Goal: Transaction & Acquisition: Book appointment/travel/reservation

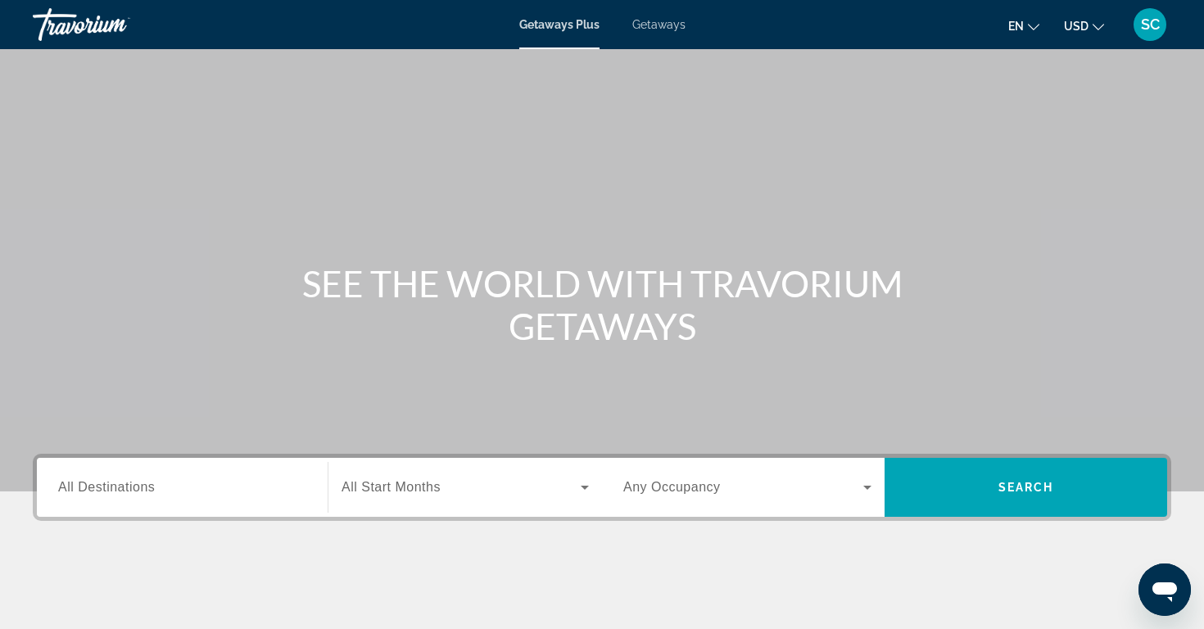
click at [103, 490] on span "All Destinations" at bounding box center [106, 487] width 97 height 14
click at [103, 490] on input "Destination All Destinations" at bounding box center [182, 488] width 248 height 20
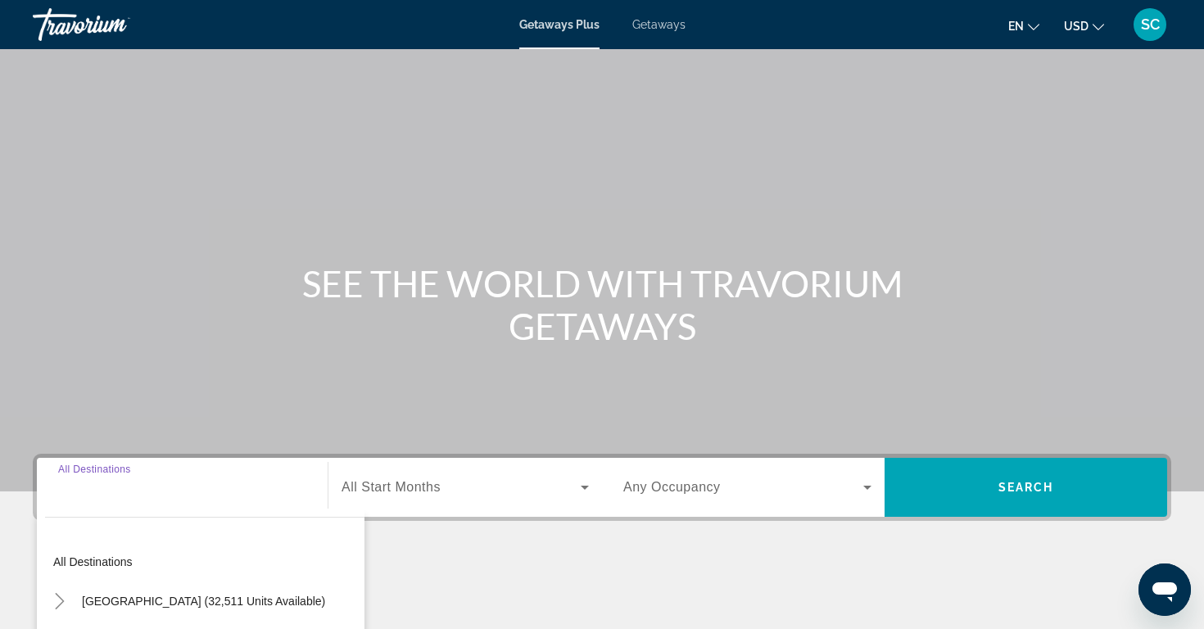
scroll to position [256, 0]
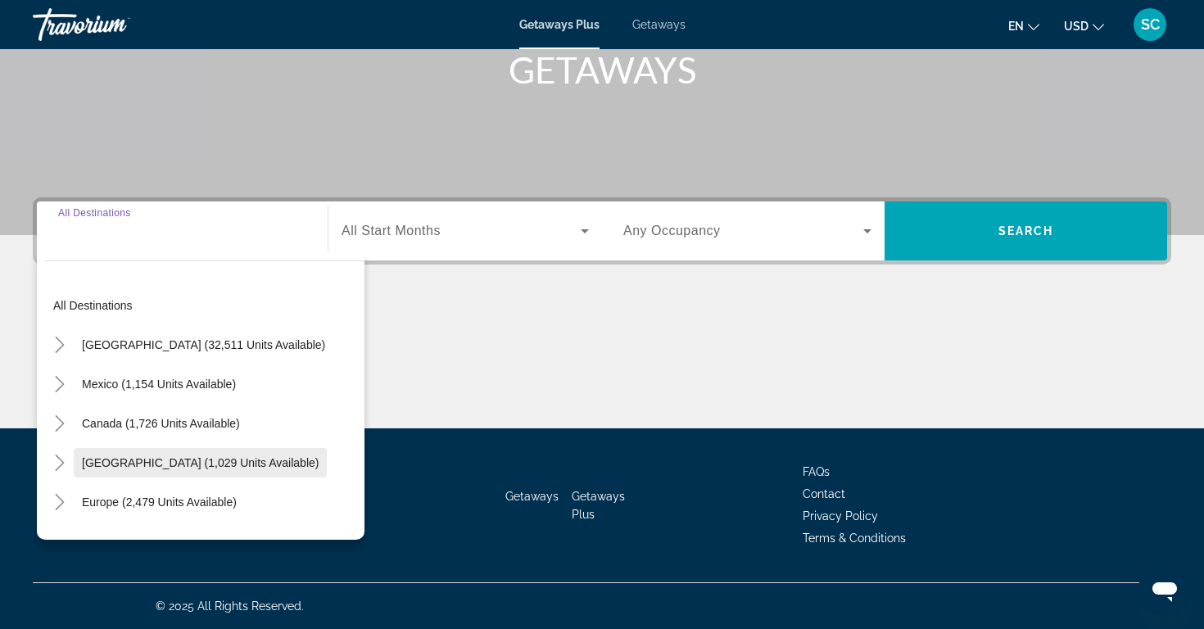
click at [135, 463] on span "[GEOGRAPHIC_DATA] (1,029 units available)" at bounding box center [200, 462] width 237 height 13
type input "**********"
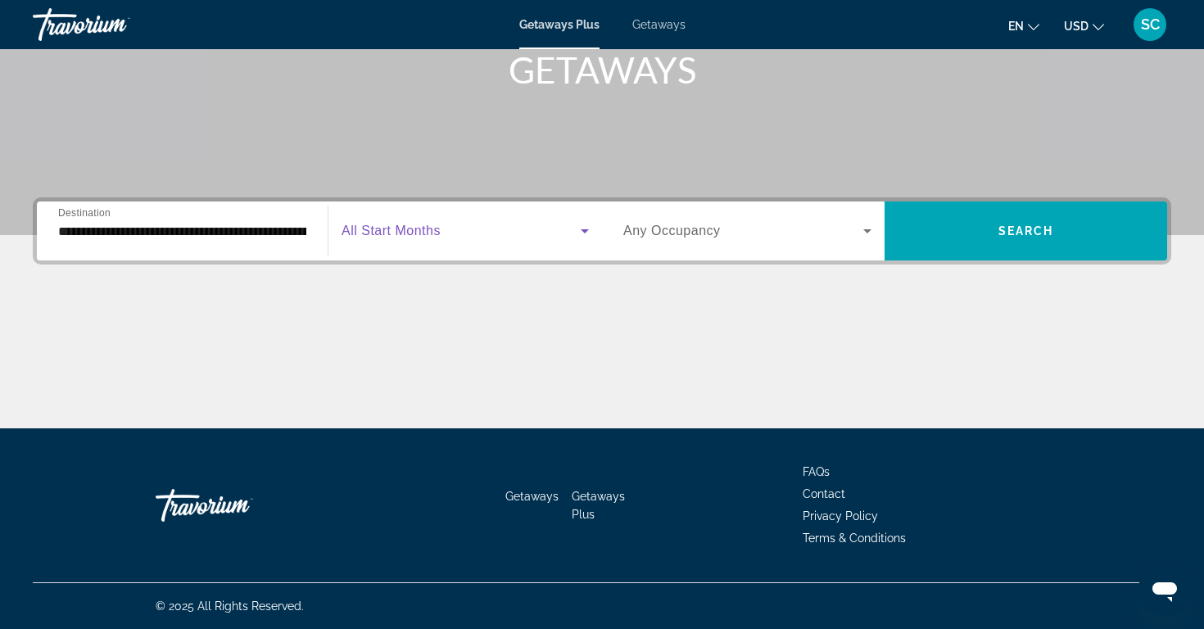
click at [587, 228] on icon "Search widget" at bounding box center [585, 231] width 20 height 20
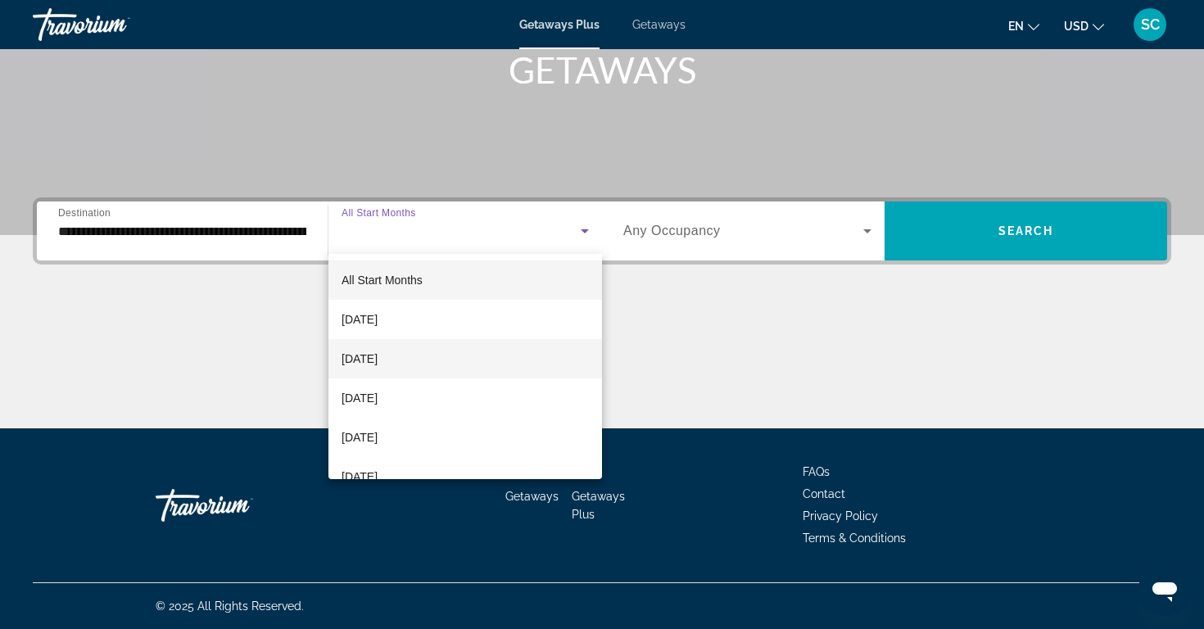
click at [429, 354] on mat-option "[DATE]" at bounding box center [464, 358] width 273 height 39
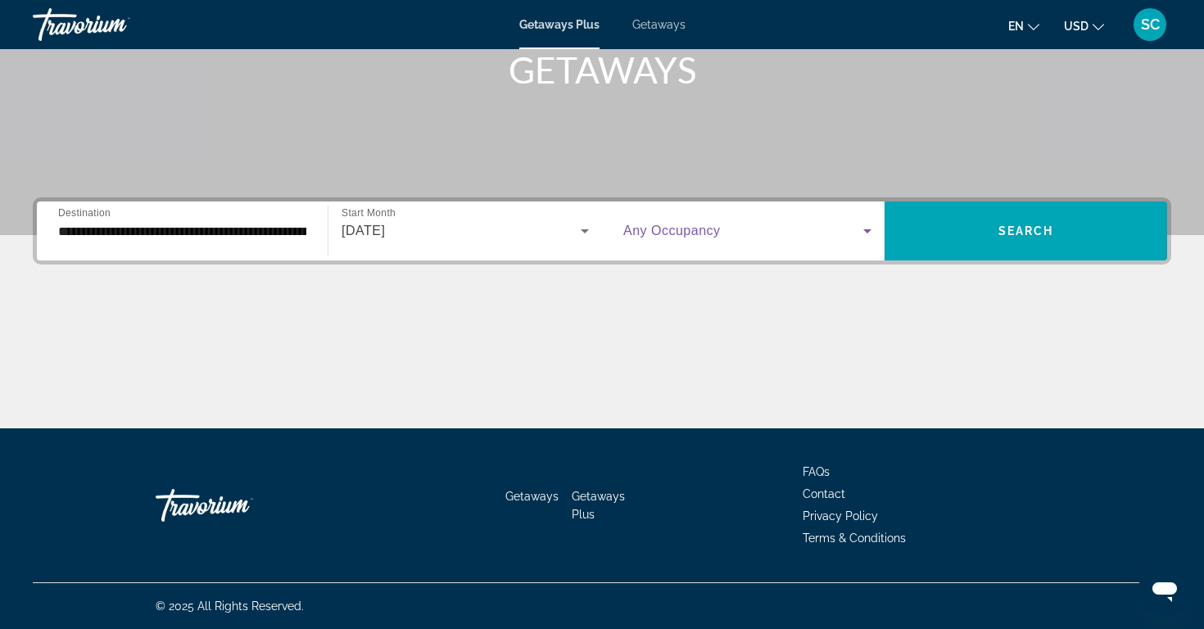
click at [868, 231] on icon "Search widget" at bounding box center [867, 231] width 8 height 4
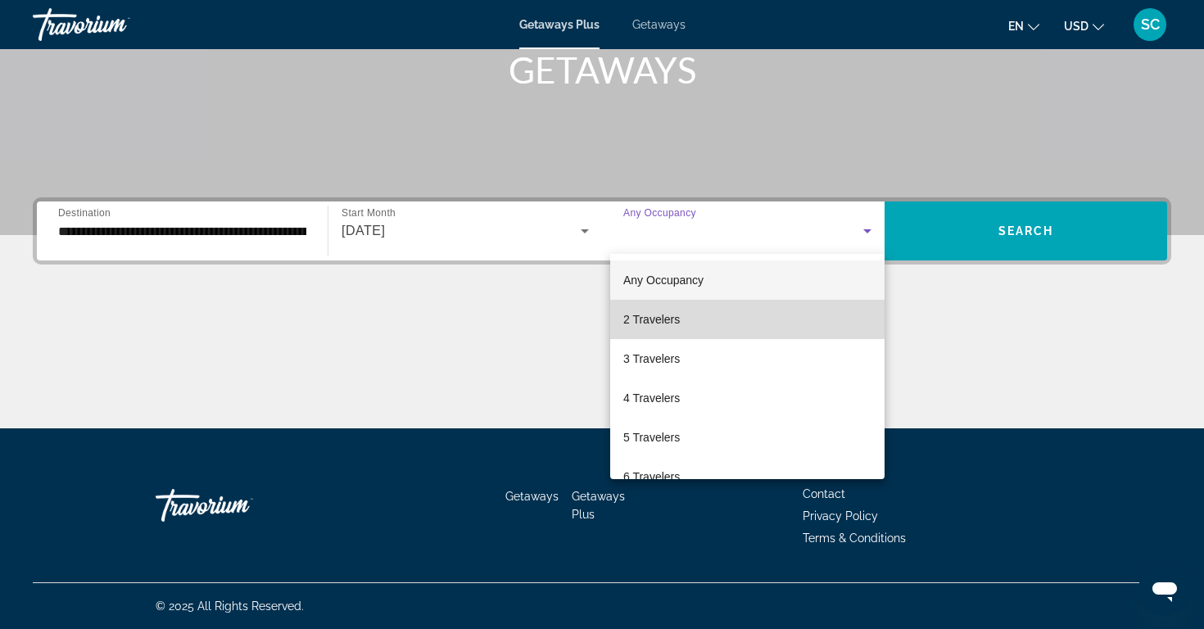
click at [684, 326] on mat-option "2 Travelers" at bounding box center [747, 319] width 274 height 39
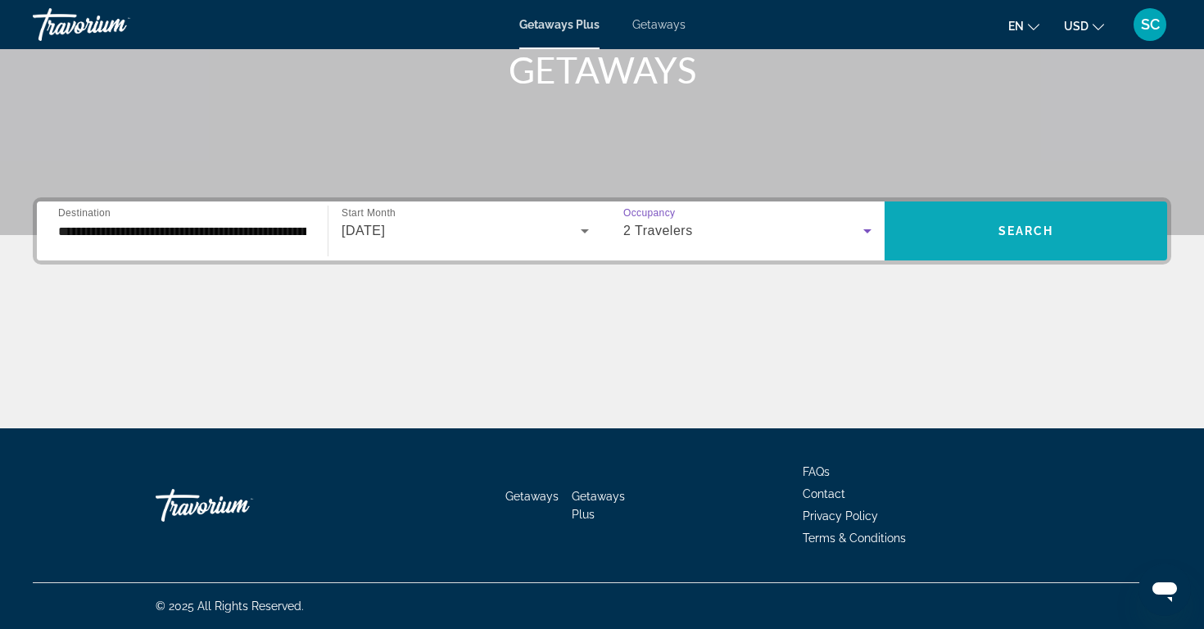
click at [1008, 226] on span "Search" at bounding box center [1026, 230] width 56 height 13
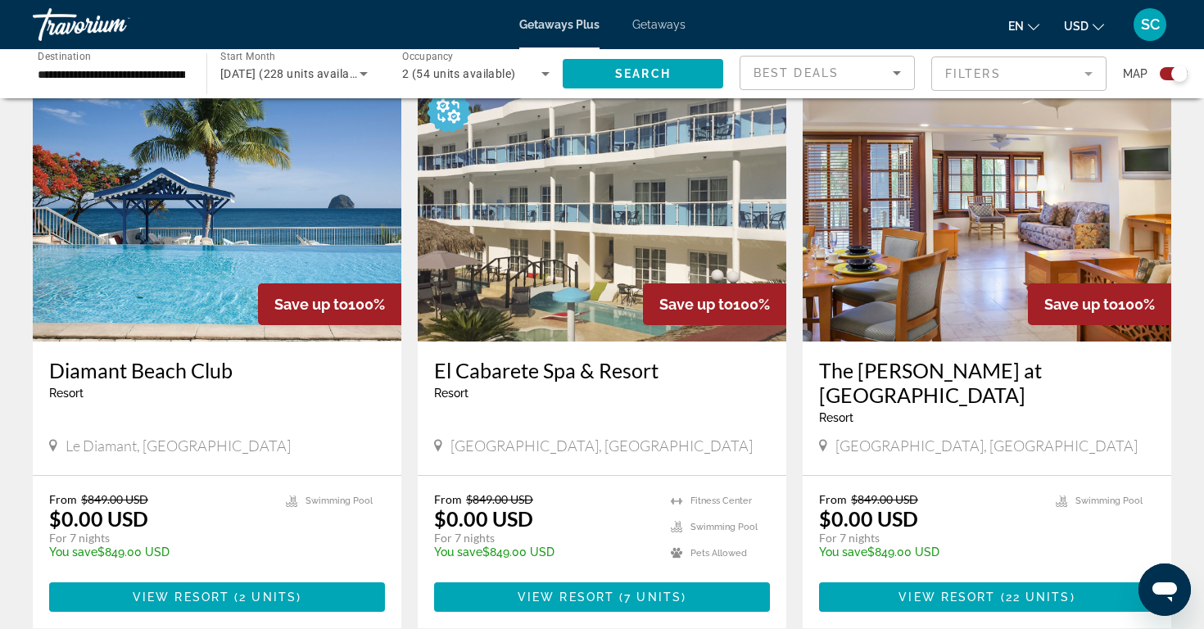
scroll to position [594, 0]
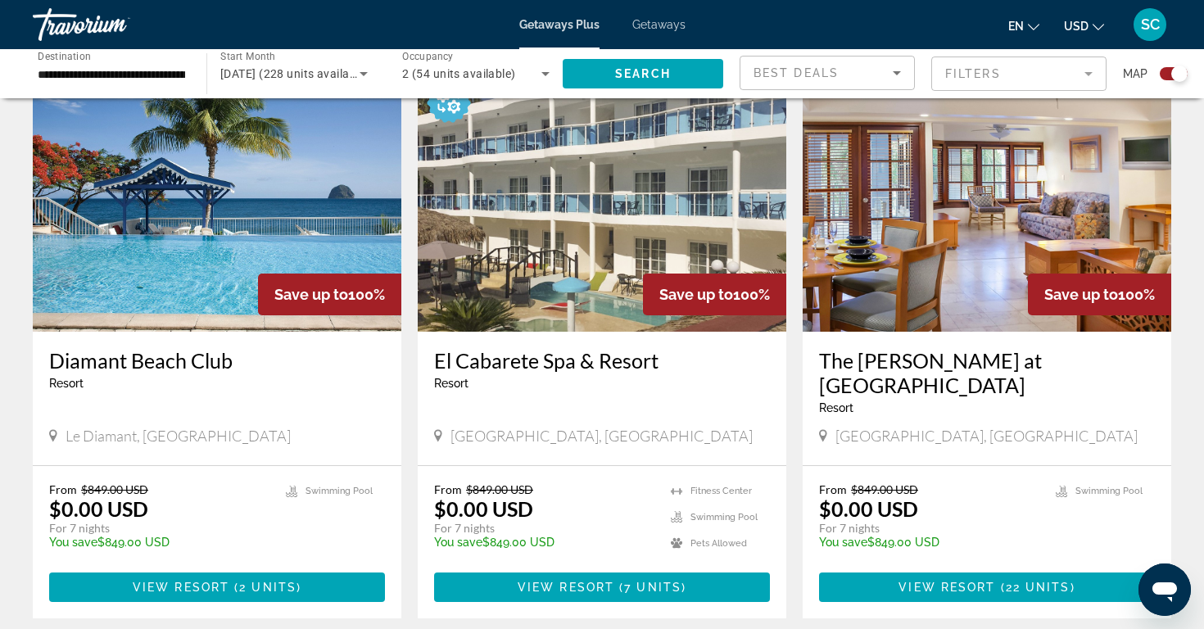
click at [149, 165] on img "Main content" at bounding box center [217, 201] width 368 height 262
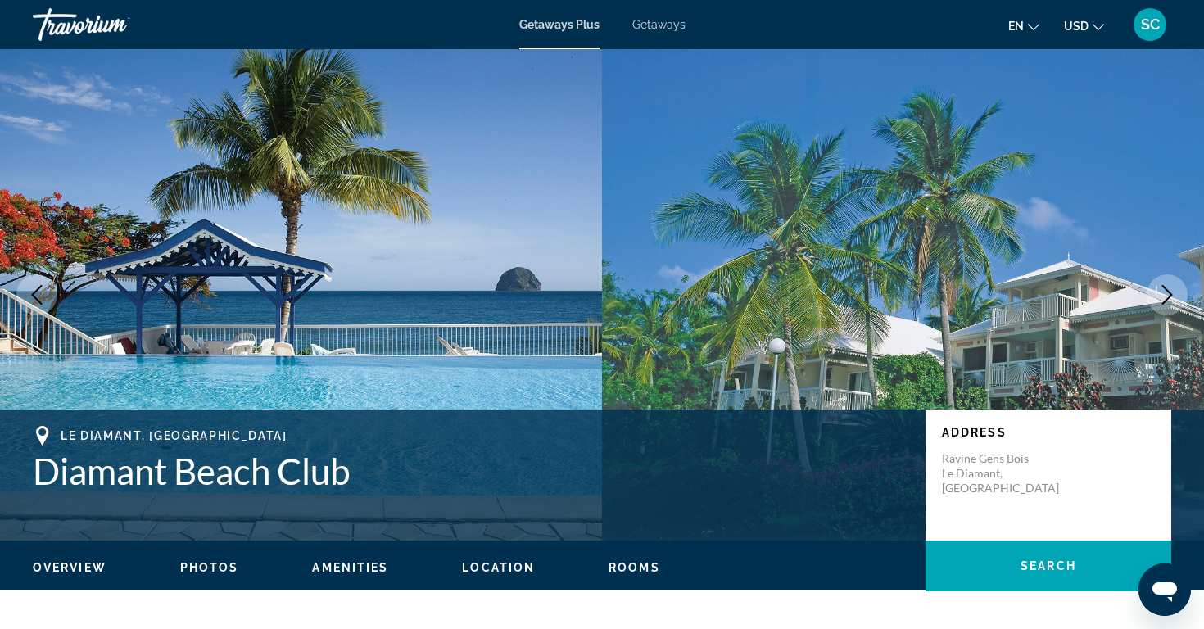
click at [1168, 298] on icon "Next image" at bounding box center [1167, 295] width 11 height 20
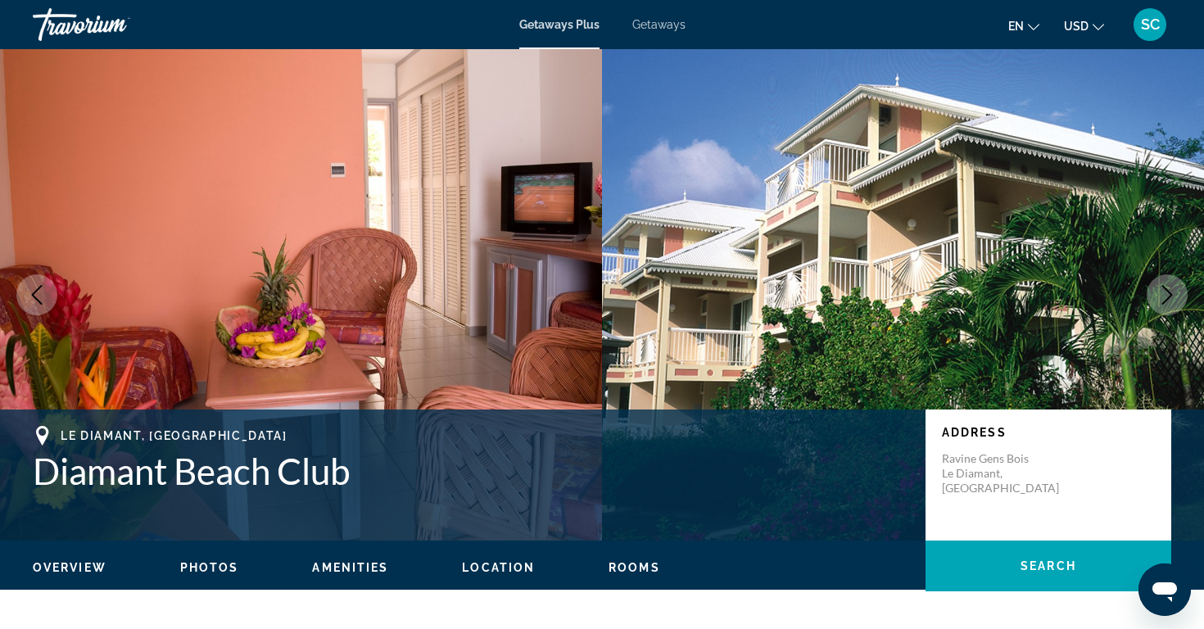
click at [1168, 298] on icon "Next image" at bounding box center [1167, 295] width 11 height 20
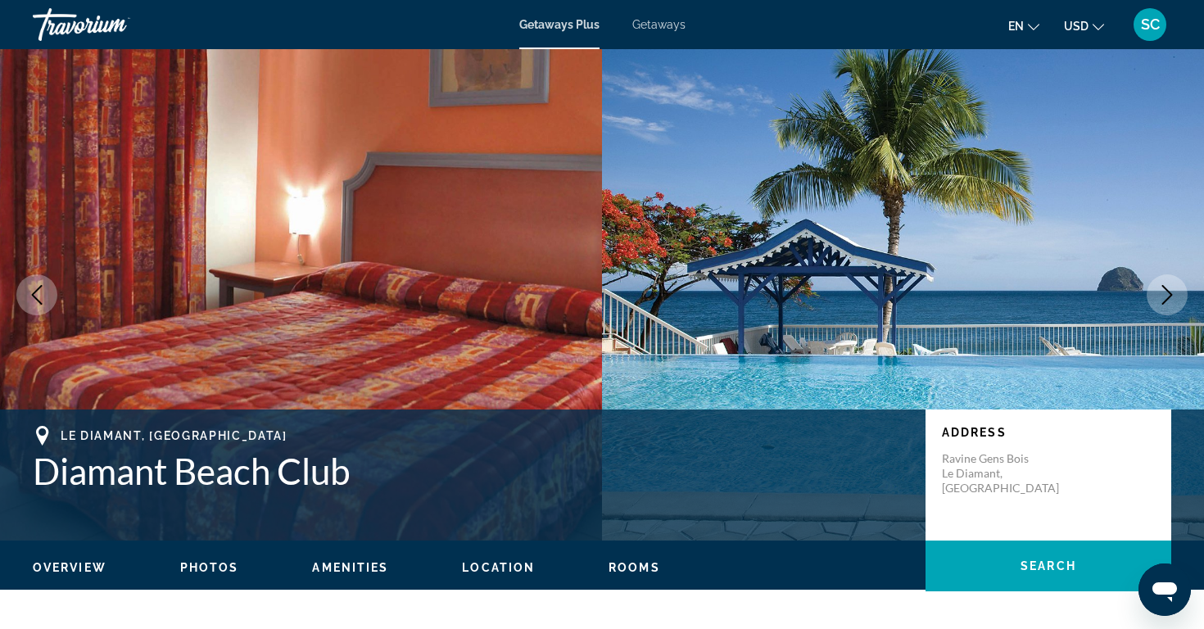
click at [1167, 297] on icon "Next image" at bounding box center [1167, 295] width 20 height 20
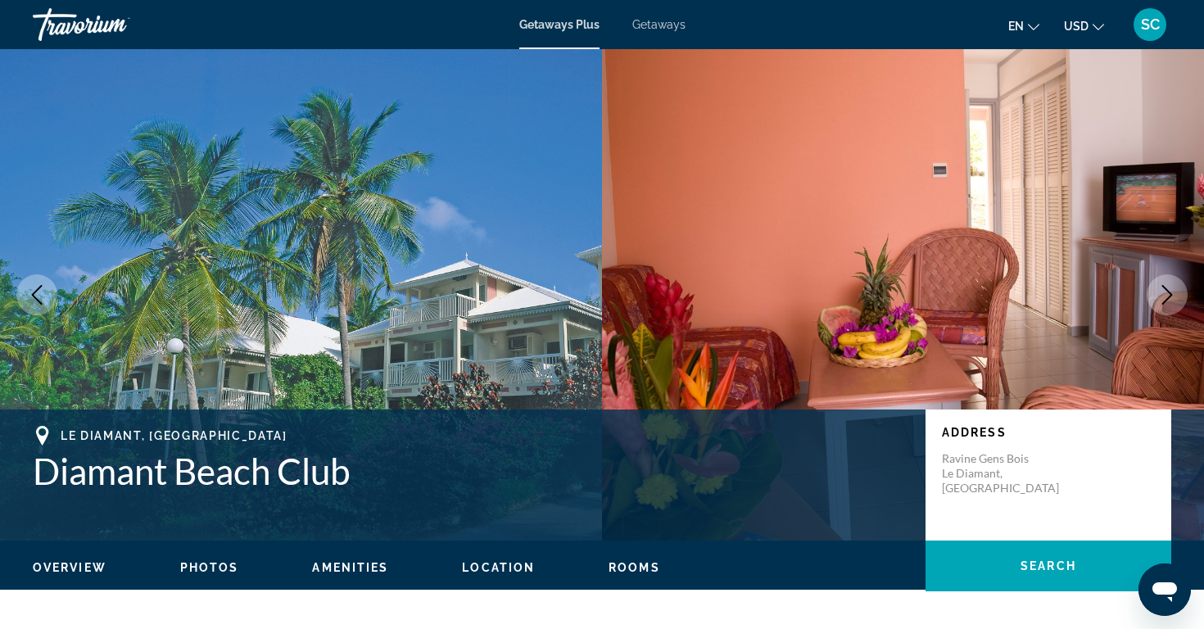
click at [1166, 297] on icon "Next image" at bounding box center [1167, 295] width 20 height 20
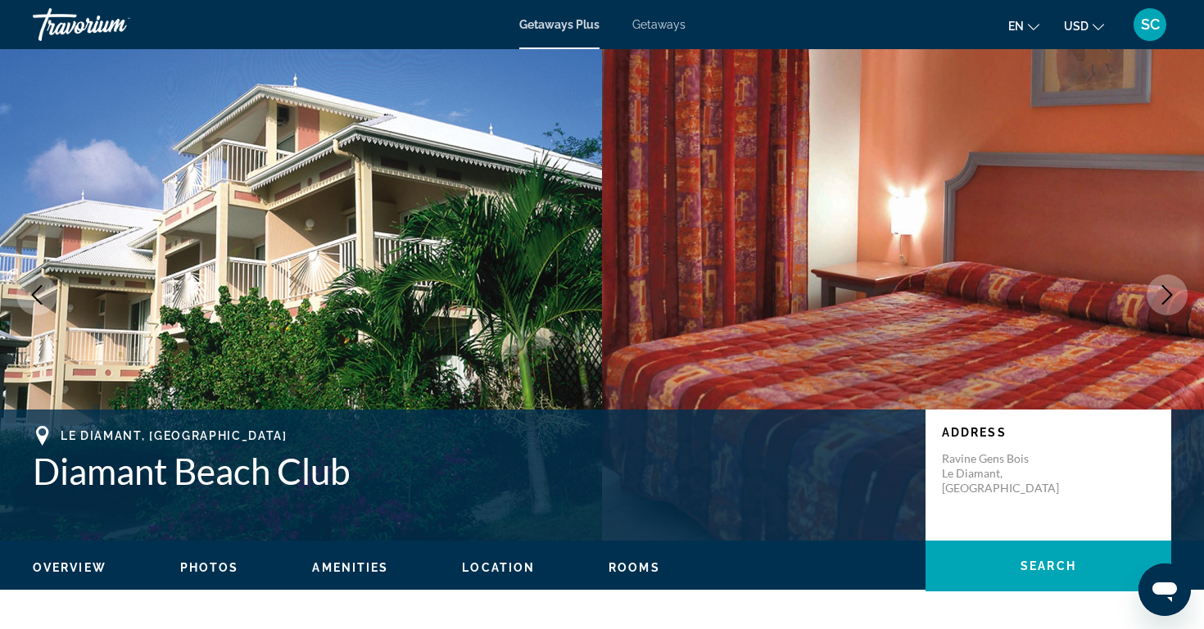
click at [1164, 297] on icon "Next image" at bounding box center [1167, 295] width 20 height 20
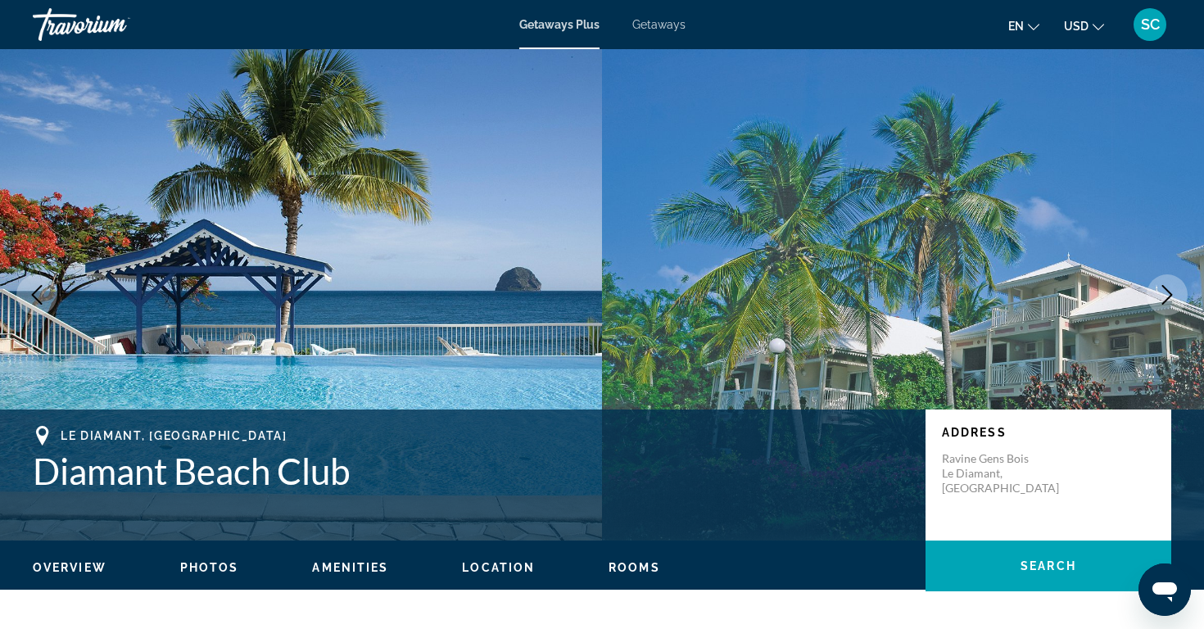
click at [1164, 297] on icon "Next image" at bounding box center [1167, 295] width 20 height 20
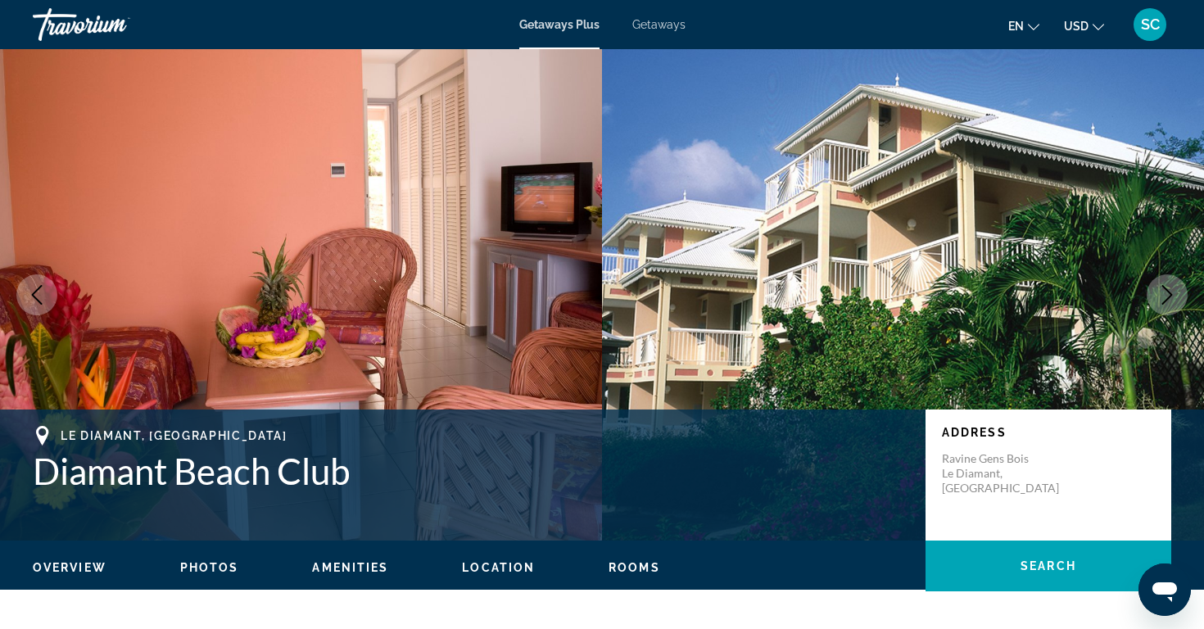
click at [1163, 297] on icon "Next image" at bounding box center [1167, 295] width 20 height 20
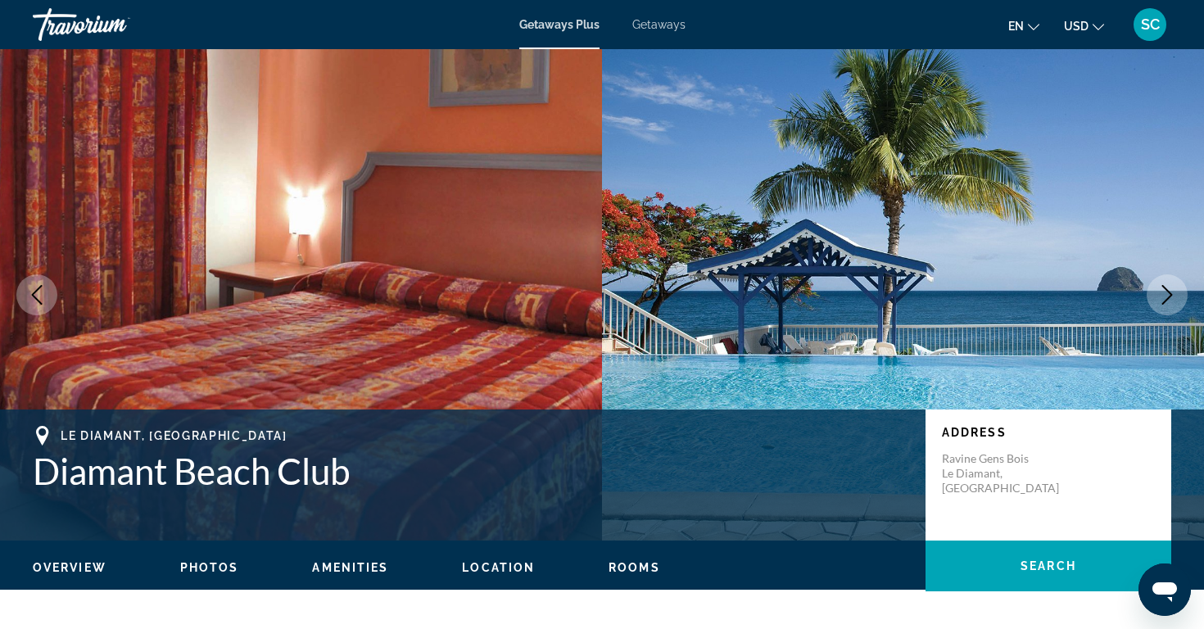
click at [1163, 297] on icon "Next image" at bounding box center [1167, 295] width 20 height 20
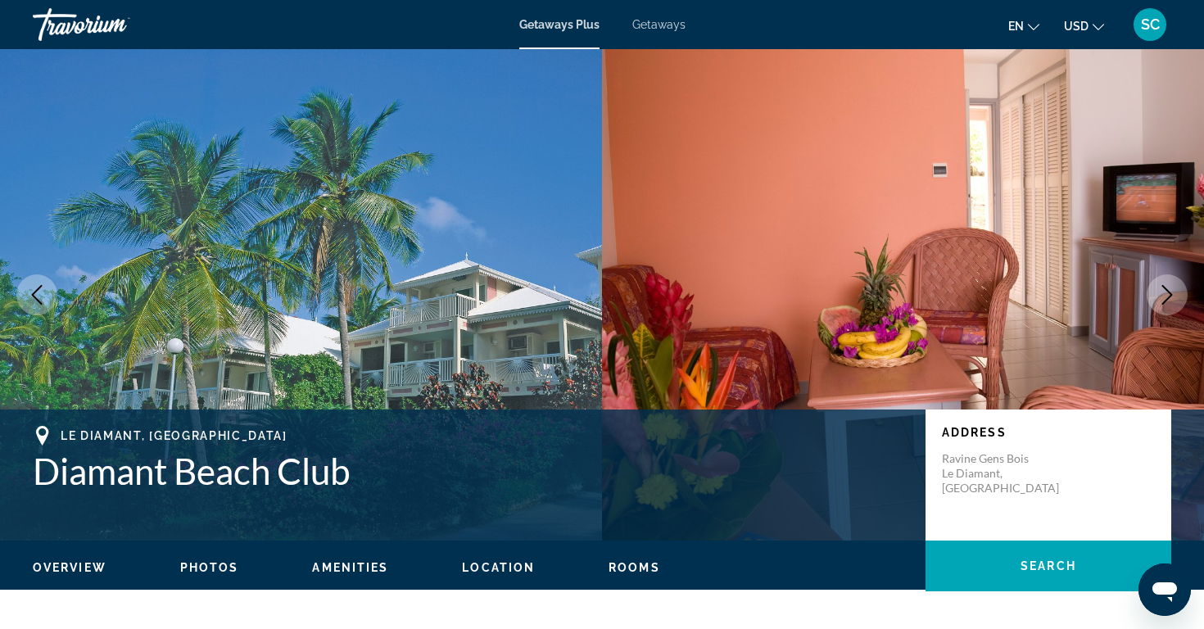
click at [1161, 300] on icon "Next image" at bounding box center [1167, 295] width 20 height 20
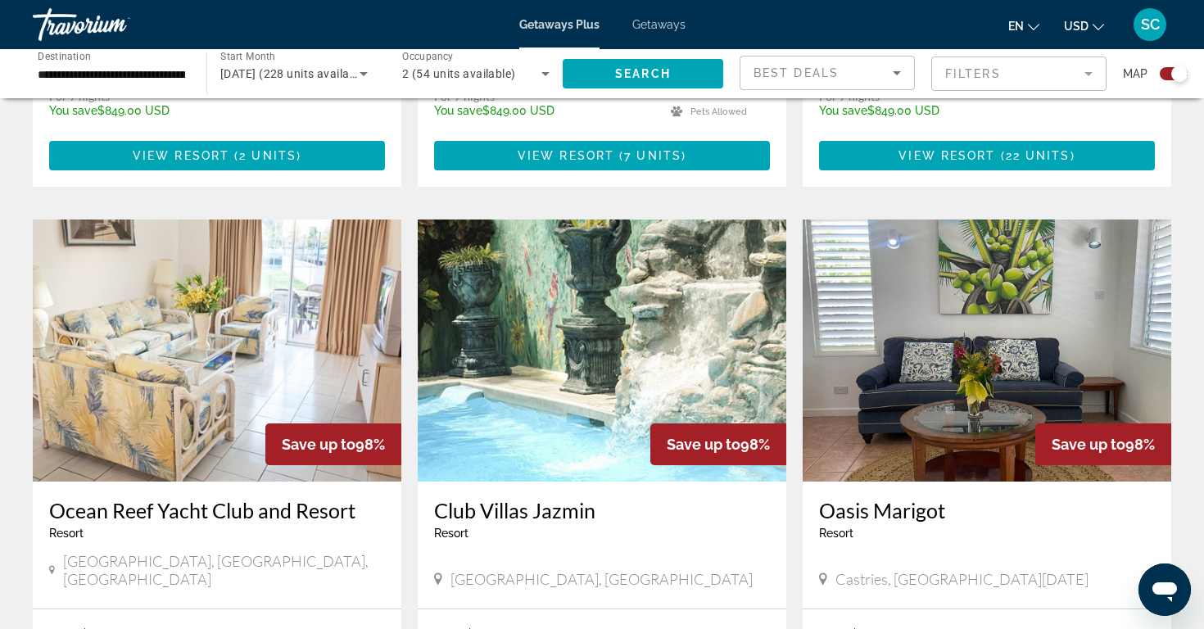
scroll to position [1029, 0]
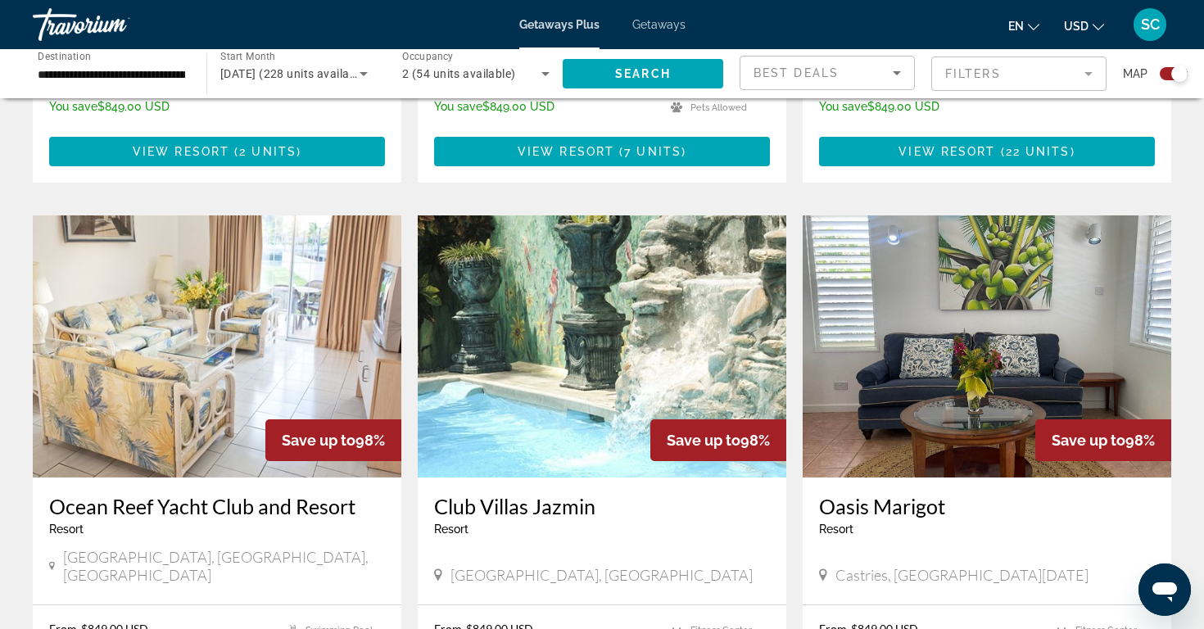
click at [981, 341] on img "Main content" at bounding box center [986, 346] width 368 height 262
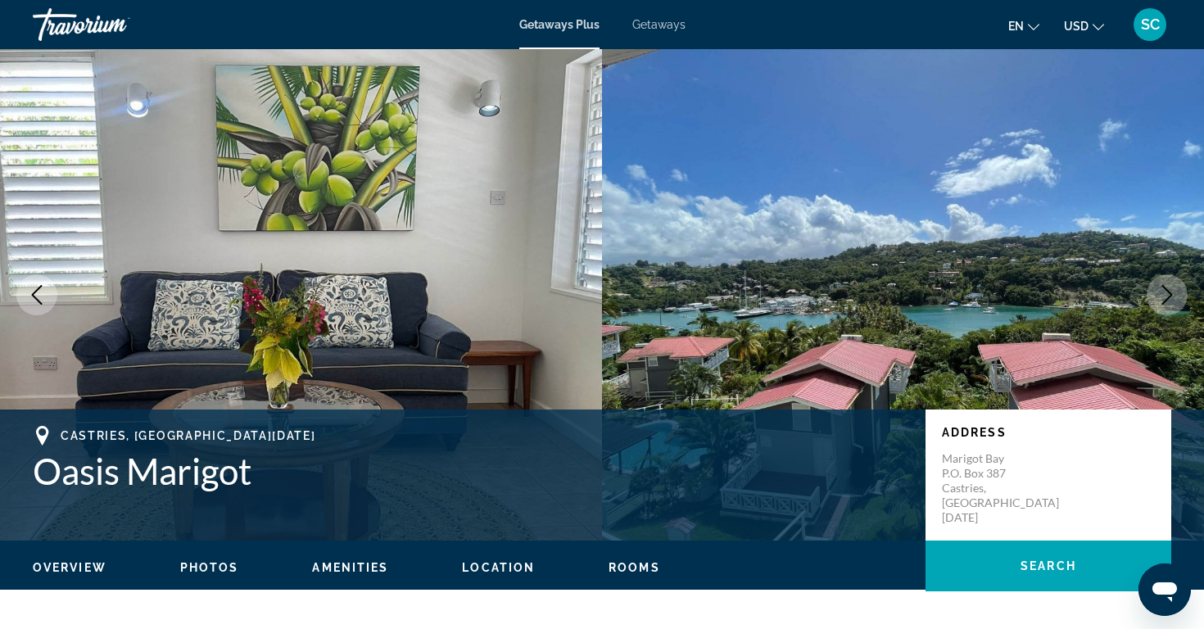
click at [1169, 297] on icon "Next image" at bounding box center [1167, 295] width 11 height 20
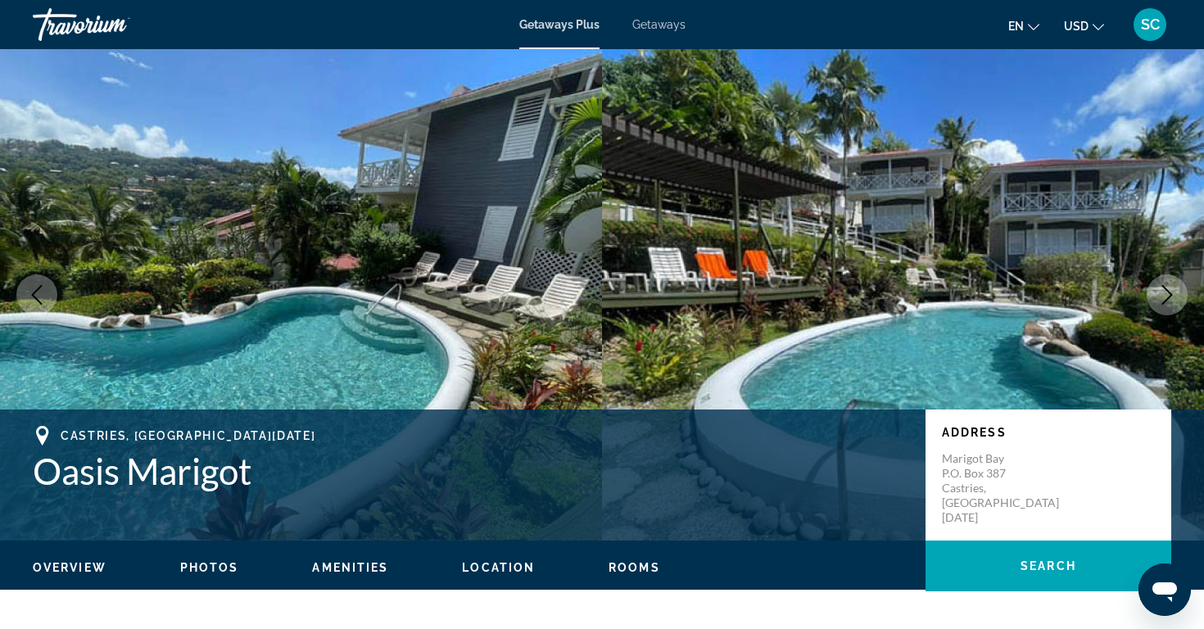
click at [1169, 297] on icon "Next image" at bounding box center [1167, 295] width 11 height 20
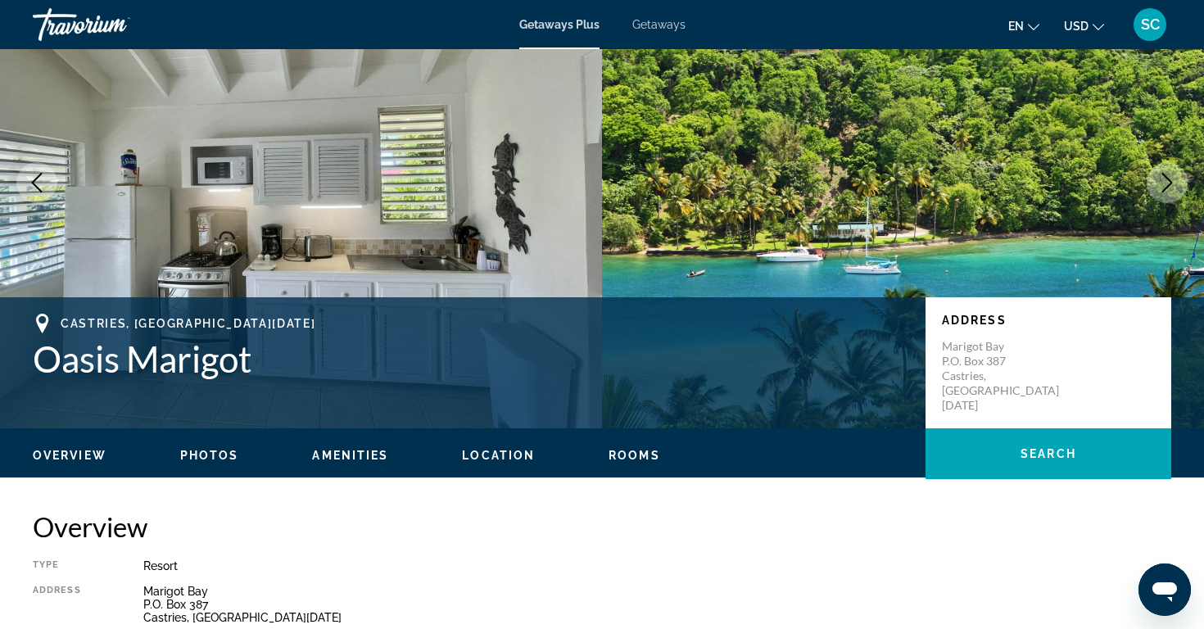
scroll to position [110, 0]
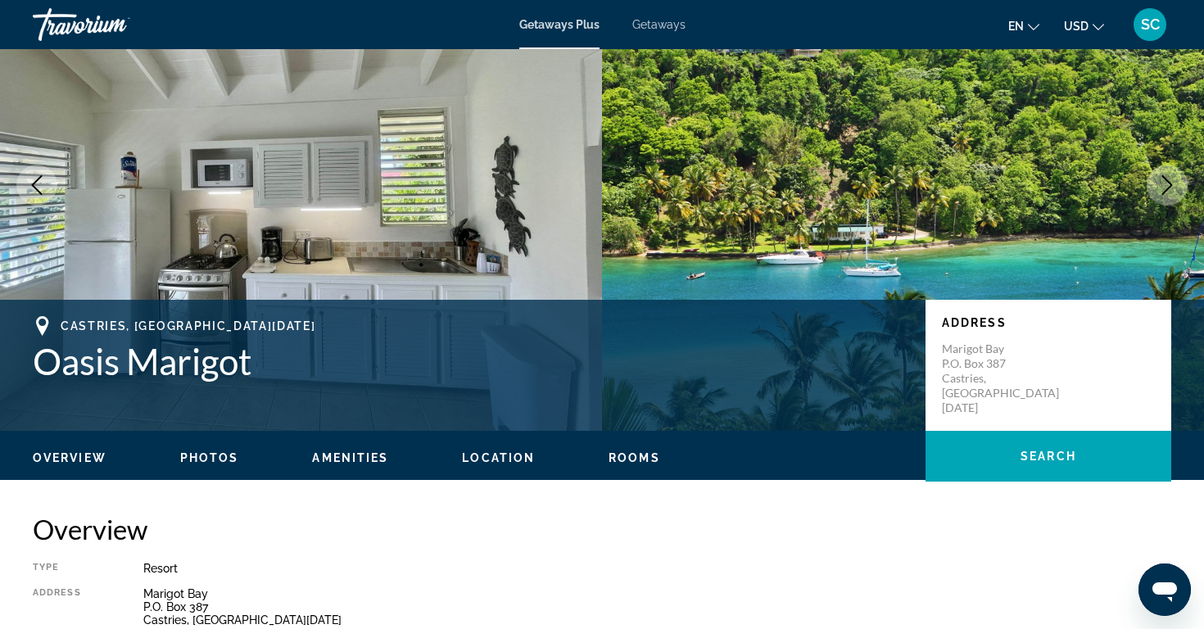
click at [1162, 191] on icon "Next image" at bounding box center [1167, 185] width 20 height 20
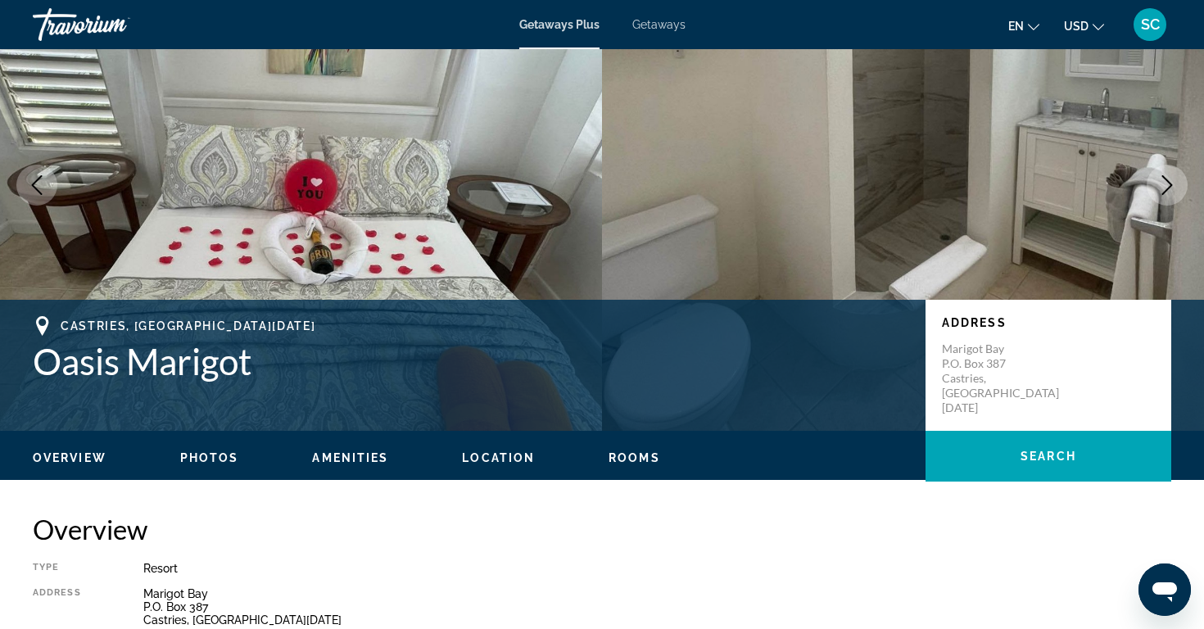
click at [1162, 190] on icon "Next image" at bounding box center [1167, 185] width 20 height 20
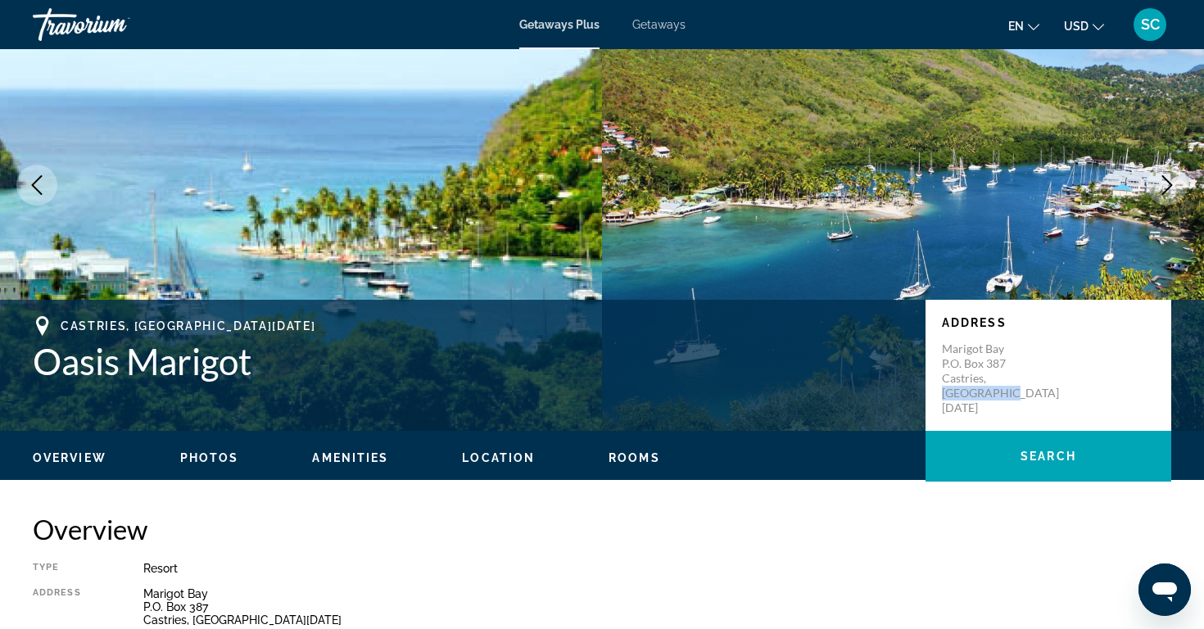
drag, startPoint x: 988, startPoint y: 369, endPoint x: 1066, endPoint y: 373, distance: 77.9
click at [1066, 373] on p "Marigot Bay P.O. [GEOGRAPHIC_DATA], [GEOGRAPHIC_DATA][DATE]" at bounding box center [1007, 378] width 131 height 74
copy p "Saint [DATE]"
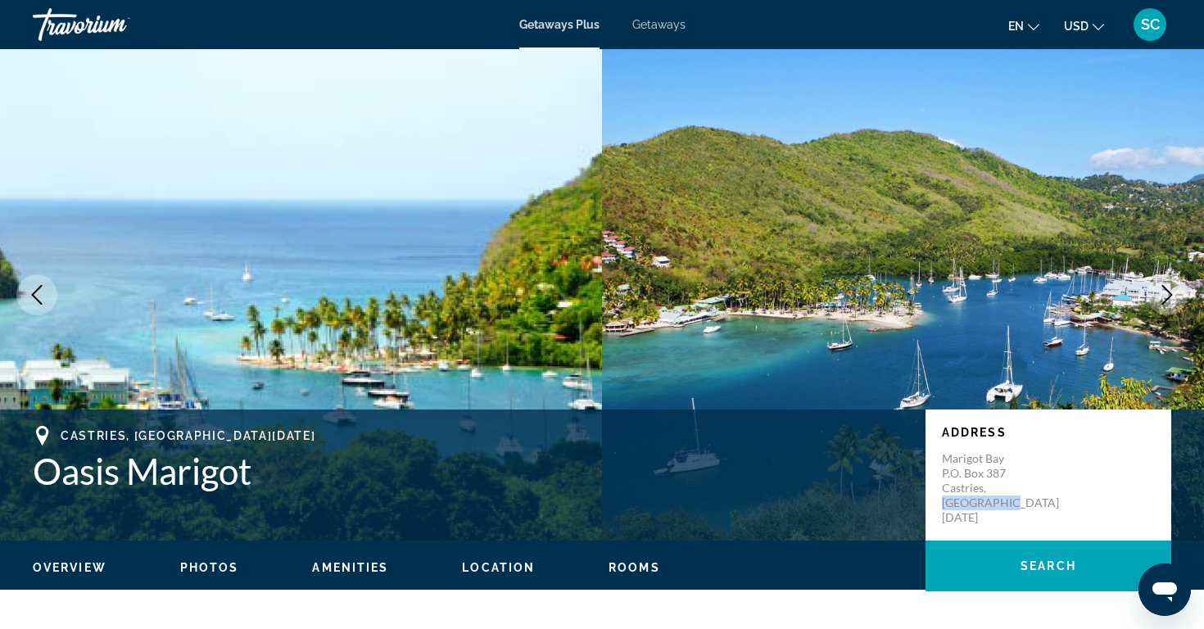
scroll to position [0, 0]
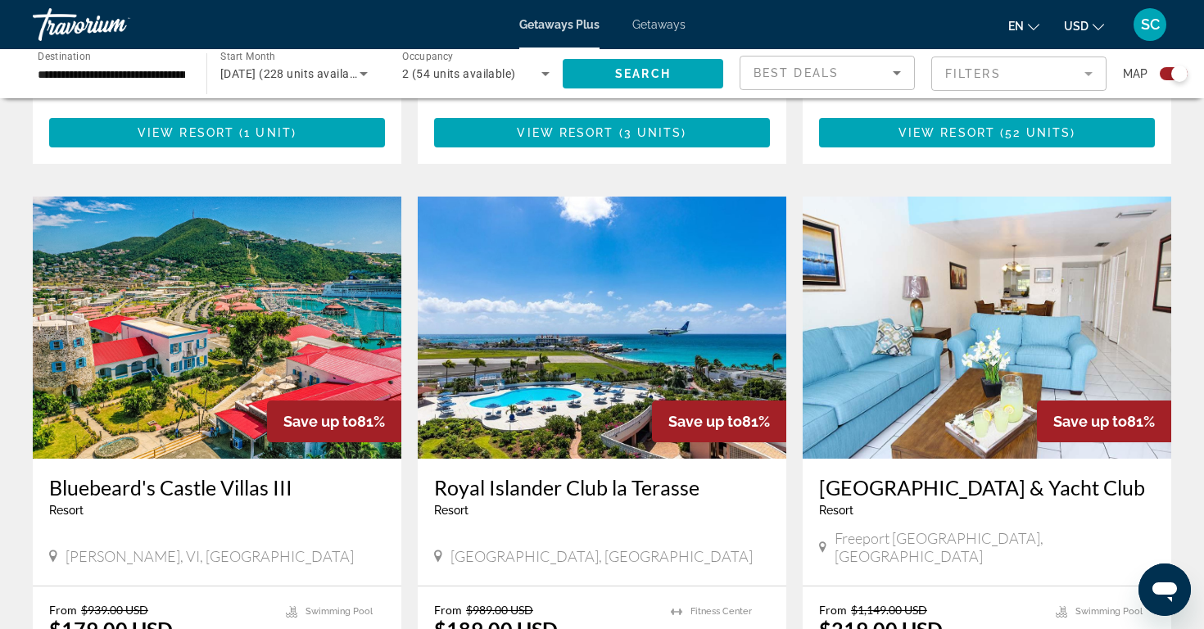
scroll to position [2198, 0]
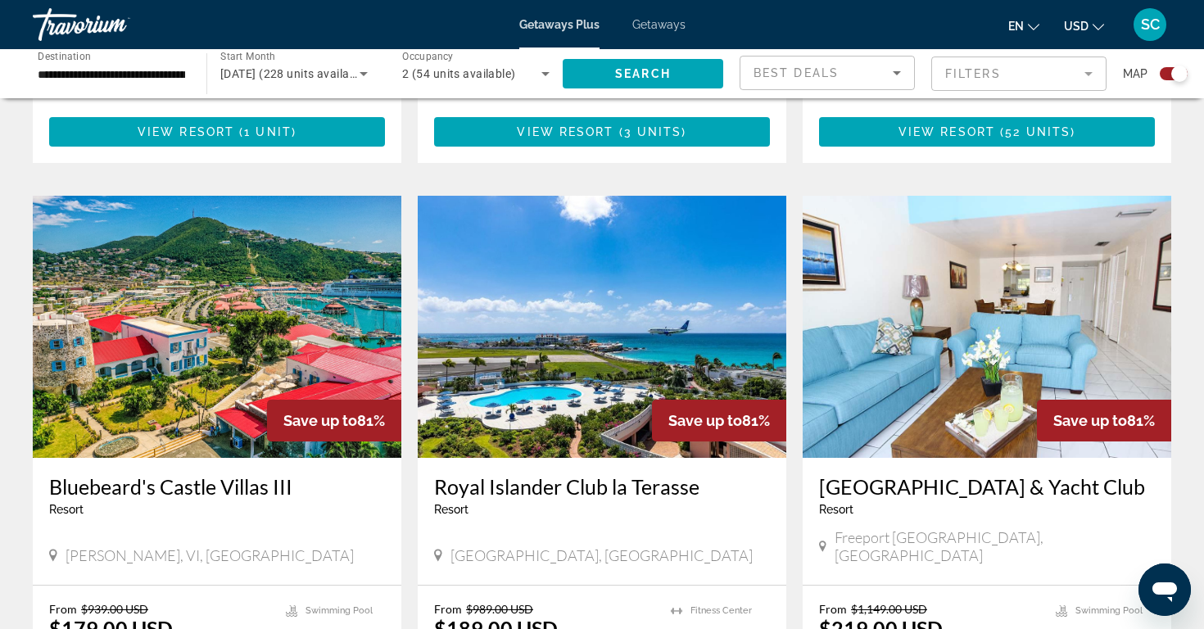
click at [605, 314] on img "Main content" at bounding box center [602, 327] width 368 height 262
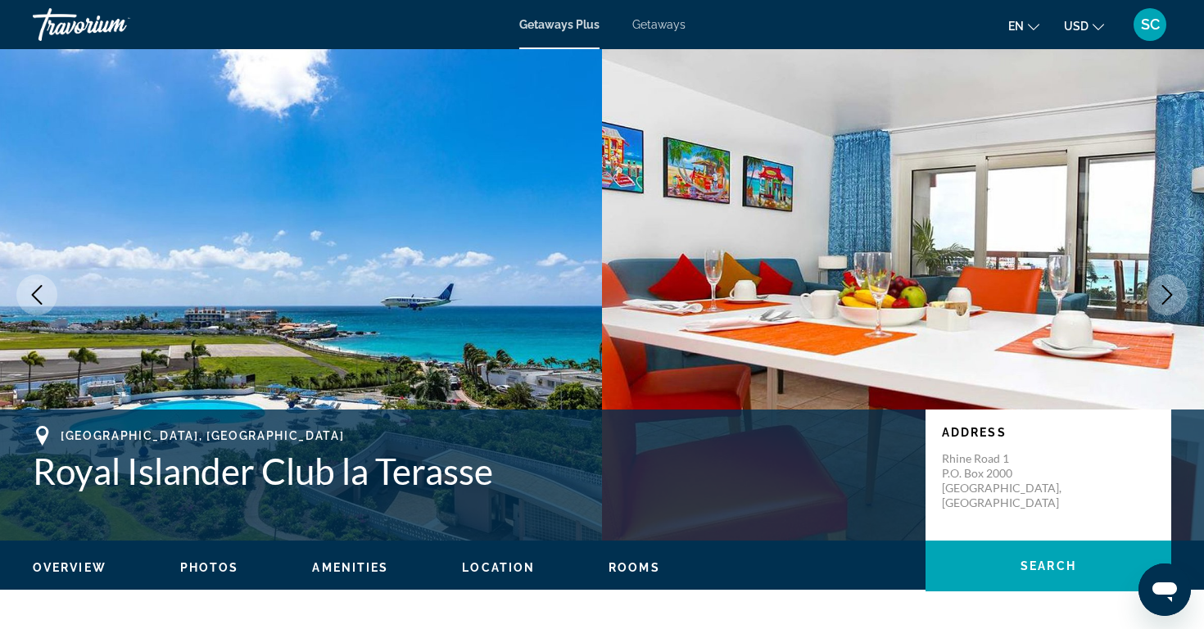
click at [1169, 295] on icon "Next image" at bounding box center [1167, 295] width 20 height 20
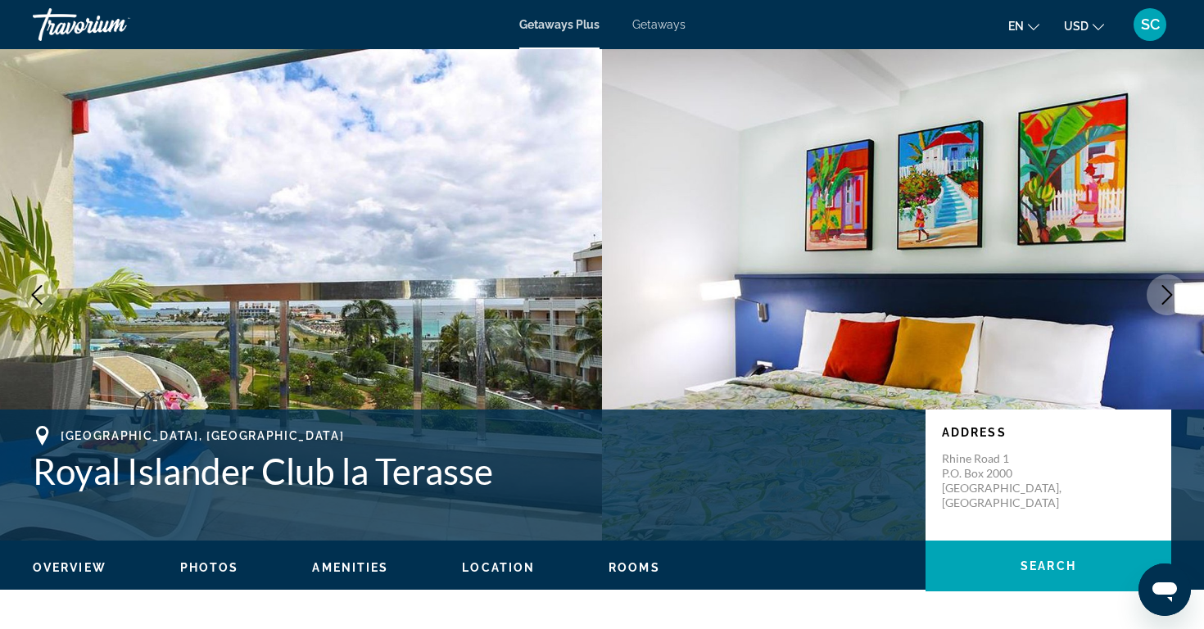
click at [1169, 295] on icon "Next image" at bounding box center [1167, 295] width 20 height 20
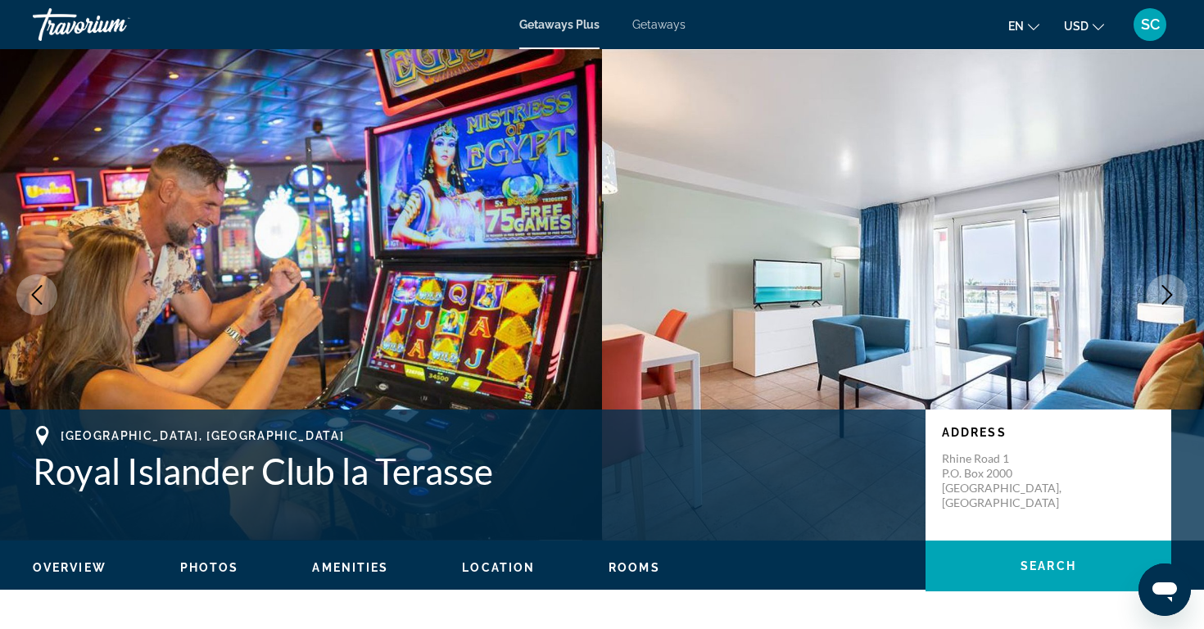
click at [1169, 296] on icon "Next image" at bounding box center [1167, 295] width 11 height 20
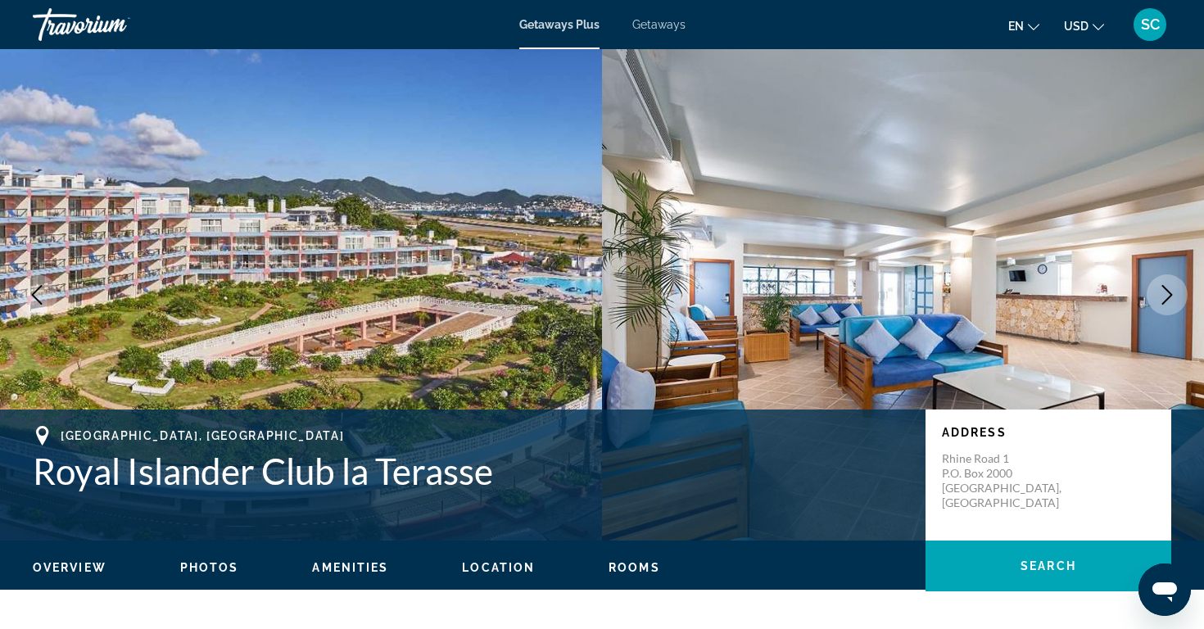
click at [1169, 296] on icon "Next image" at bounding box center [1167, 295] width 11 height 20
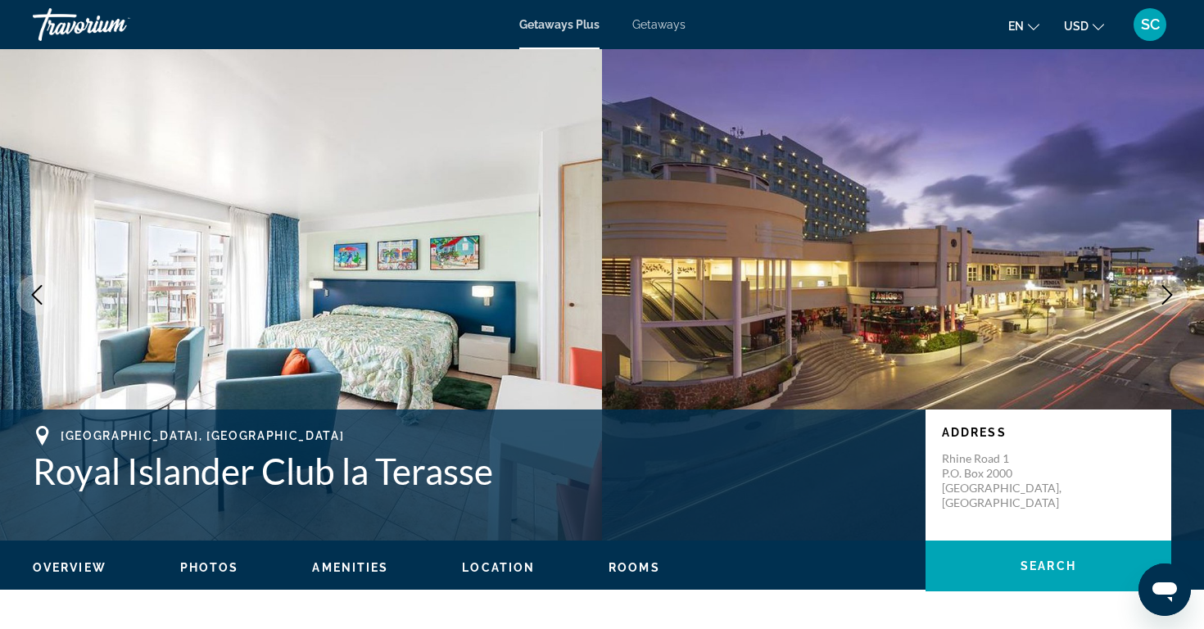
click at [1169, 296] on icon "Next image" at bounding box center [1167, 295] width 11 height 20
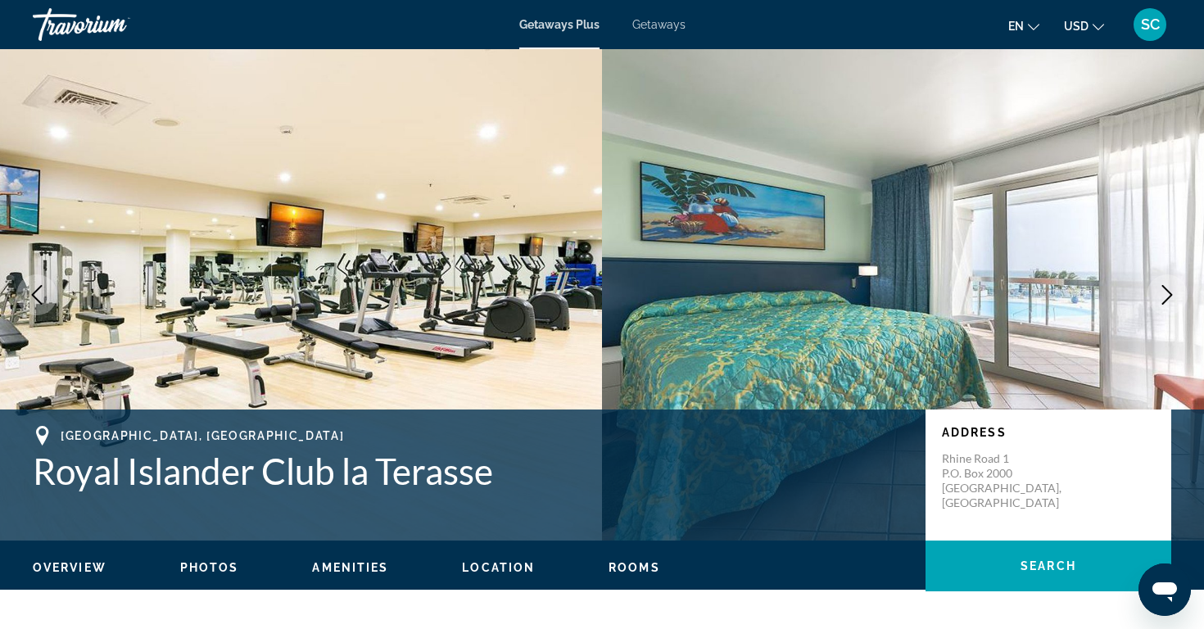
click at [1169, 296] on icon "Next image" at bounding box center [1167, 295] width 11 height 20
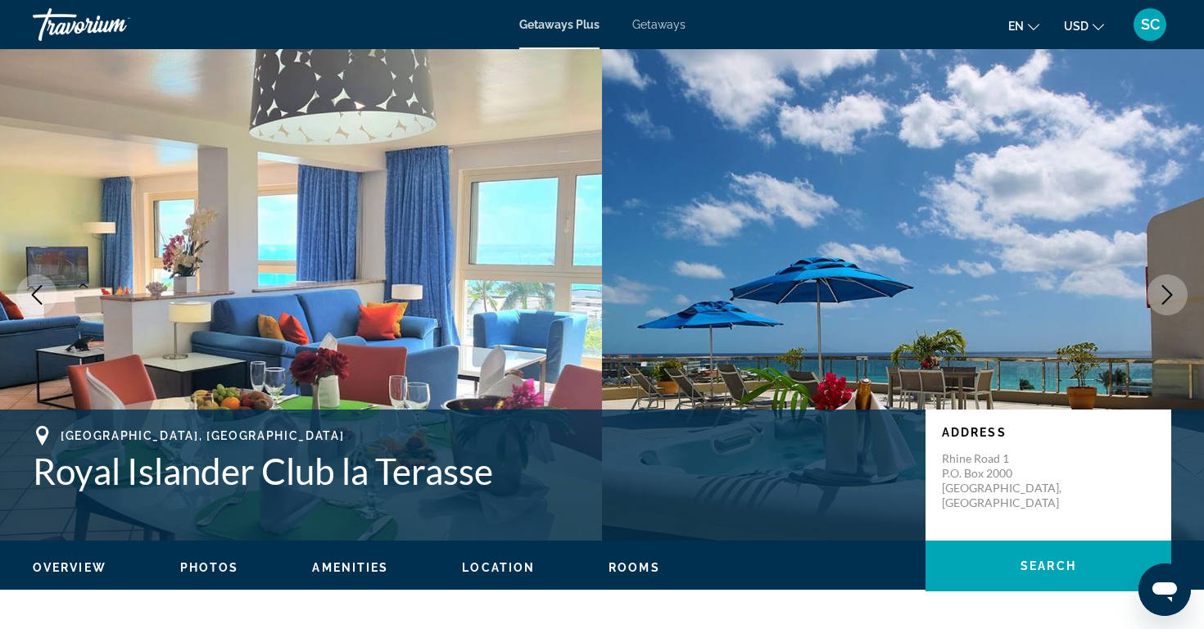
click at [1169, 296] on icon "Next image" at bounding box center [1167, 295] width 11 height 20
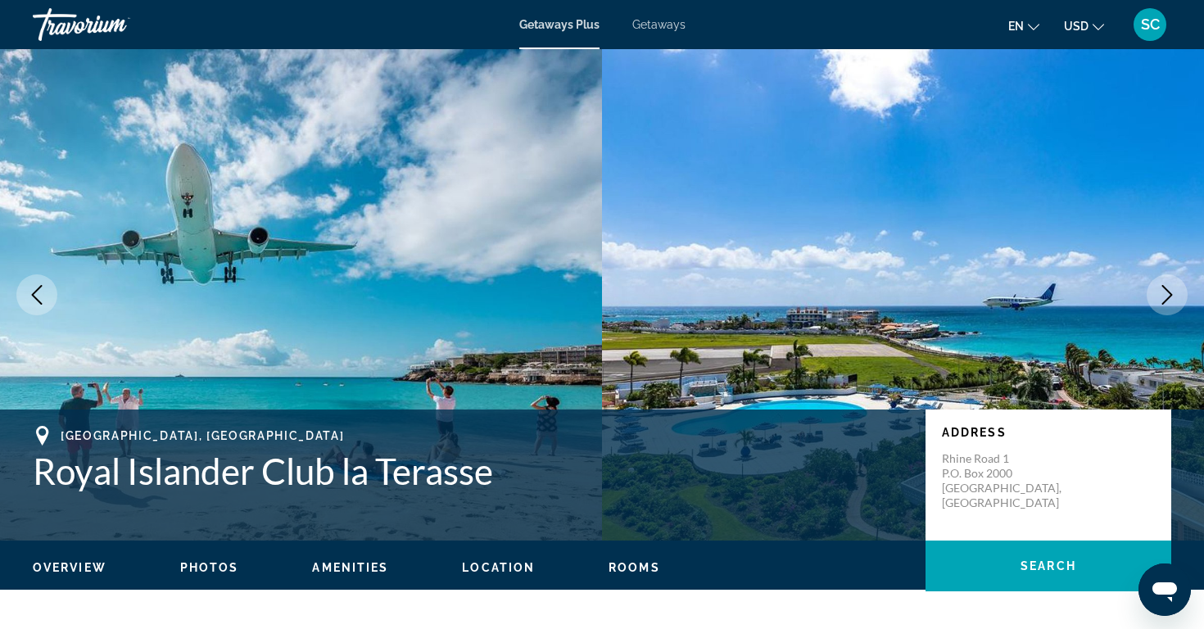
click at [1168, 409] on div "Address [GEOGRAPHIC_DATA] 1 P.O. [GEOGRAPHIC_DATA], [GEOGRAPHIC_DATA]" at bounding box center [1048, 474] width 246 height 131
click at [1163, 291] on icon "Next image" at bounding box center [1167, 295] width 20 height 20
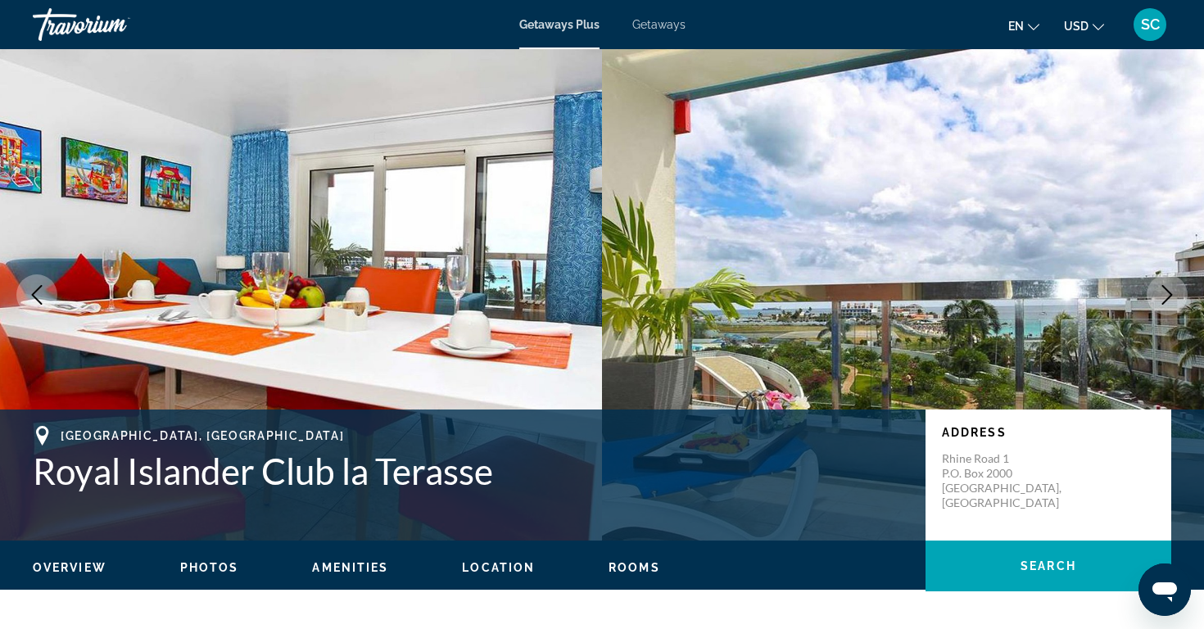
click at [1163, 291] on icon "Next image" at bounding box center [1167, 295] width 20 height 20
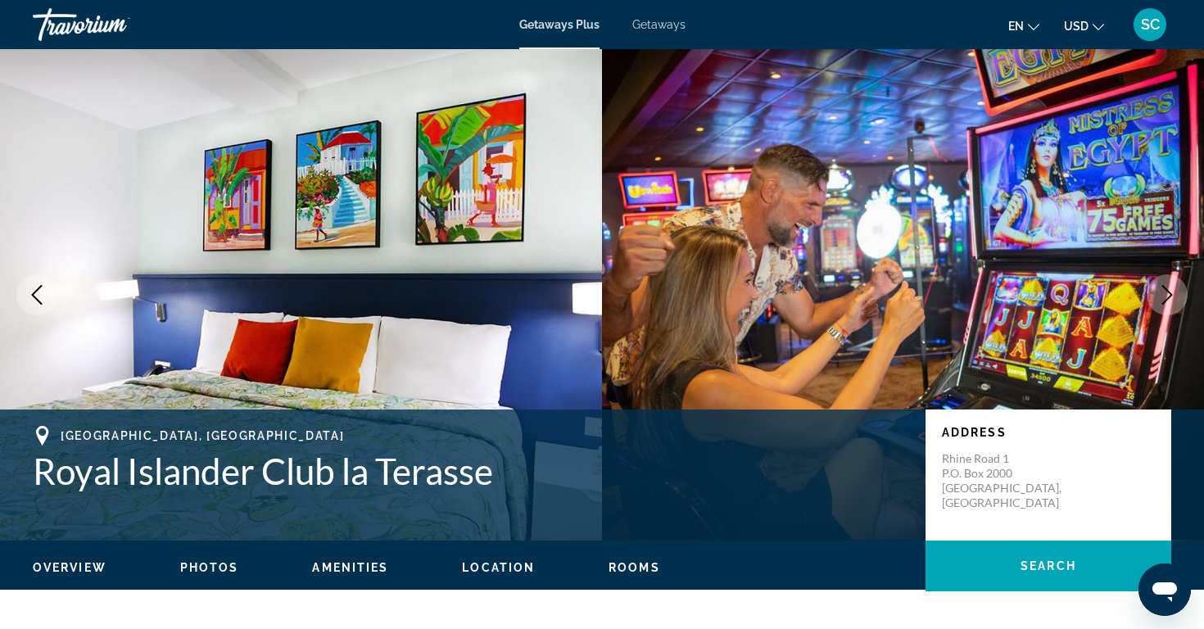
click at [1163, 589] on icon "Open messaging window" at bounding box center [1164, 592] width 25 height 20
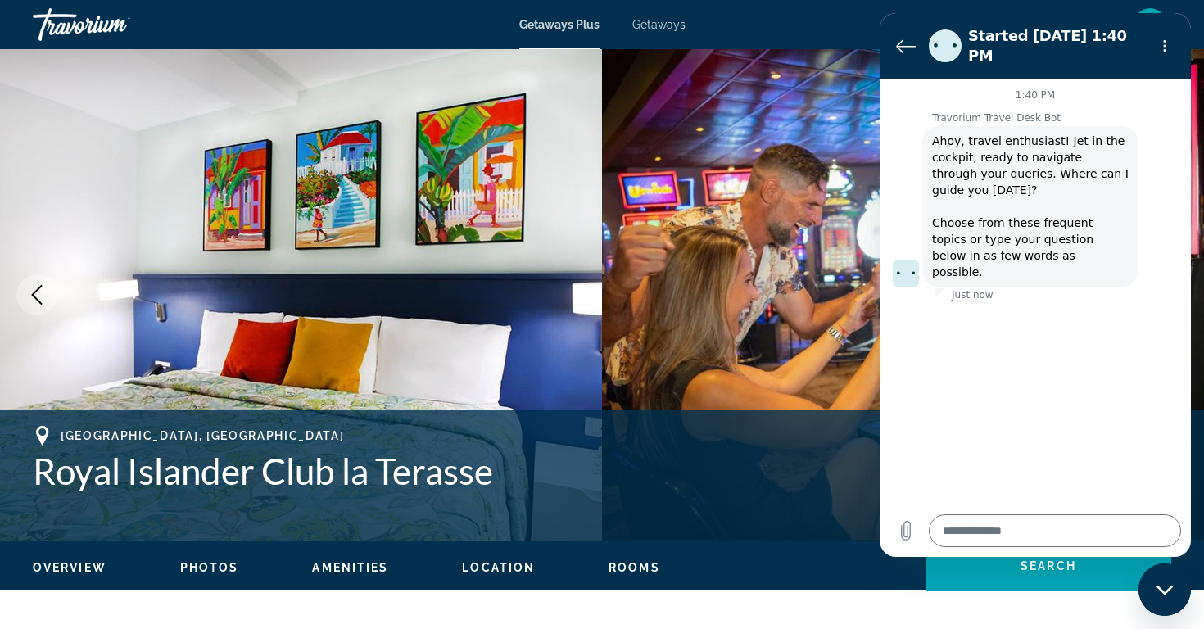
type textarea "*"
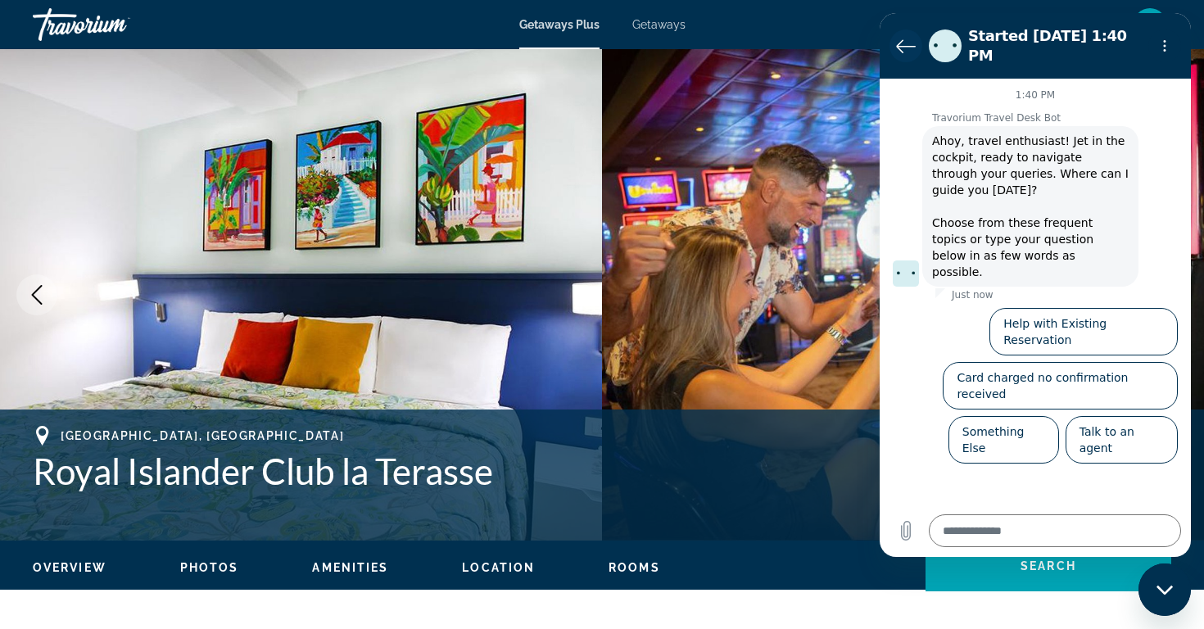
click at [901, 38] on icon "Back to the conversation list" at bounding box center [906, 46] width 20 height 20
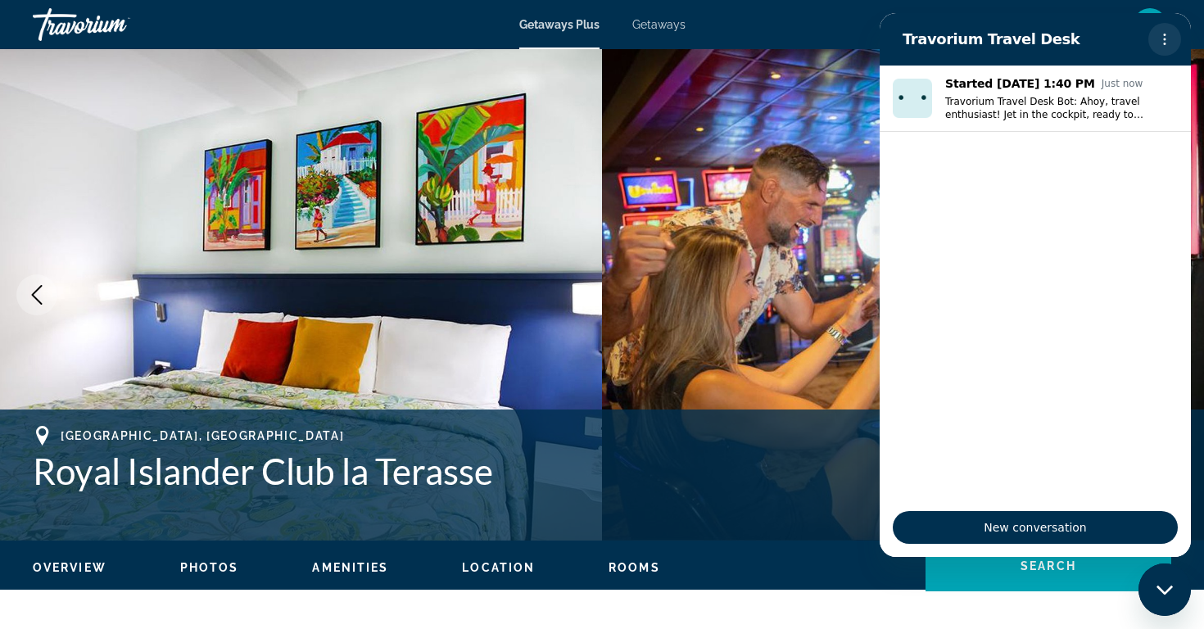
click at [1163, 34] on icon "Options menu" at bounding box center [1164, 39] width 13 height 13
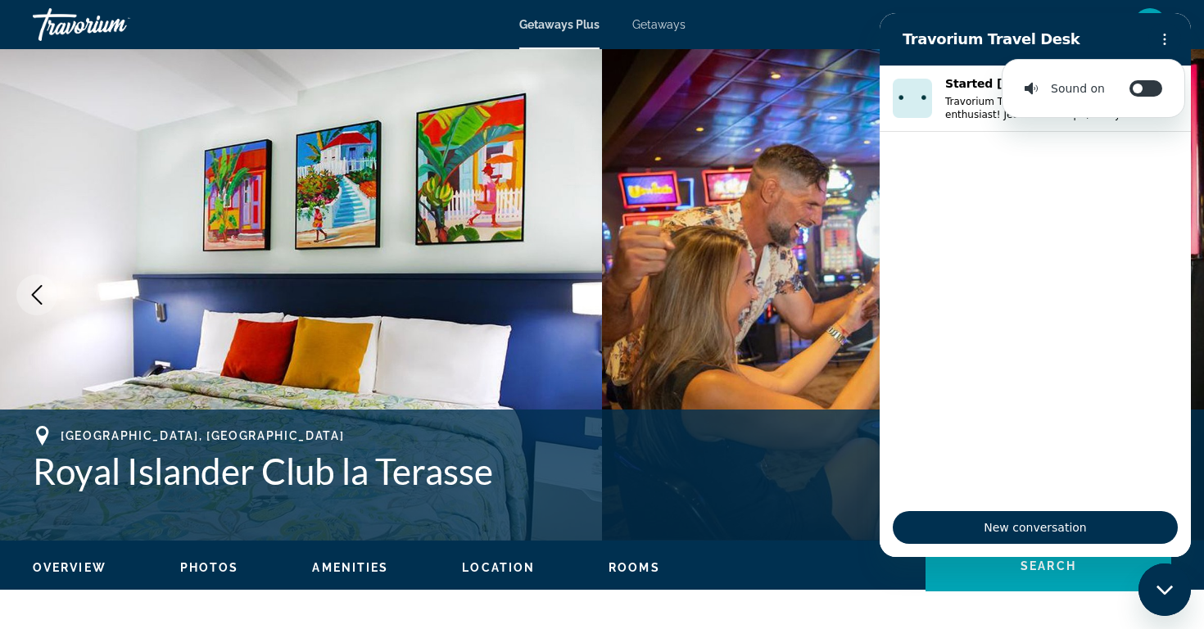
click at [860, 17] on div "en English Español Français Italiano Português русский USD USD ($) MXN (Mex$) C…" at bounding box center [937, 24] width 470 height 34
click at [1167, 594] on icon "Close messaging window" at bounding box center [1164, 590] width 17 height 11
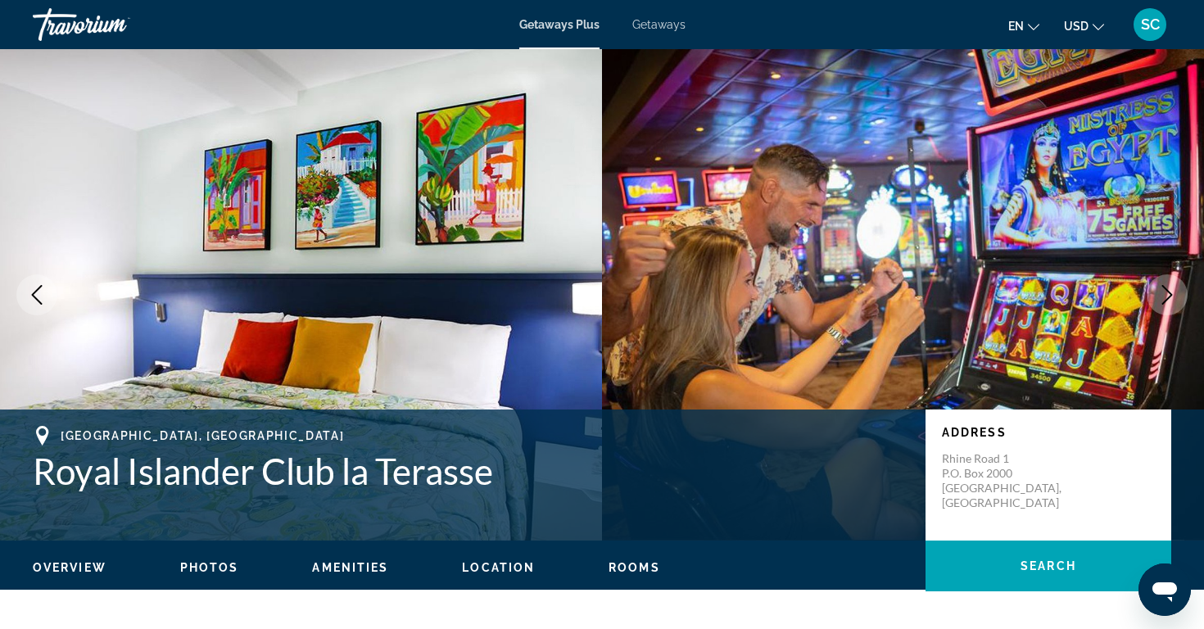
click at [1190, 426] on div "[GEOGRAPHIC_DATA], [GEOGRAPHIC_DATA] Dutch Caribbean Royal Islander Club la Ter…" at bounding box center [602, 475] width 1204 height 98
drag, startPoint x: 787, startPoint y: 459, endPoint x: 786, endPoint y: 547, distance: 87.6
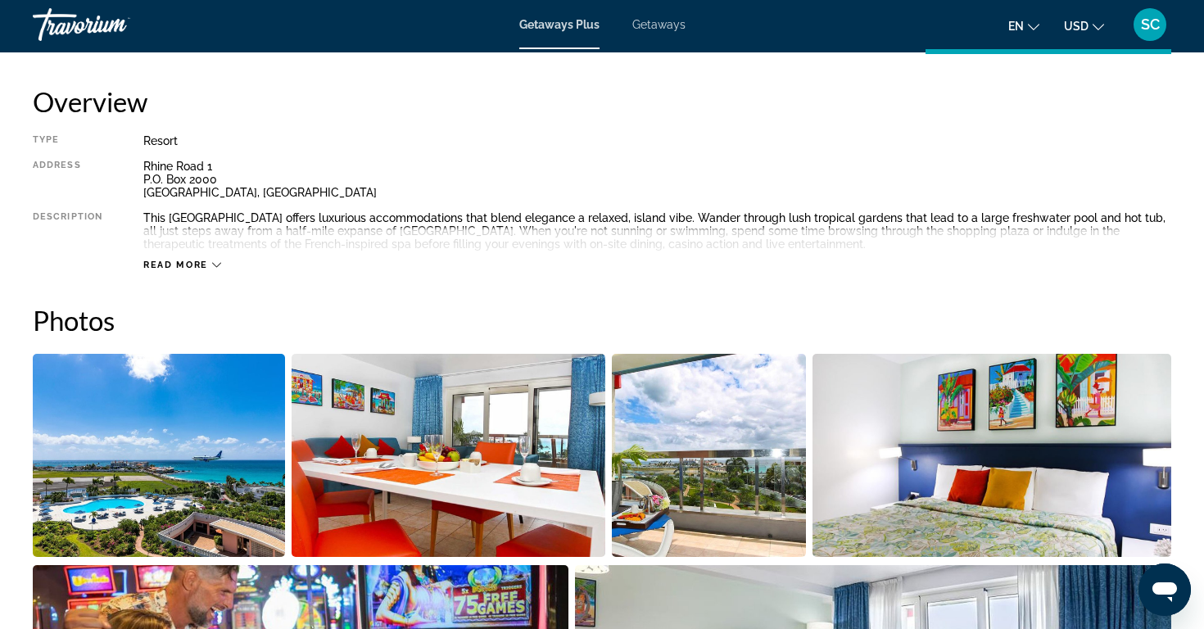
scroll to position [541, 0]
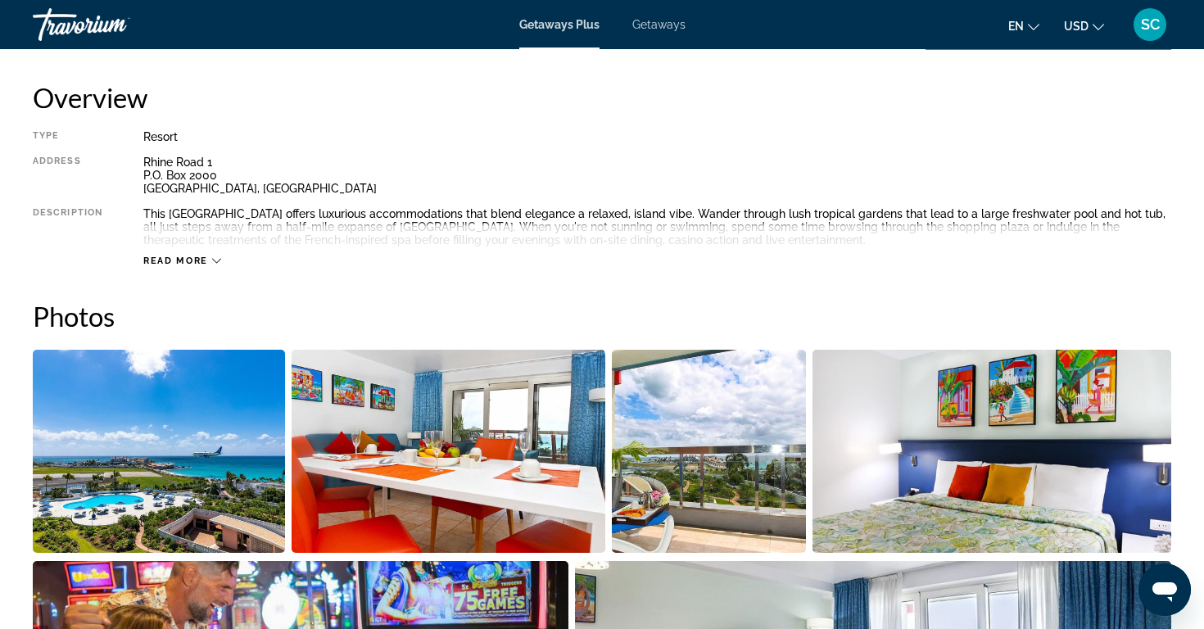
click at [215, 257] on icon "Main content" at bounding box center [216, 260] width 9 height 9
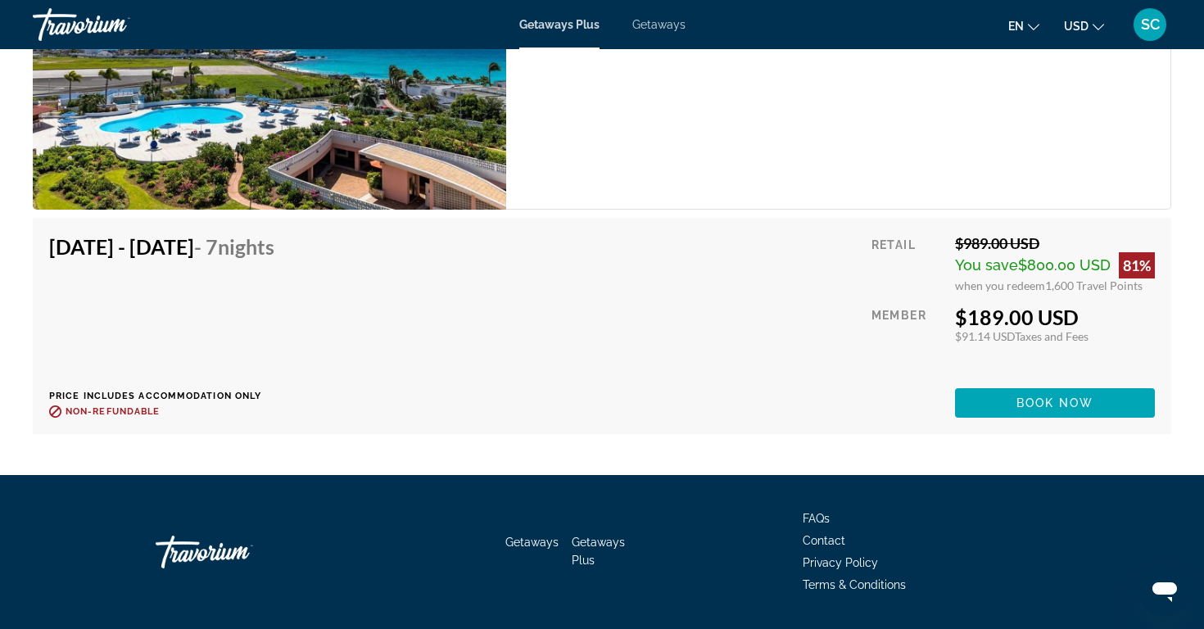
scroll to position [3302, 0]
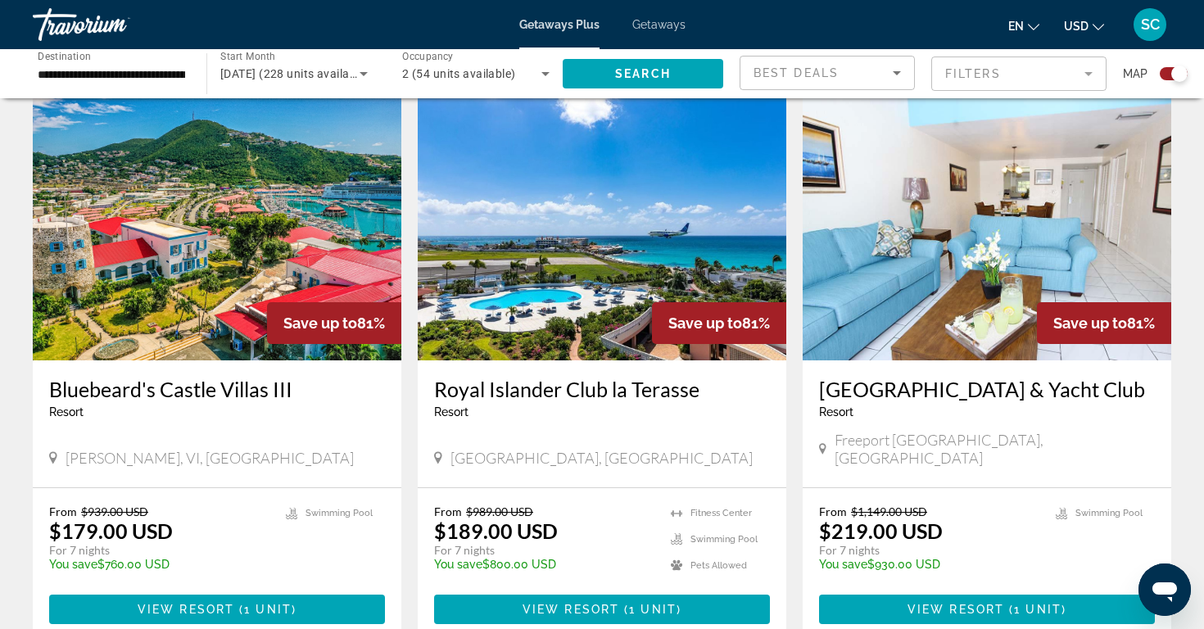
scroll to position [2309, 0]
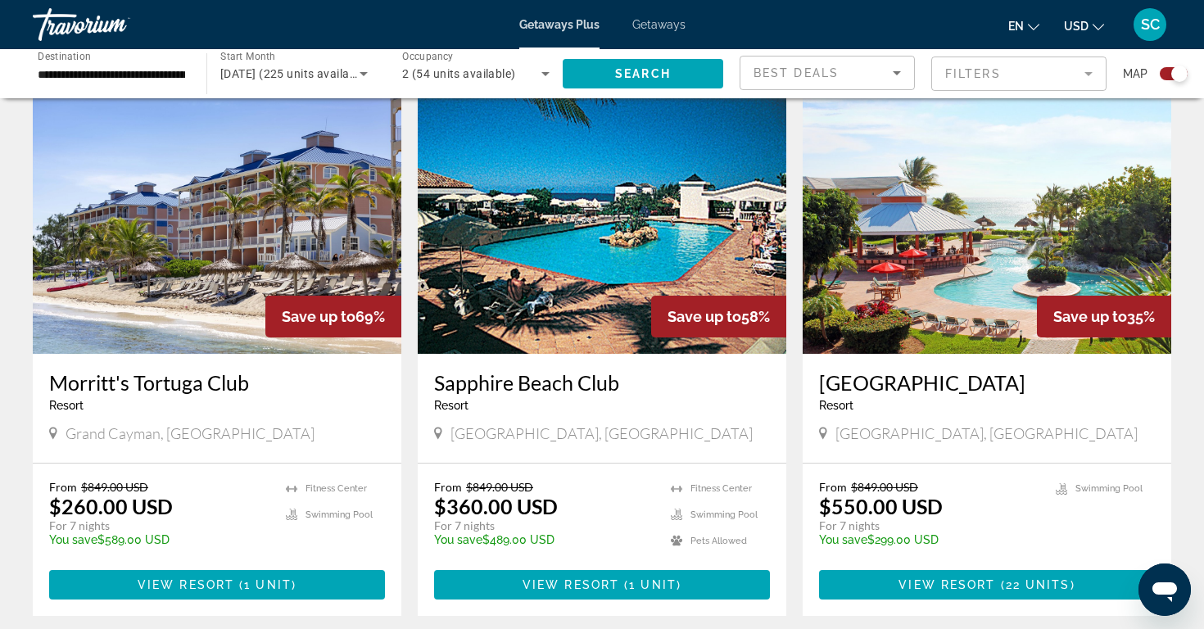
scroll to position [1184, 0]
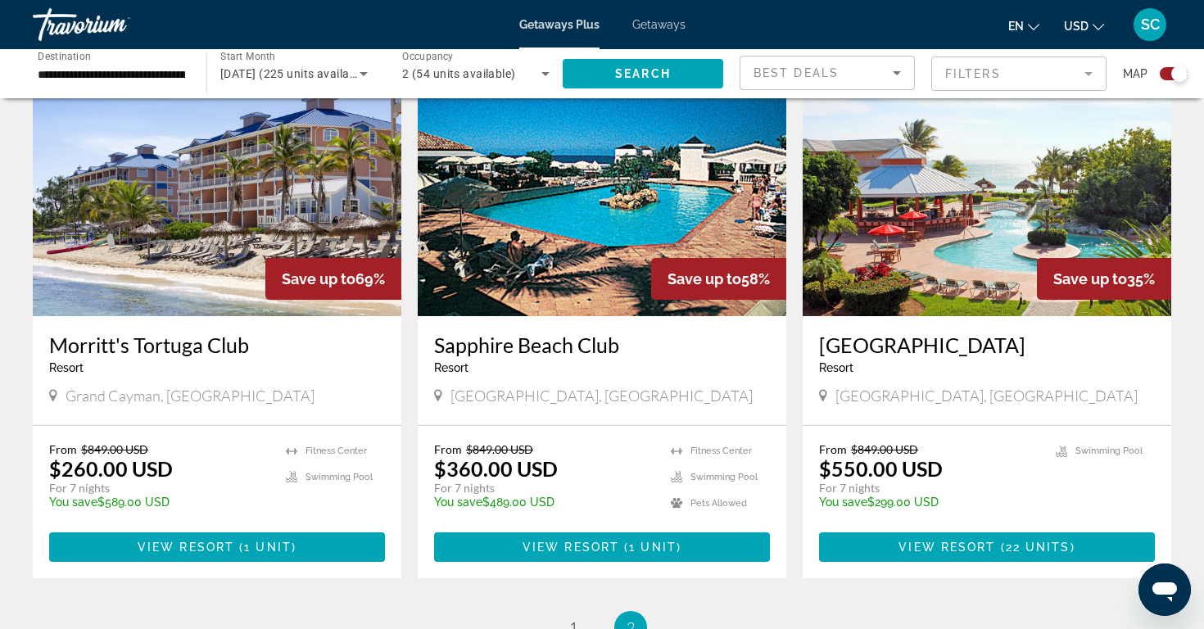
click at [214, 206] on img "Main content" at bounding box center [217, 185] width 368 height 262
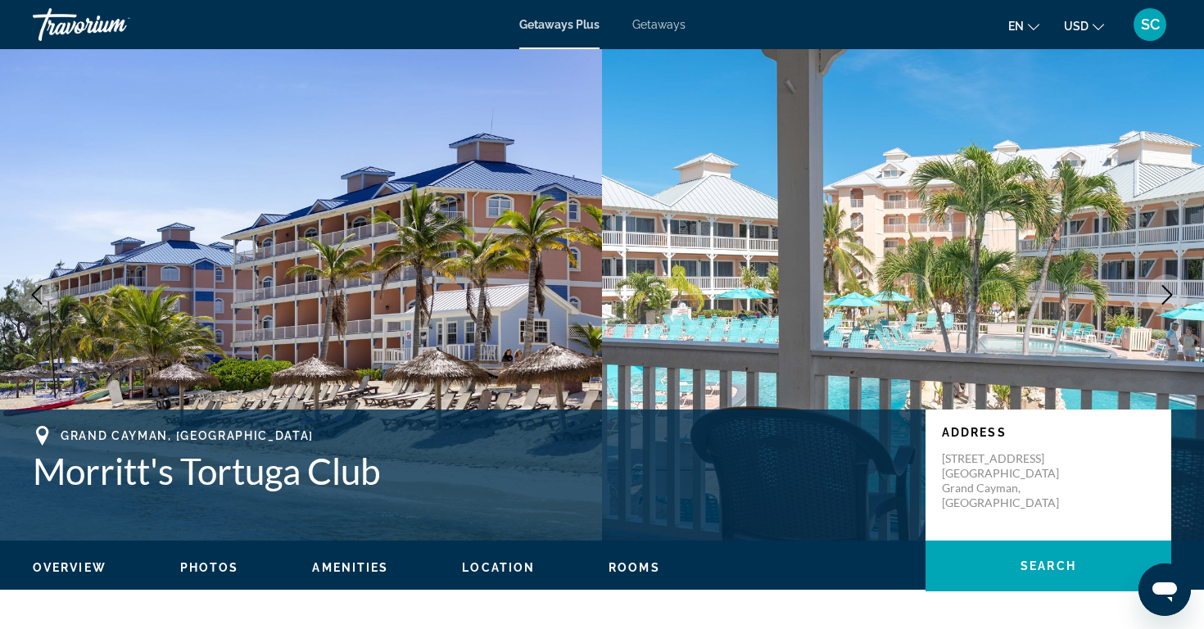
click at [1172, 294] on icon "Next image" at bounding box center [1167, 295] width 20 height 20
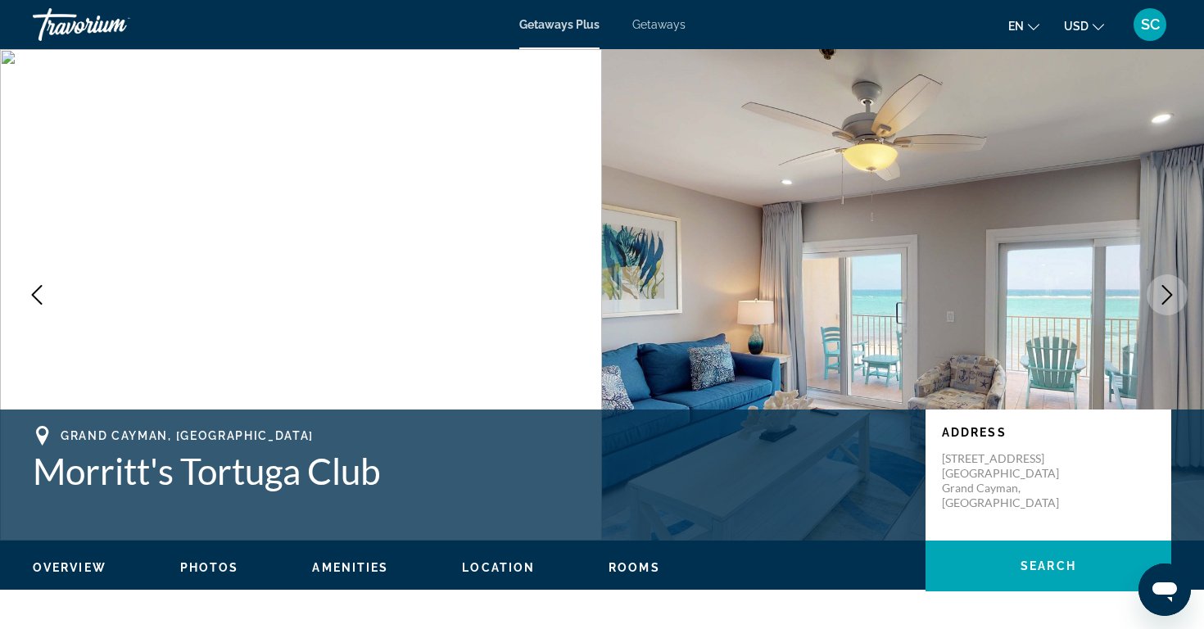
click at [1172, 294] on icon "Next image" at bounding box center [1167, 295] width 20 height 20
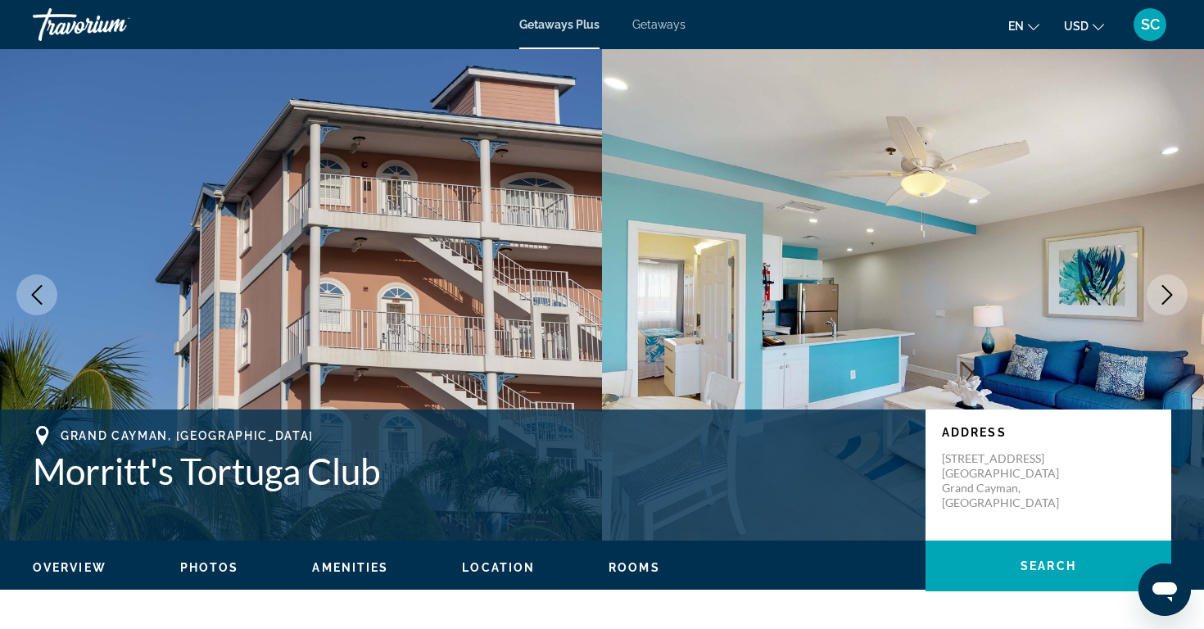
click at [1172, 294] on icon "Next image" at bounding box center [1167, 295] width 11 height 20
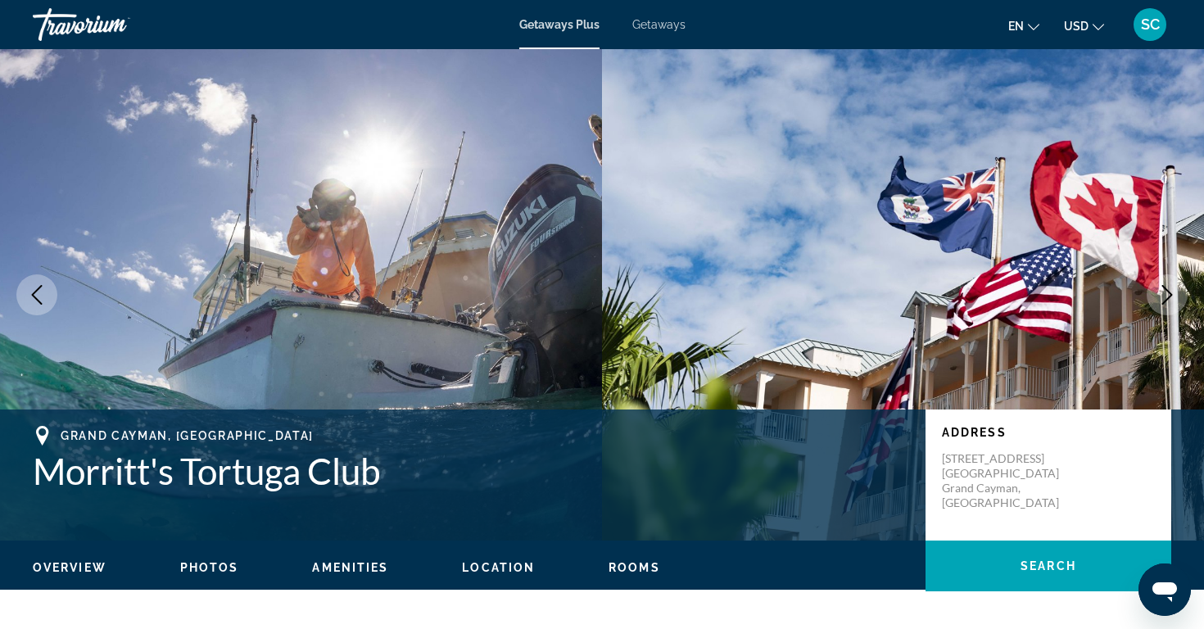
click at [1172, 294] on icon "Next image" at bounding box center [1167, 295] width 11 height 20
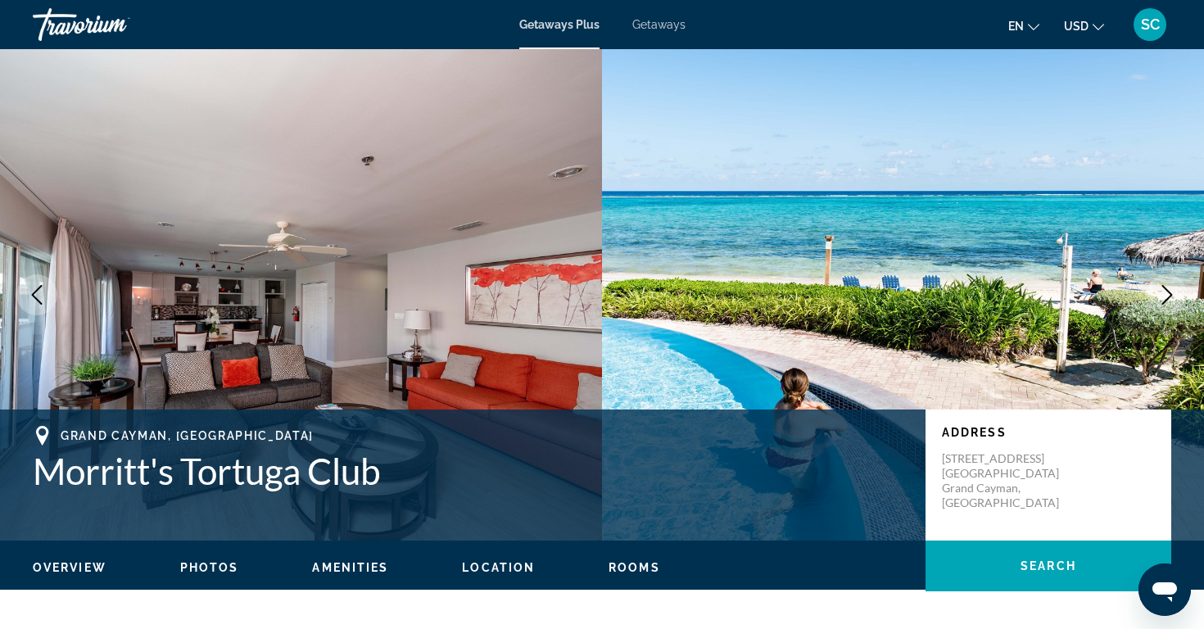
click at [1172, 294] on icon "Next image" at bounding box center [1167, 295] width 11 height 20
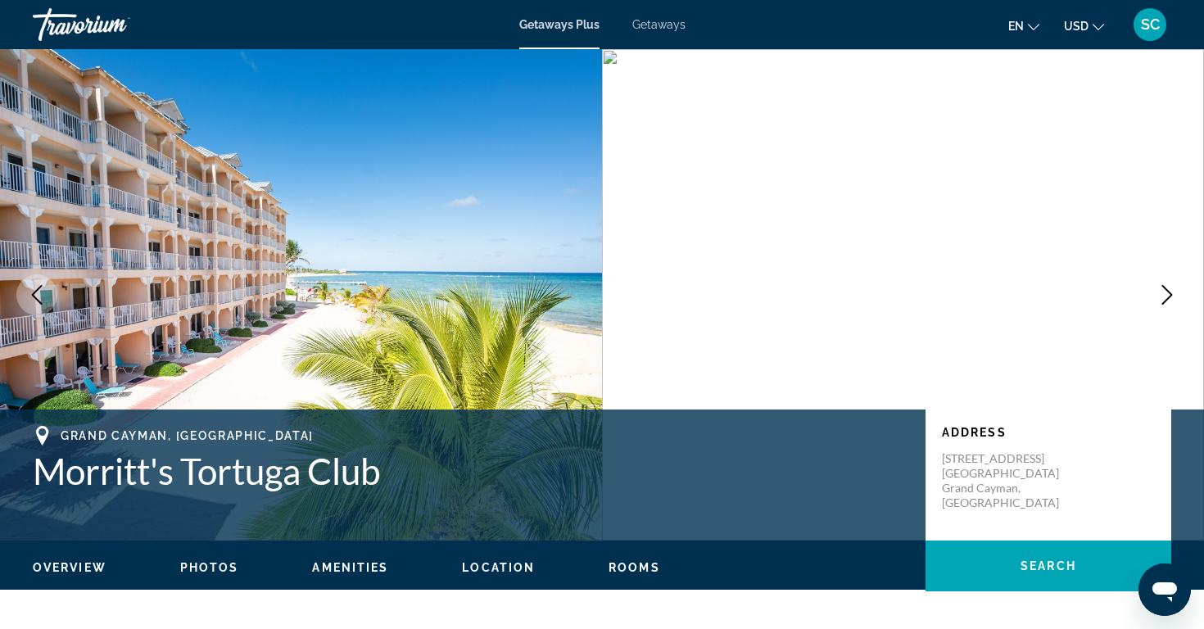
click at [34, 293] on icon "Previous image" at bounding box center [37, 295] width 11 height 20
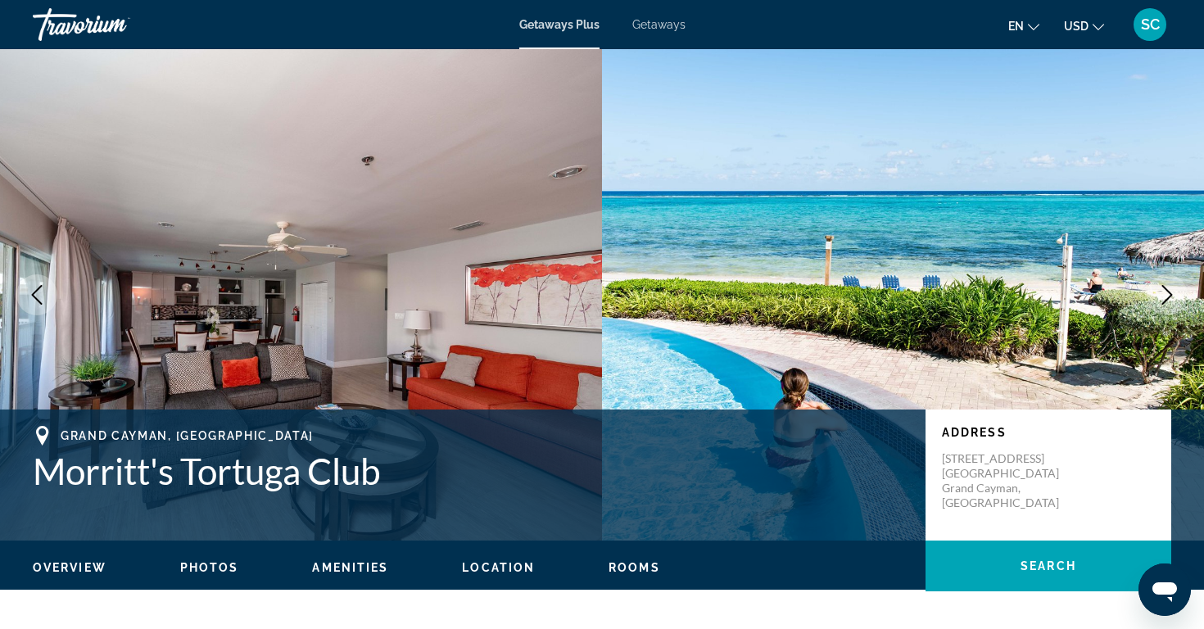
click at [1163, 296] on icon "Next image" at bounding box center [1167, 295] width 20 height 20
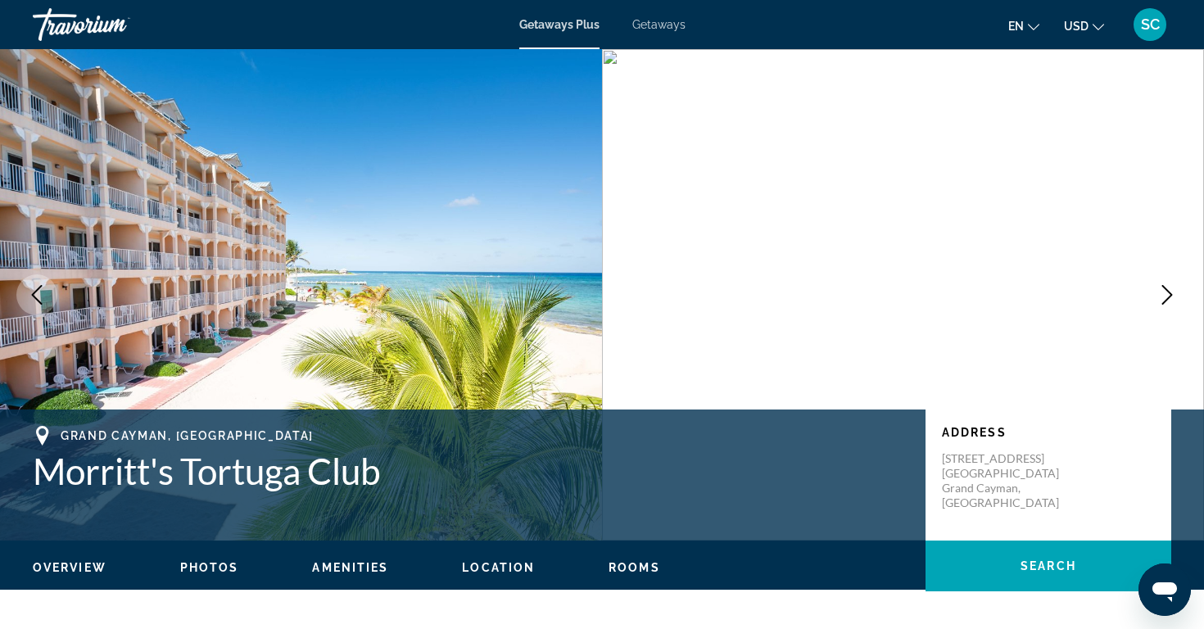
click at [1163, 296] on icon "Next image" at bounding box center [1167, 295] width 20 height 20
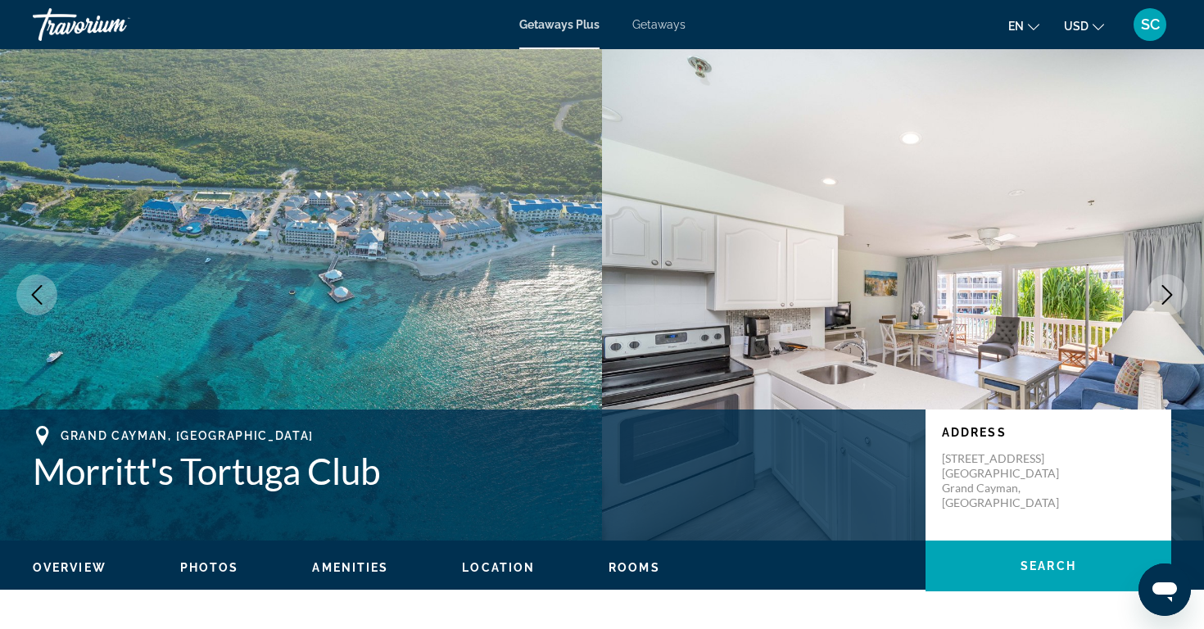
click at [1163, 297] on icon "Next image" at bounding box center [1167, 295] width 20 height 20
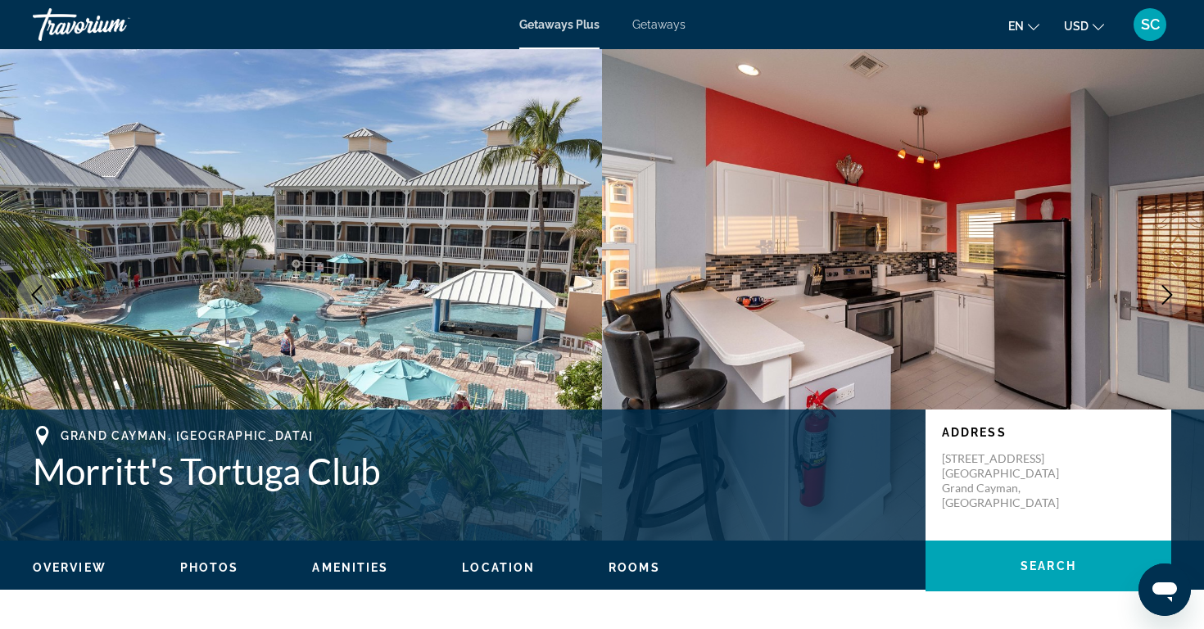
click at [1169, 293] on icon "Next image" at bounding box center [1167, 295] width 11 height 20
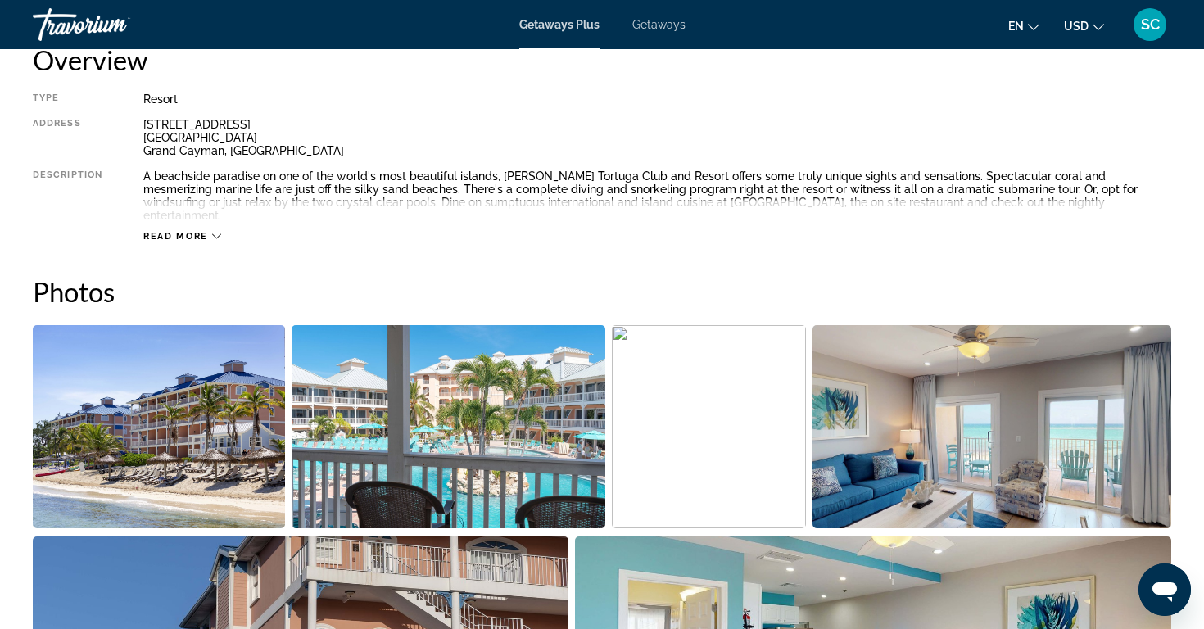
scroll to position [598, 0]
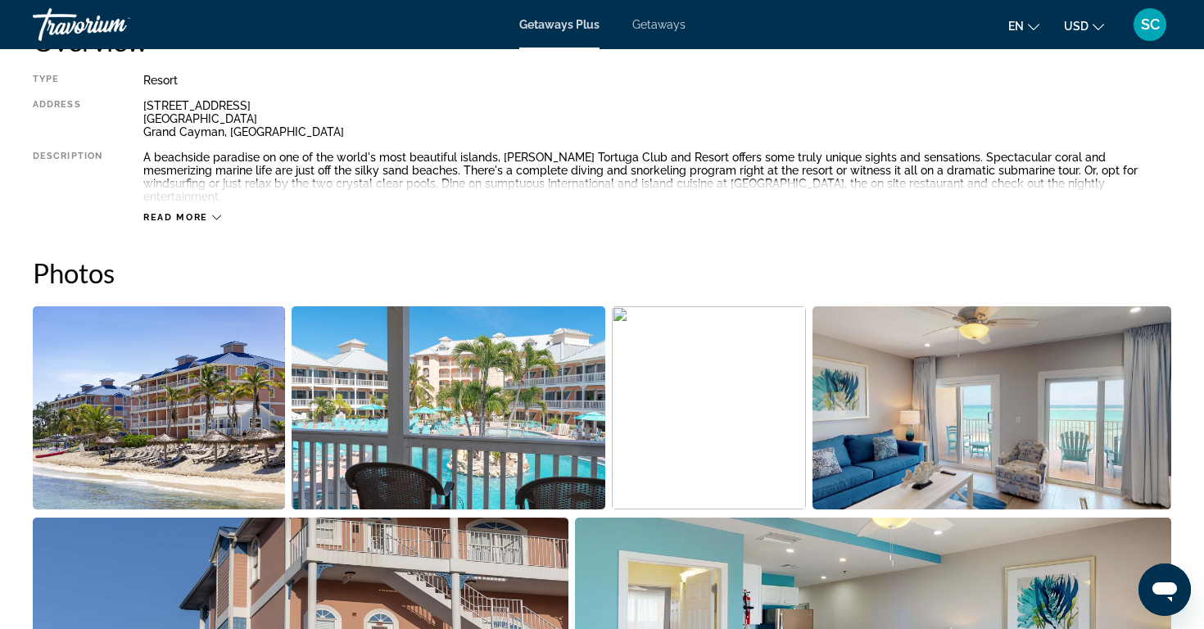
click at [217, 215] on icon "Main content" at bounding box center [216, 217] width 9 height 5
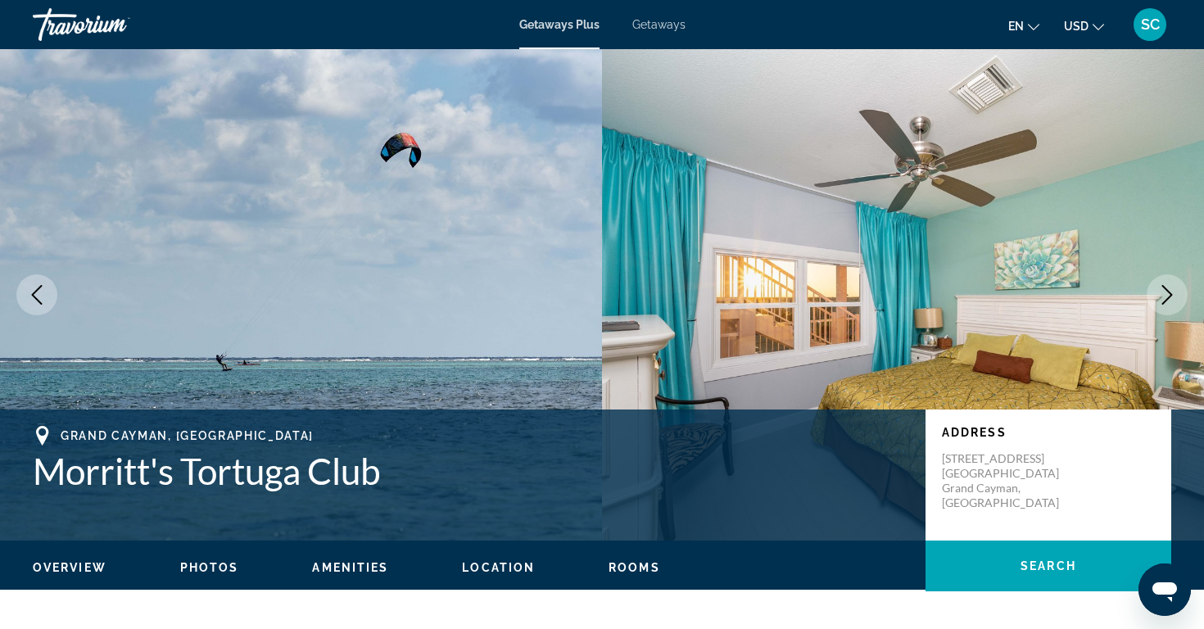
scroll to position [0, 0]
click at [1165, 299] on icon "Next image" at bounding box center [1167, 295] width 20 height 20
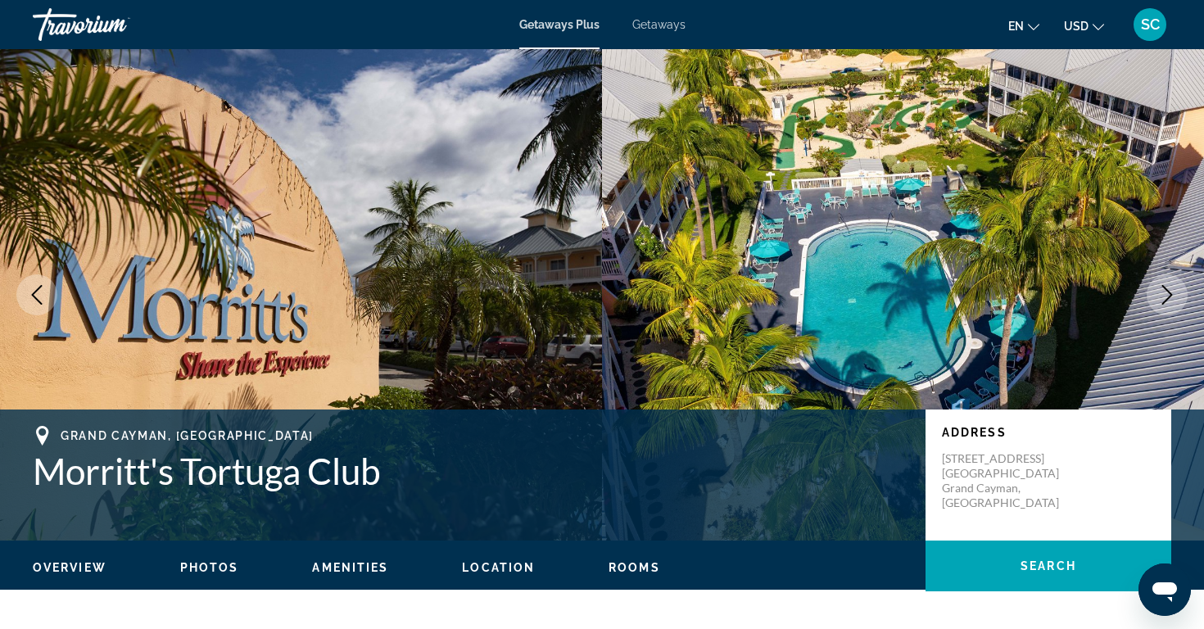
click at [1165, 299] on icon "Next image" at bounding box center [1167, 295] width 20 height 20
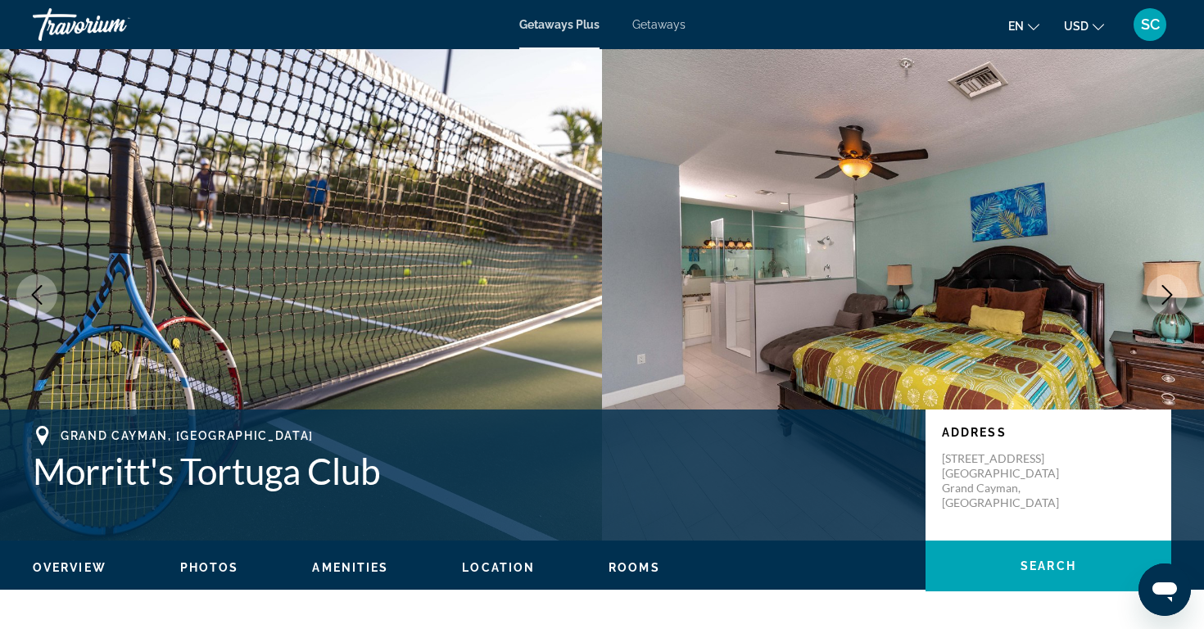
click at [1165, 302] on icon "Next image" at bounding box center [1167, 295] width 20 height 20
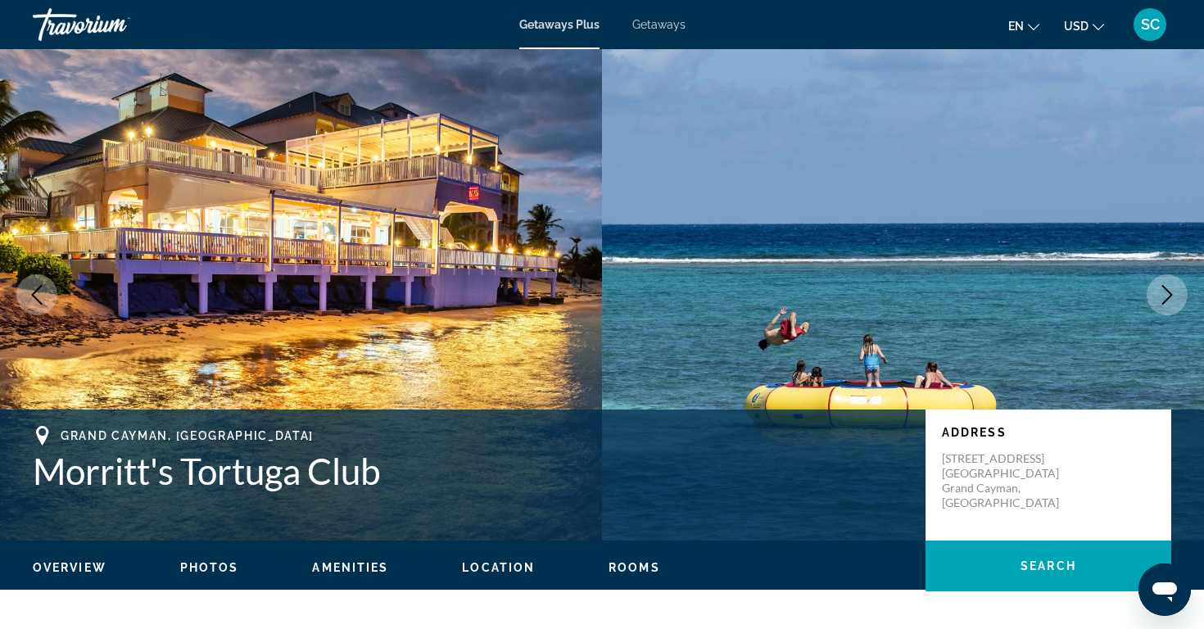
click at [1165, 302] on icon "Next image" at bounding box center [1167, 295] width 20 height 20
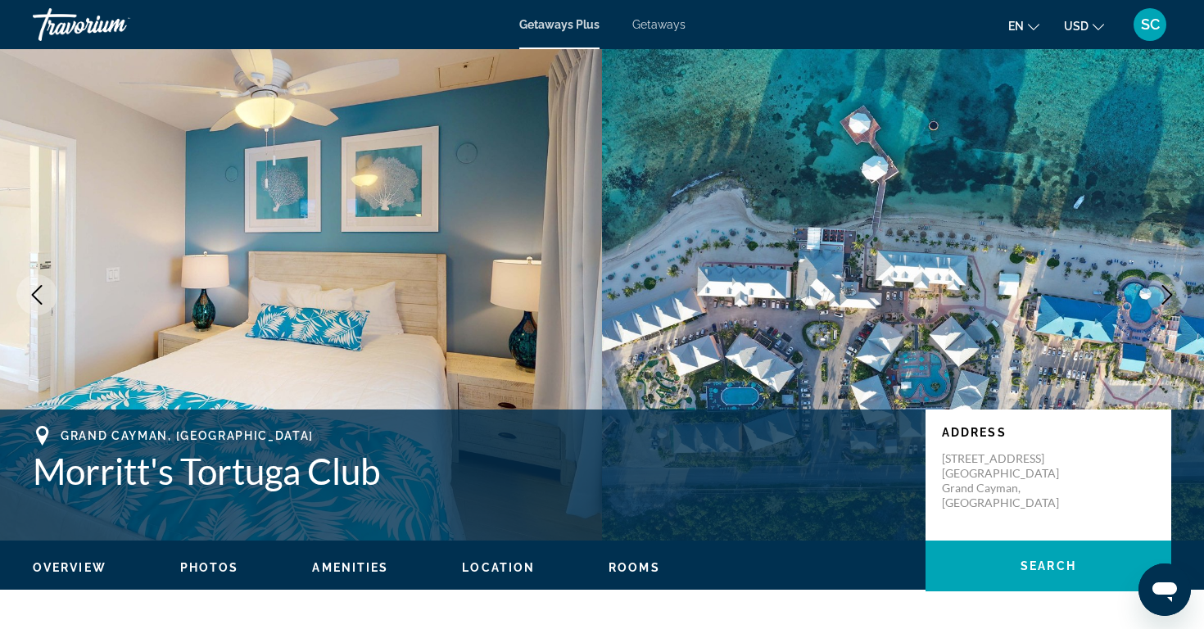
click at [1165, 301] on icon "Next image" at bounding box center [1167, 295] width 11 height 20
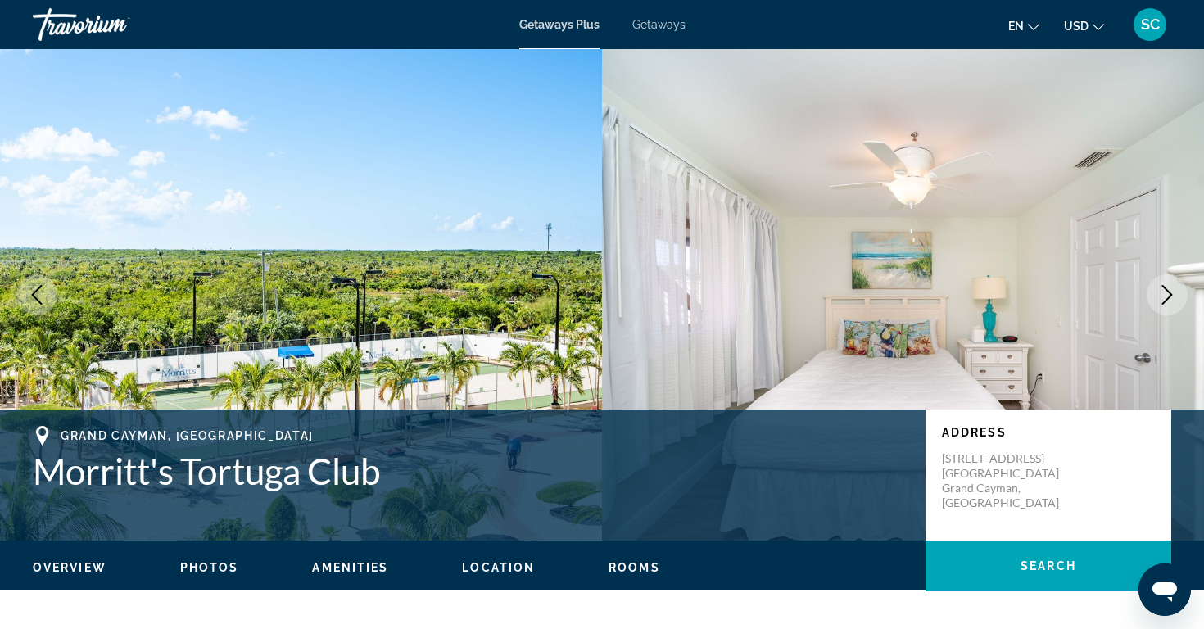
click at [1164, 300] on icon "Next image" at bounding box center [1167, 295] width 11 height 20
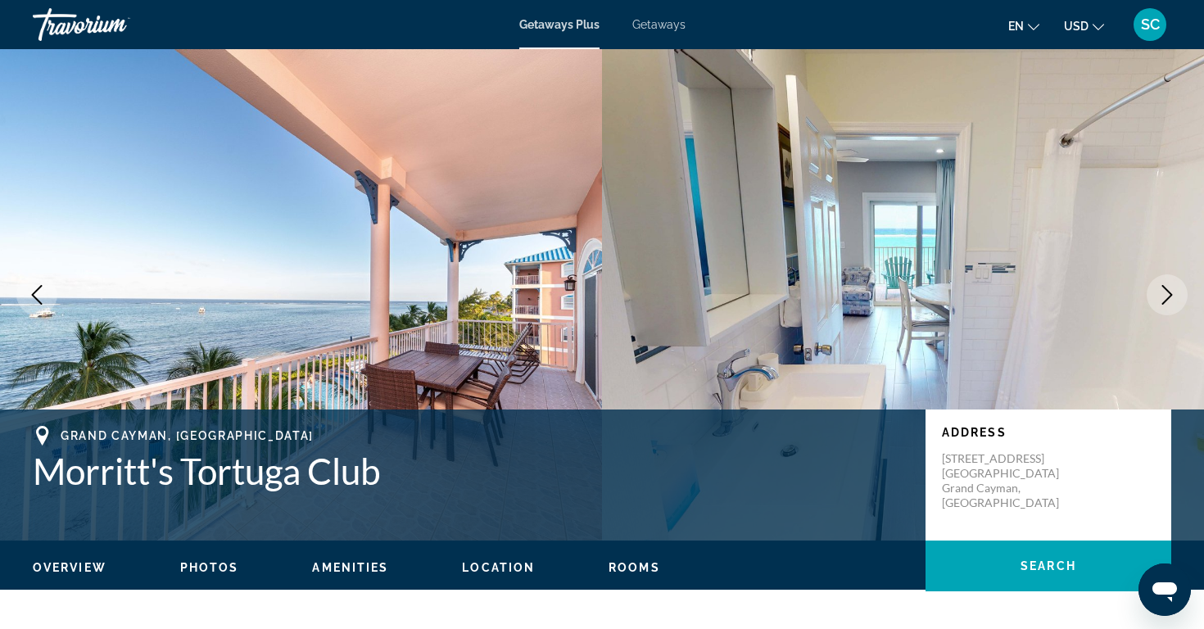
click at [1164, 303] on icon "Next image" at bounding box center [1167, 295] width 20 height 20
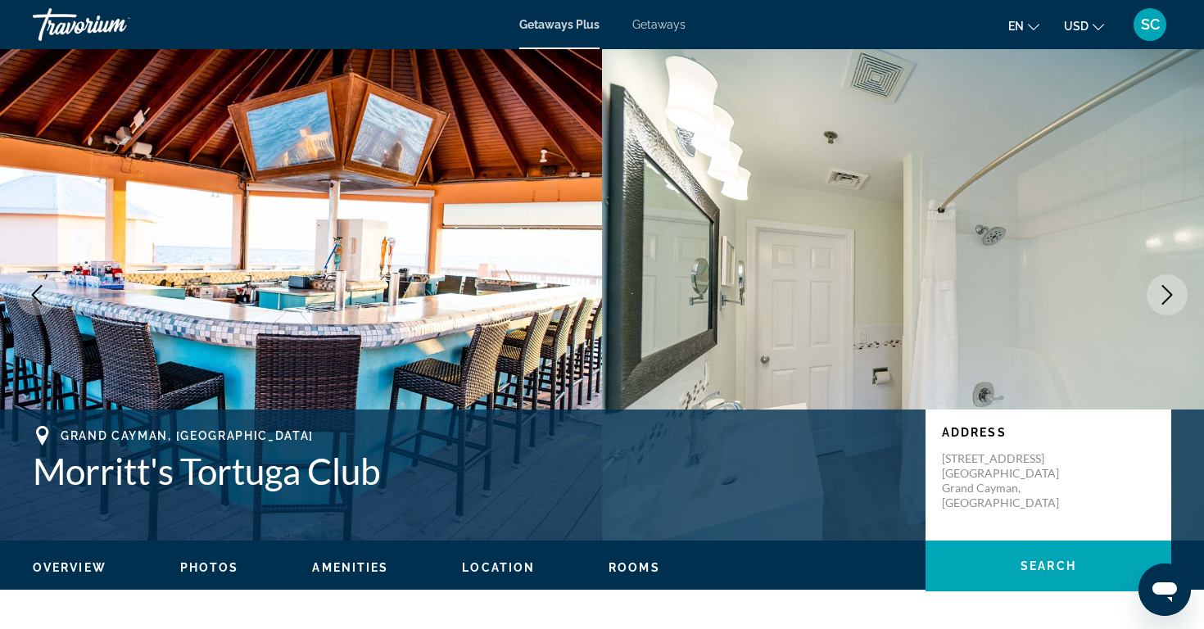
click at [1166, 295] on icon "Next image" at bounding box center [1167, 295] width 20 height 20
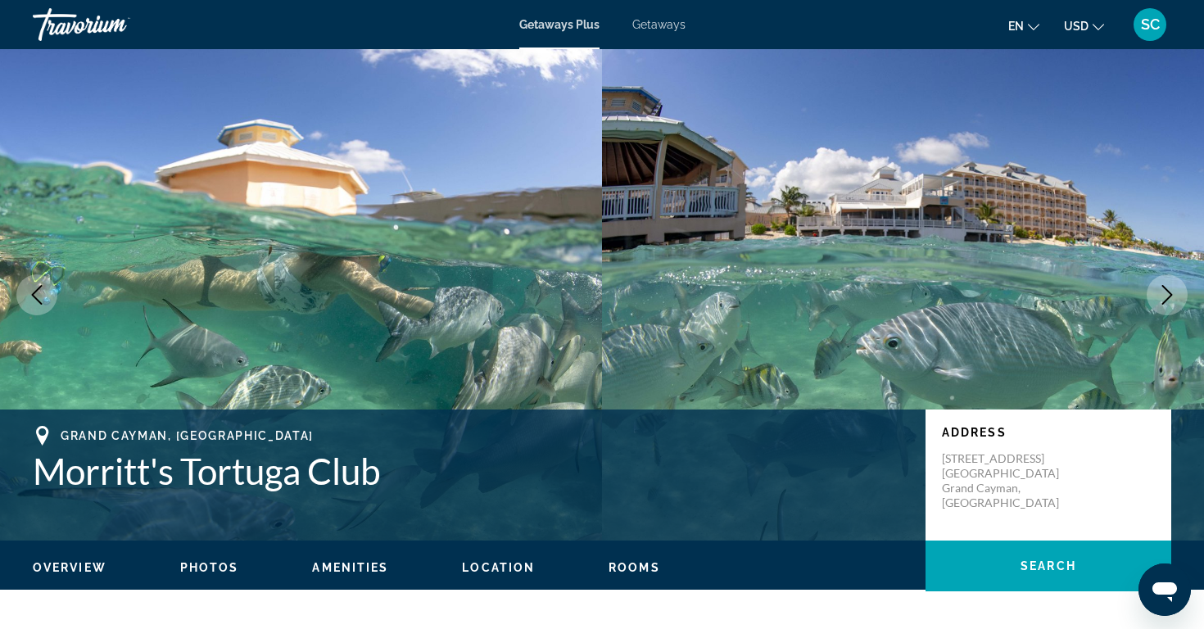
click at [1163, 296] on icon "Next image" at bounding box center [1167, 295] width 20 height 20
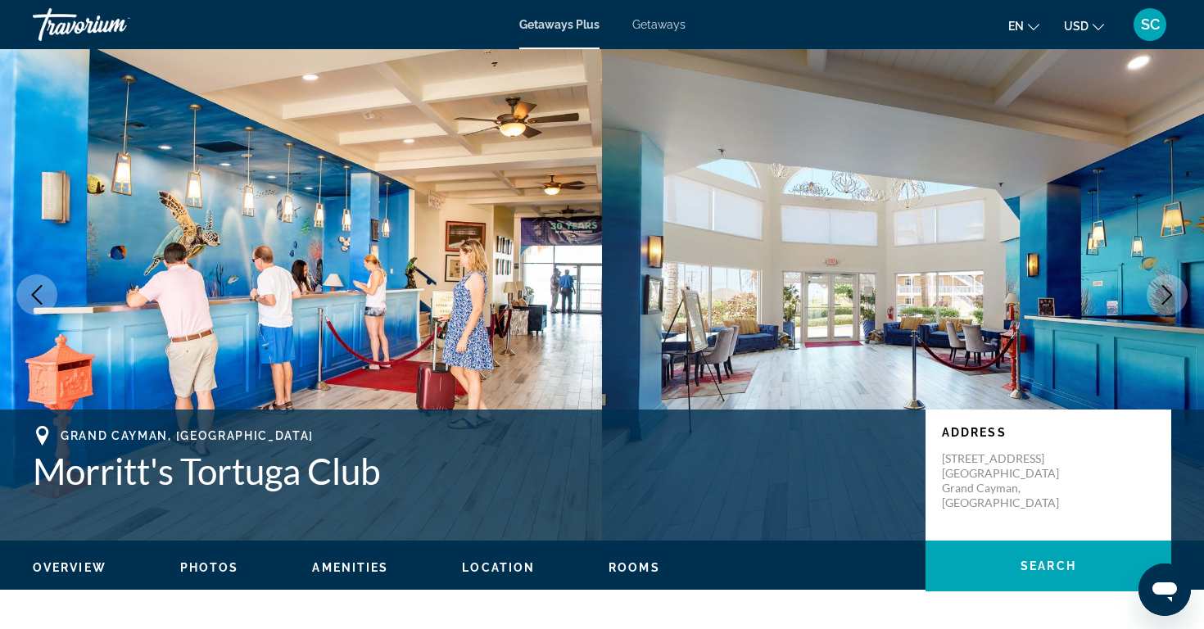
click at [1163, 296] on icon "Next image" at bounding box center [1167, 295] width 20 height 20
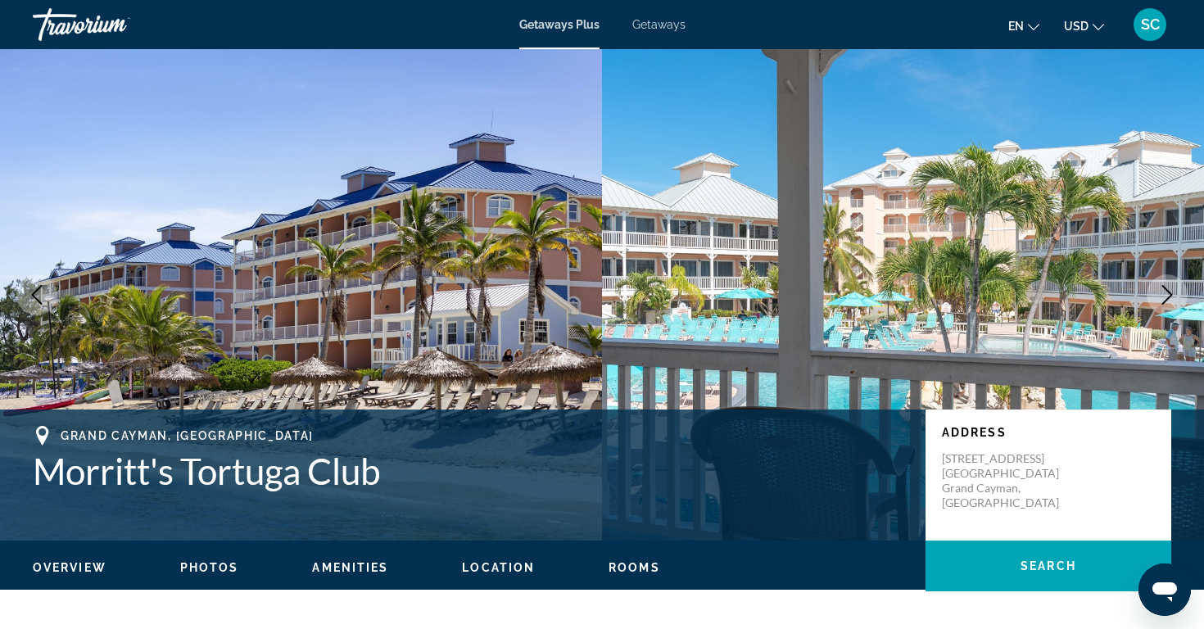
click at [1163, 296] on icon "Next image" at bounding box center [1167, 295] width 20 height 20
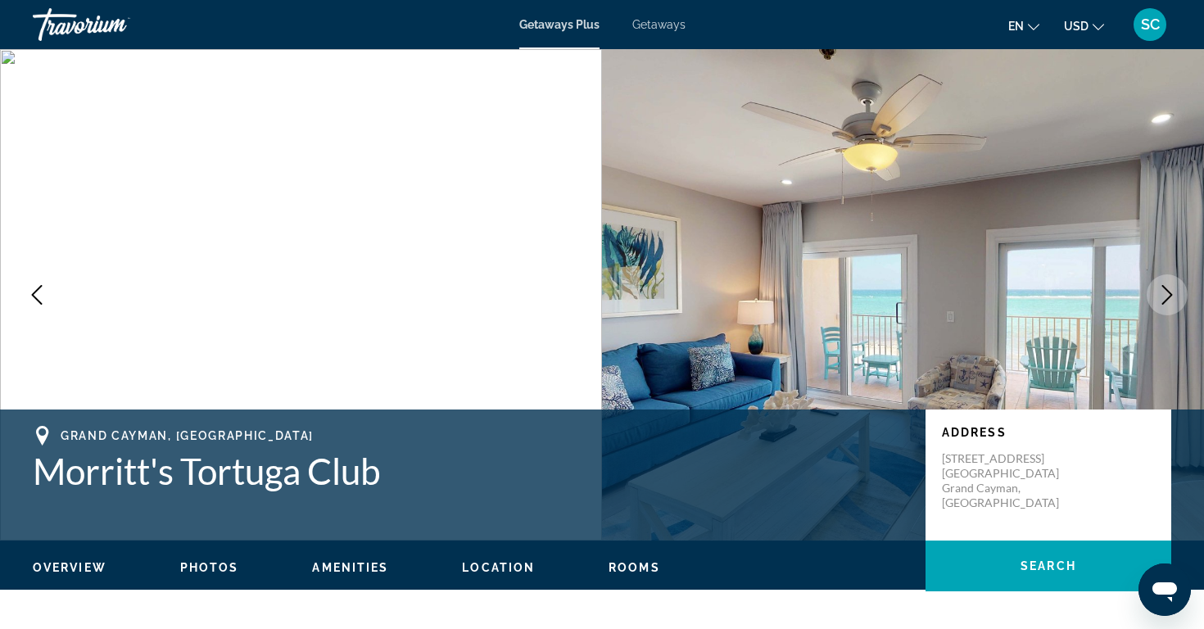
click at [1163, 296] on icon "Next image" at bounding box center [1167, 295] width 20 height 20
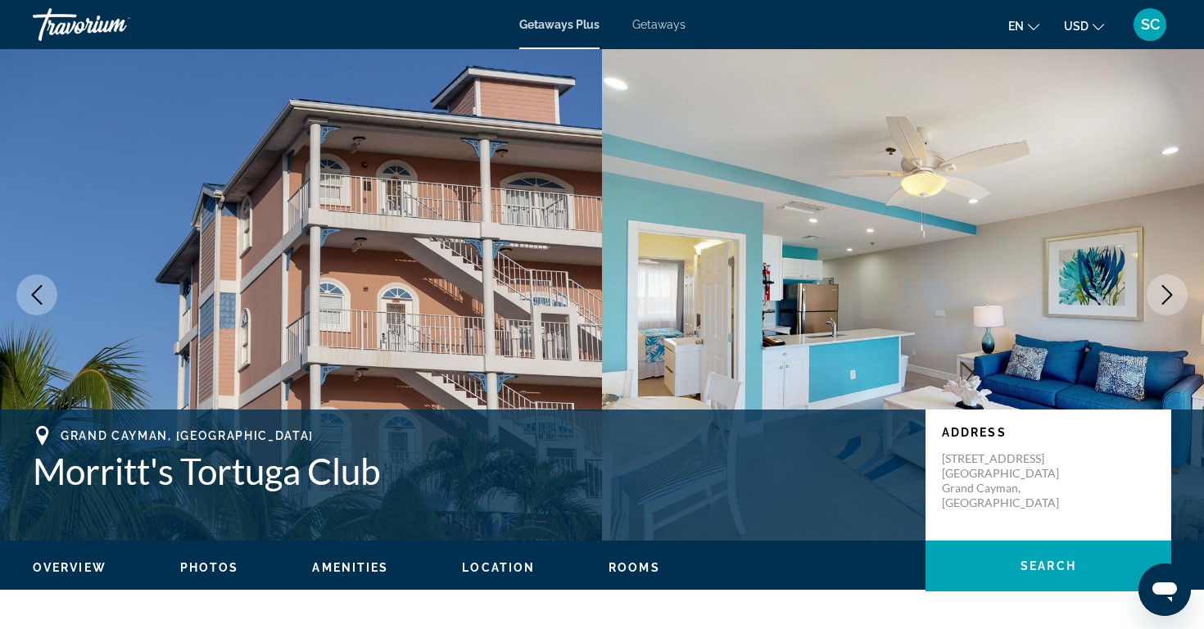
click at [1163, 296] on icon "Next image" at bounding box center [1167, 295] width 20 height 20
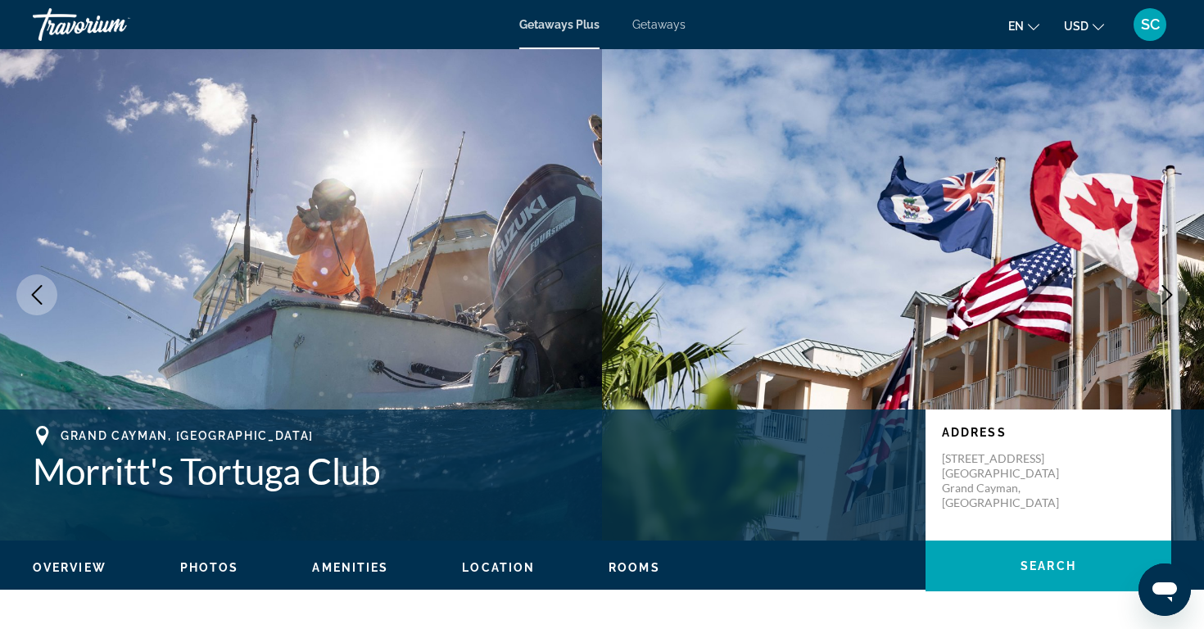
click at [1163, 295] on icon "Next image" at bounding box center [1167, 295] width 20 height 20
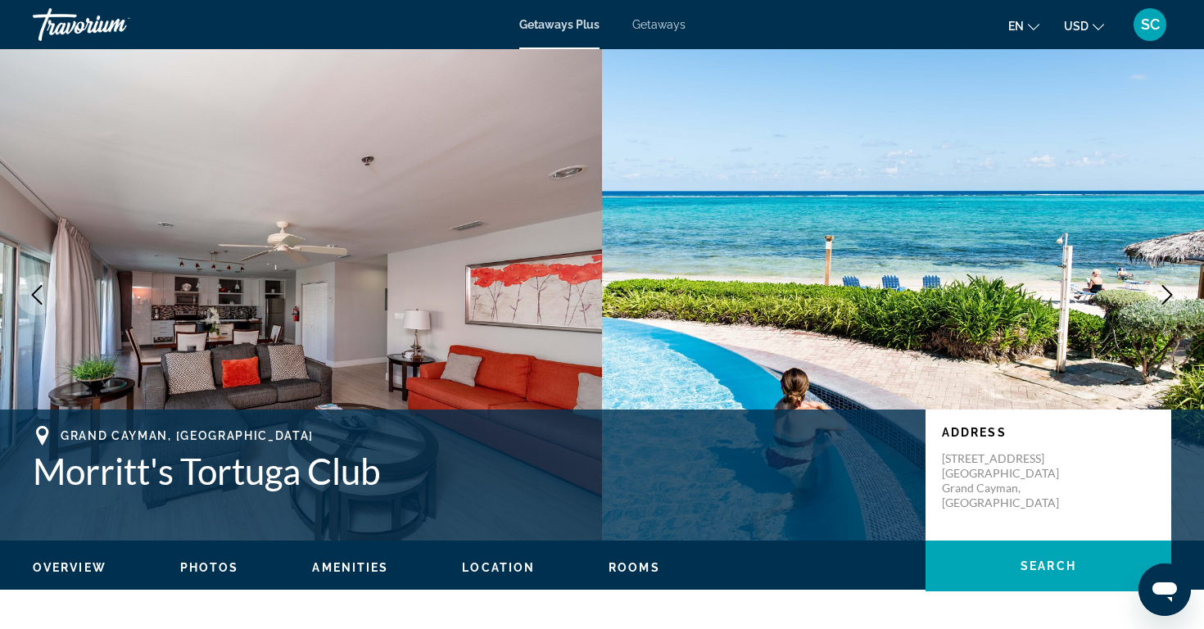
click at [1163, 296] on icon "Next image" at bounding box center [1167, 295] width 20 height 20
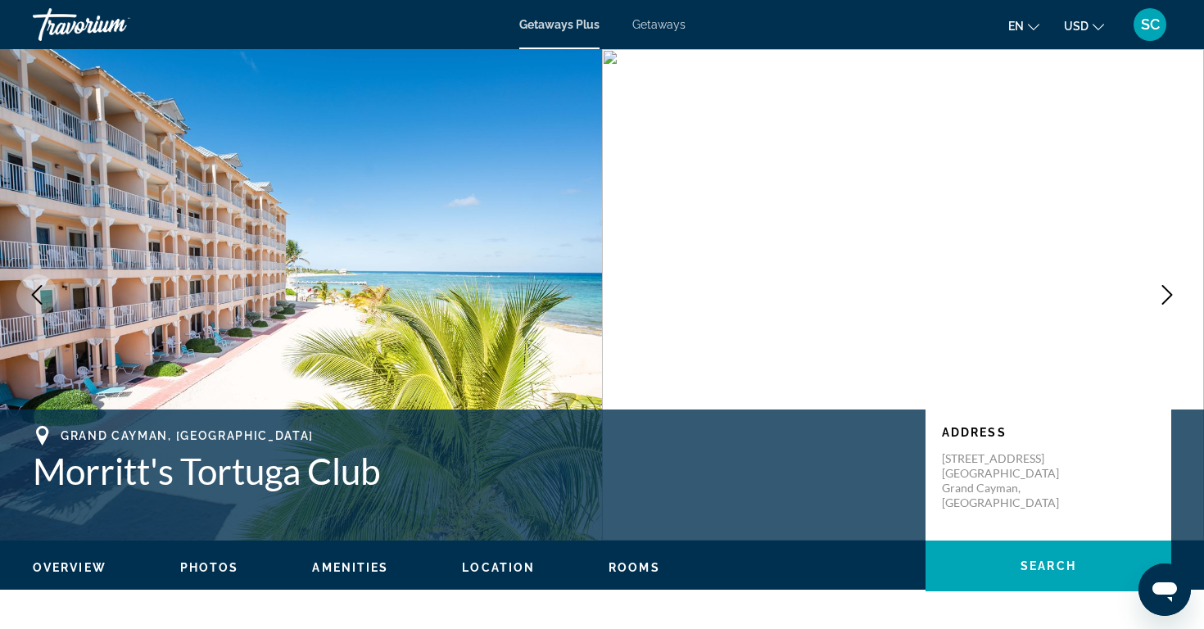
click at [1168, 294] on icon "Next image" at bounding box center [1167, 295] width 20 height 20
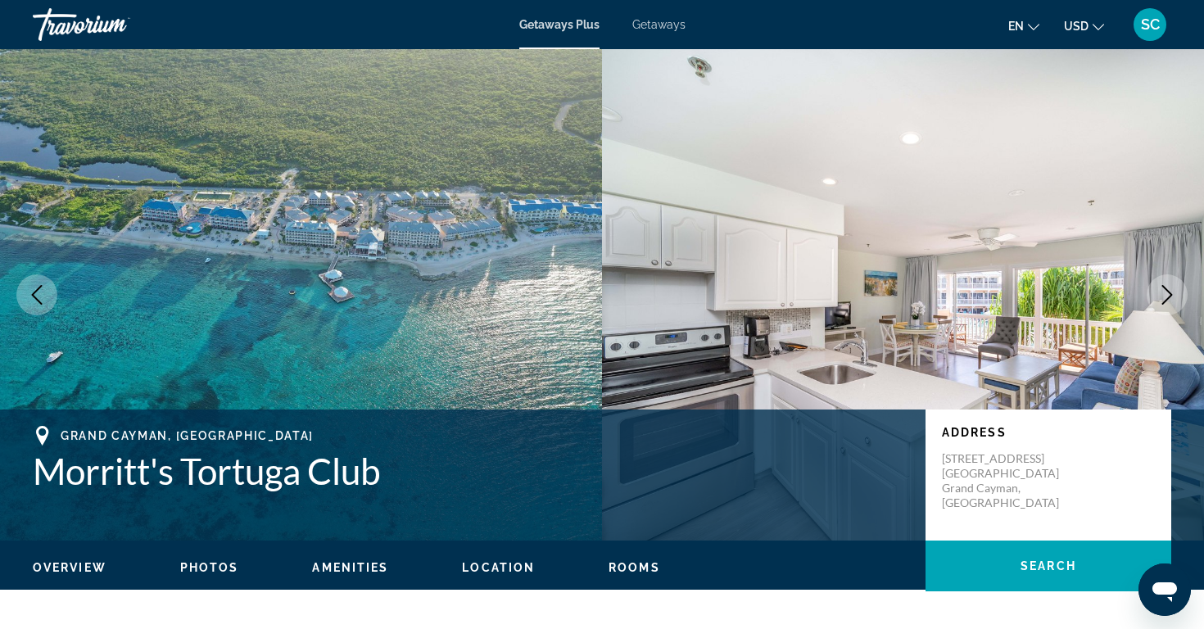
click at [1168, 290] on icon "Next image" at bounding box center [1167, 295] width 20 height 20
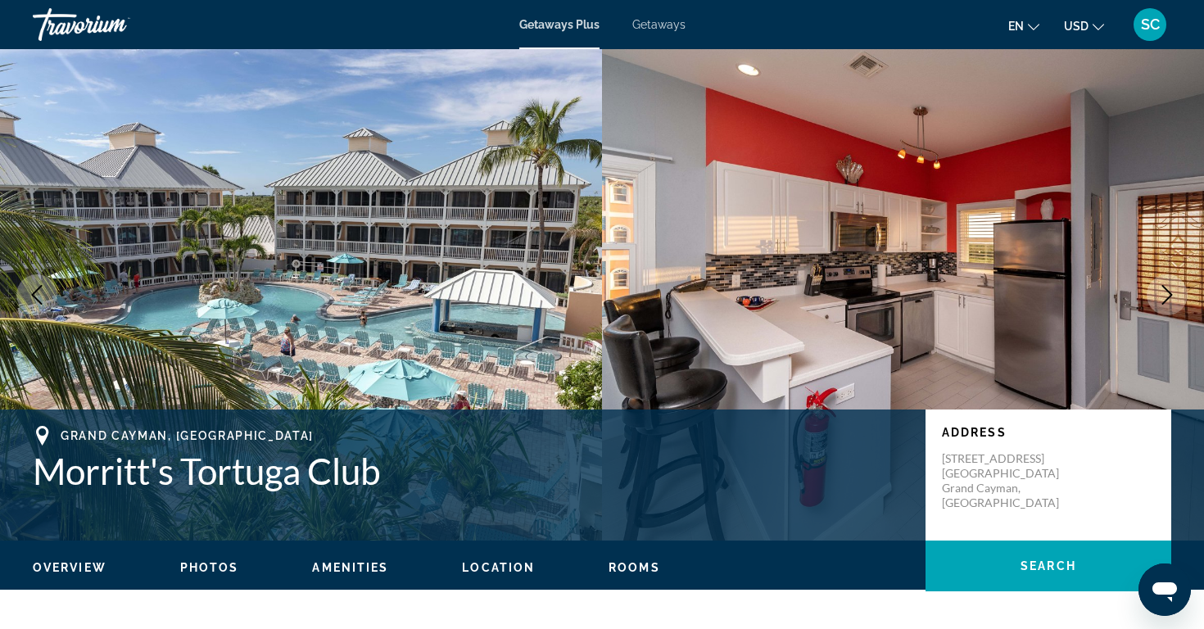
click at [1168, 295] on icon "Next image" at bounding box center [1167, 295] width 20 height 20
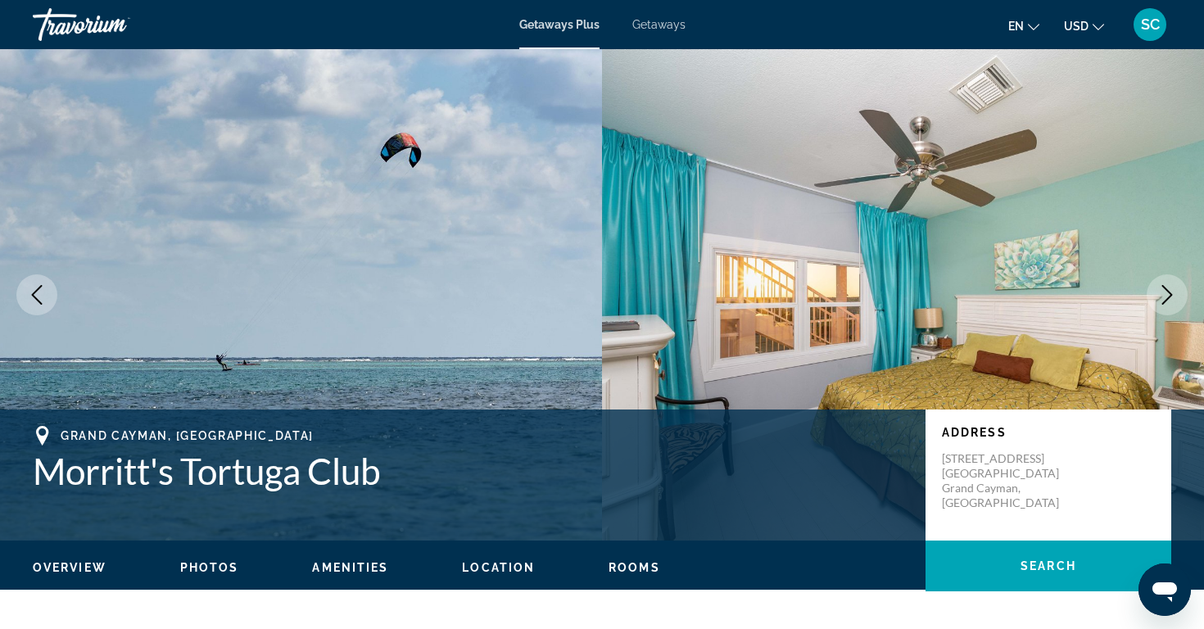
click at [1168, 295] on icon "Next image" at bounding box center [1167, 295] width 20 height 20
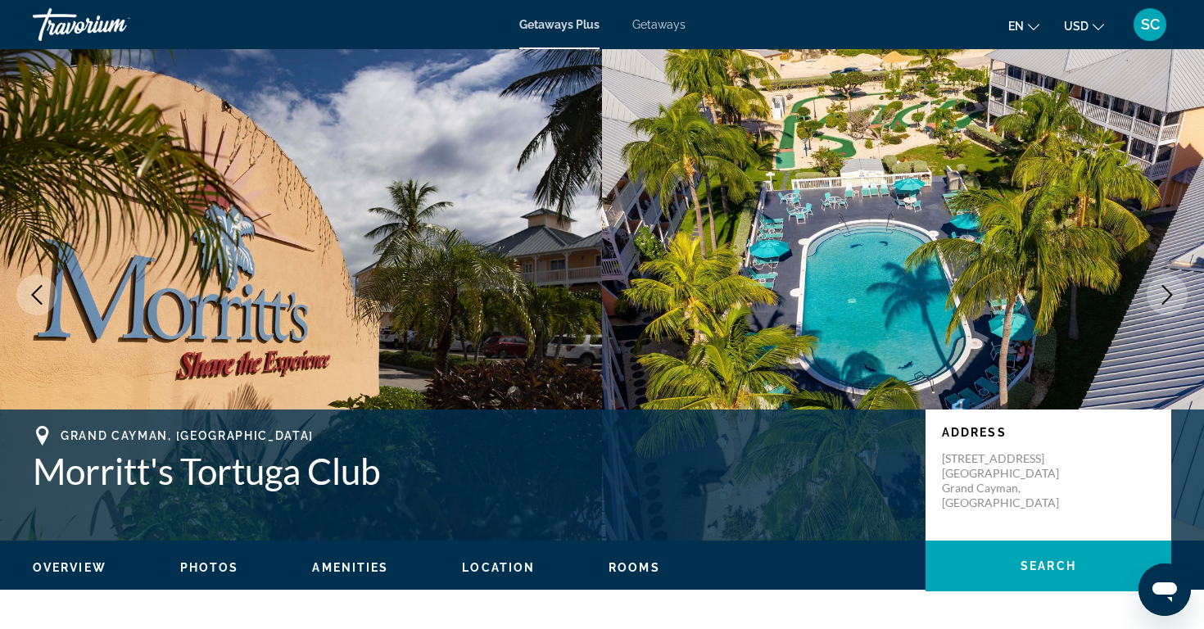
click at [1168, 295] on icon "Next image" at bounding box center [1167, 295] width 20 height 20
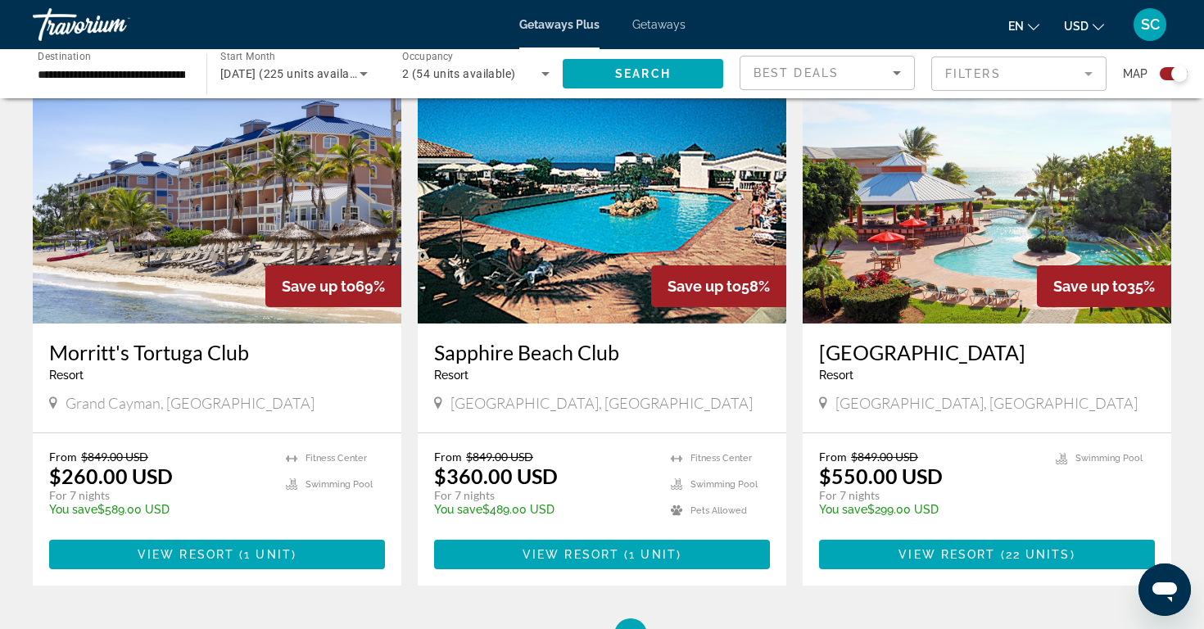
scroll to position [1186, 0]
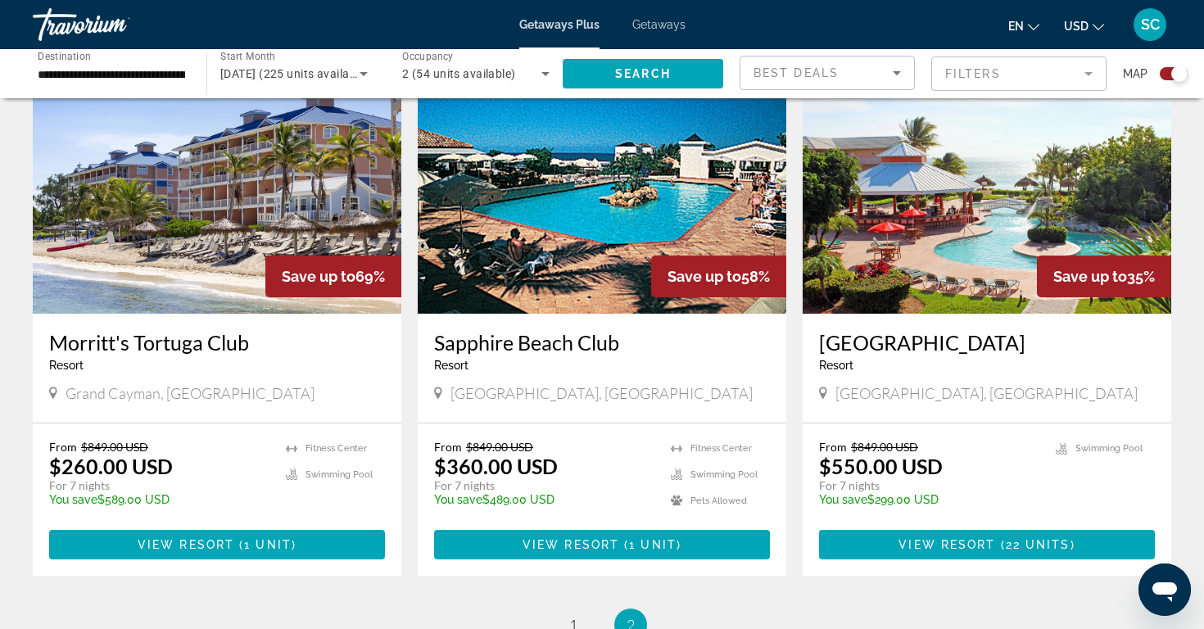
click at [603, 220] on img "Main content" at bounding box center [602, 183] width 368 height 262
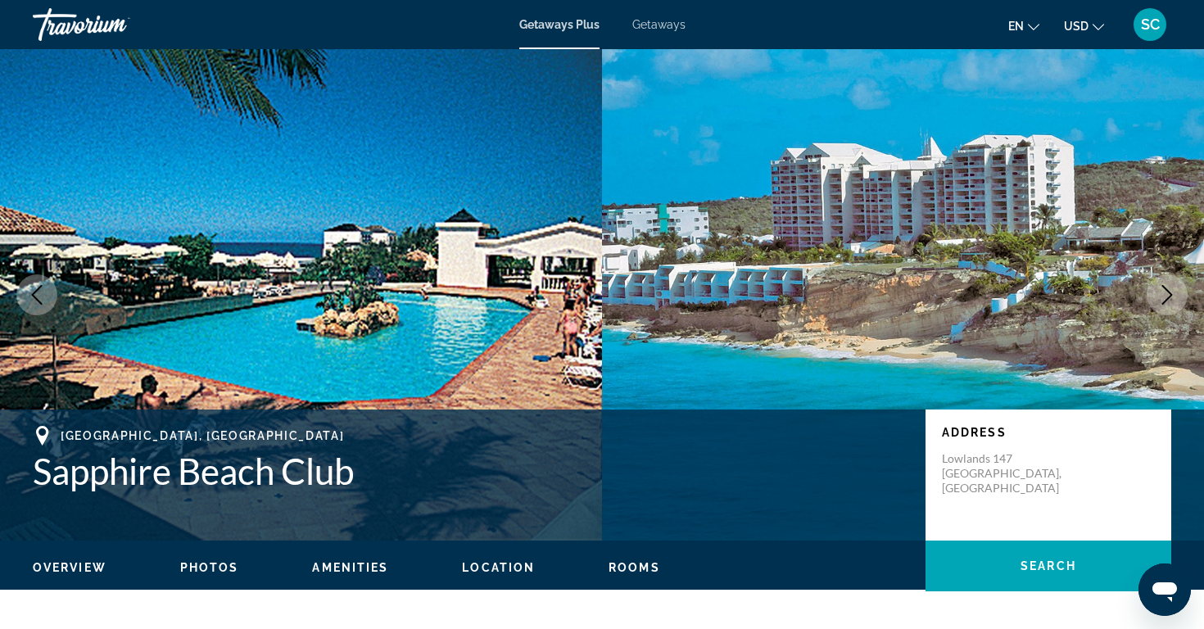
click at [1166, 291] on icon "Next image" at bounding box center [1167, 295] width 20 height 20
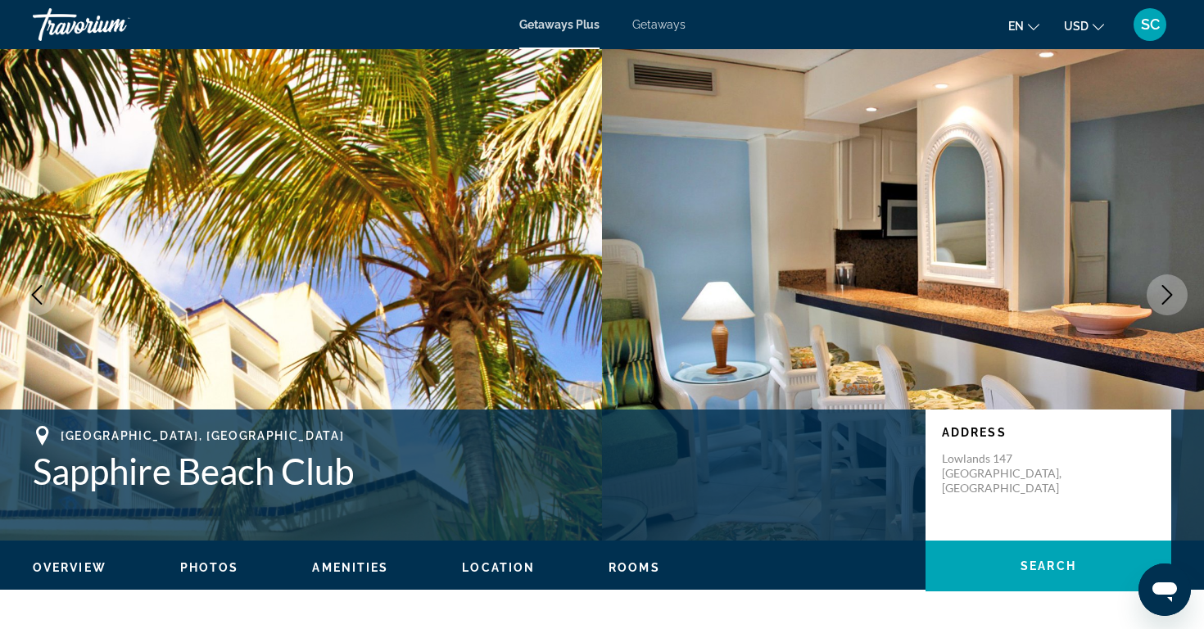
click at [1165, 287] on icon "Next image" at bounding box center [1167, 295] width 11 height 20
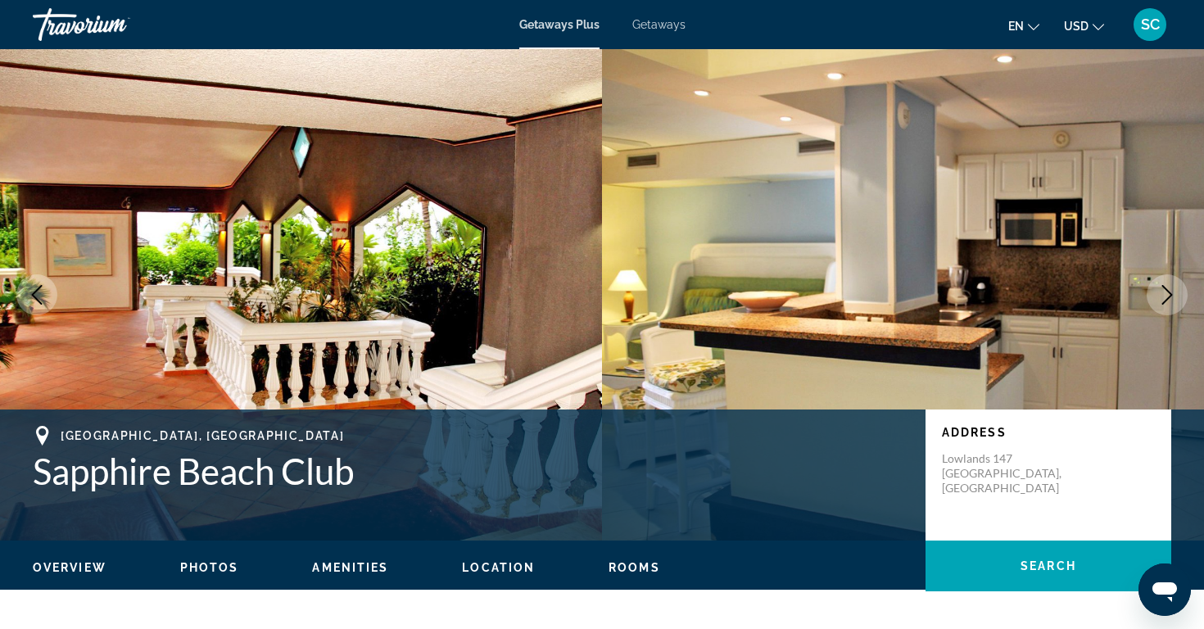
click at [1165, 286] on icon "Next image" at bounding box center [1167, 295] width 20 height 20
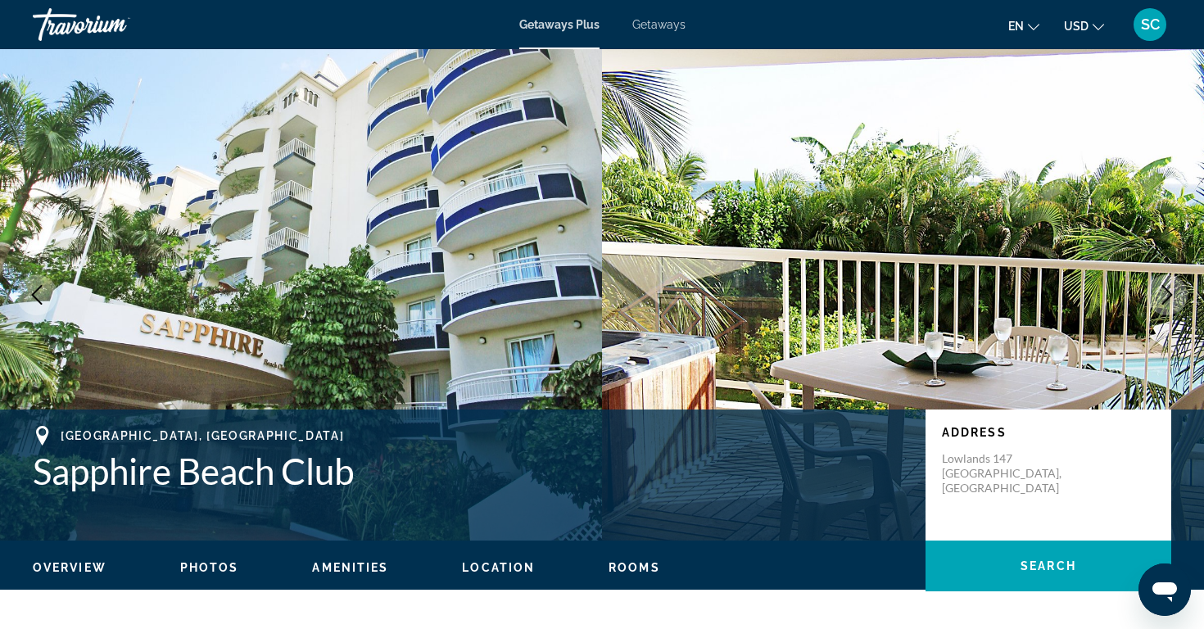
click at [1165, 286] on icon "Next image" at bounding box center [1167, 295] width 20 height 20
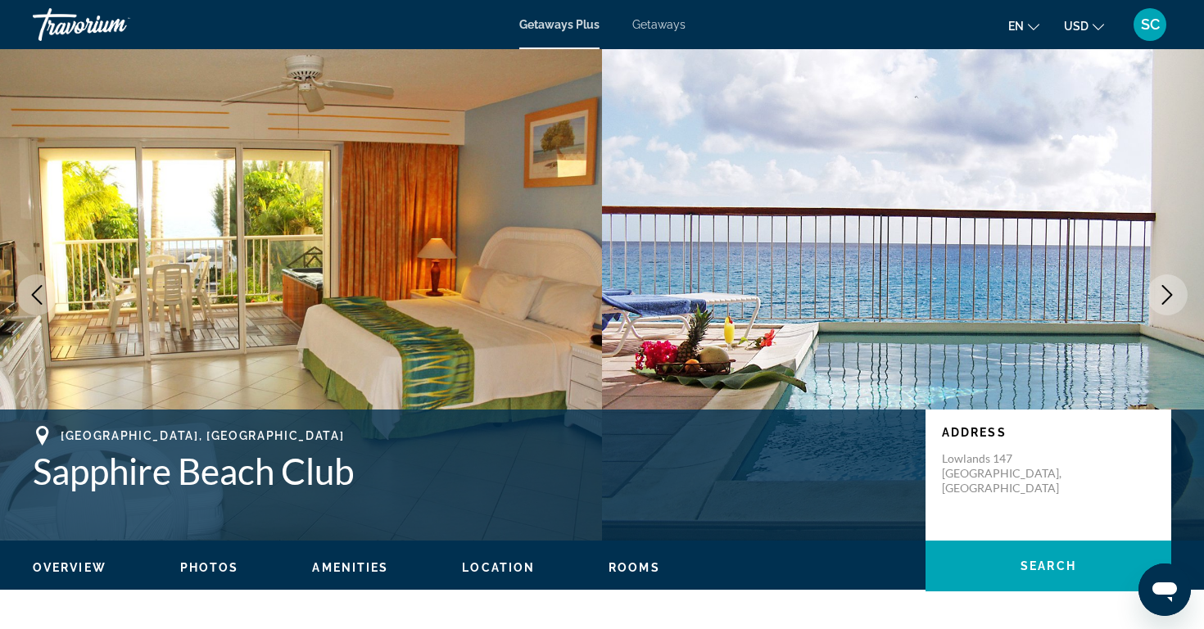
click at [1165, 286] on icon "Next image" at bounding box center [1167, 295] width 20 height 20
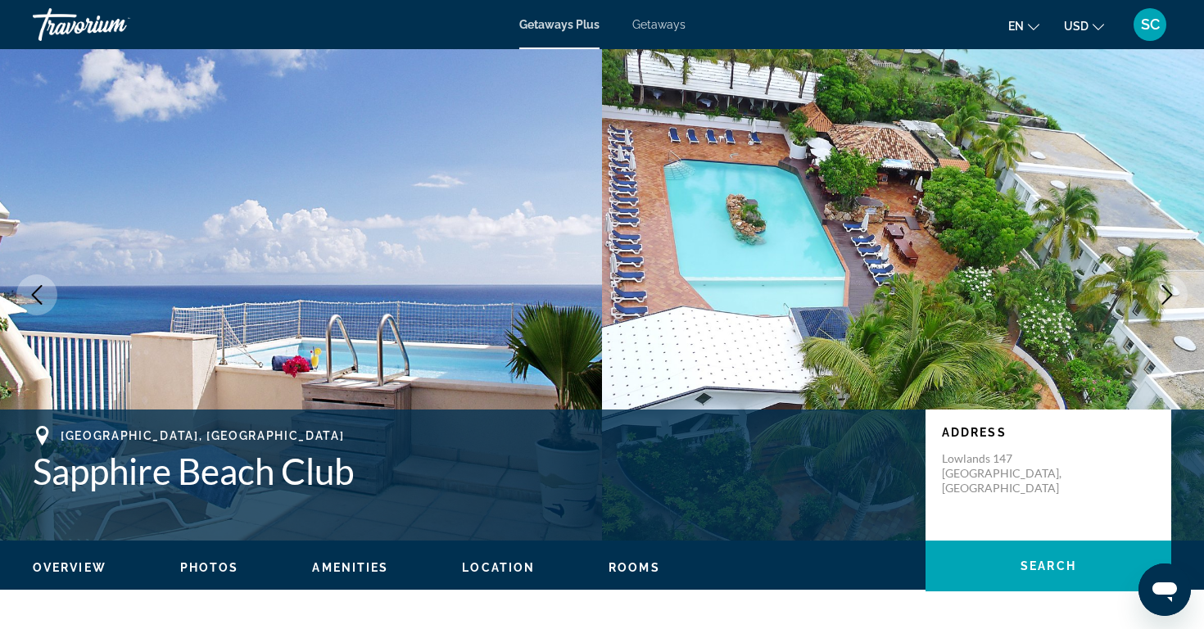
click at [1165, 283] on button "Next image" at bounding box center [1166, 294] width 41 height 41
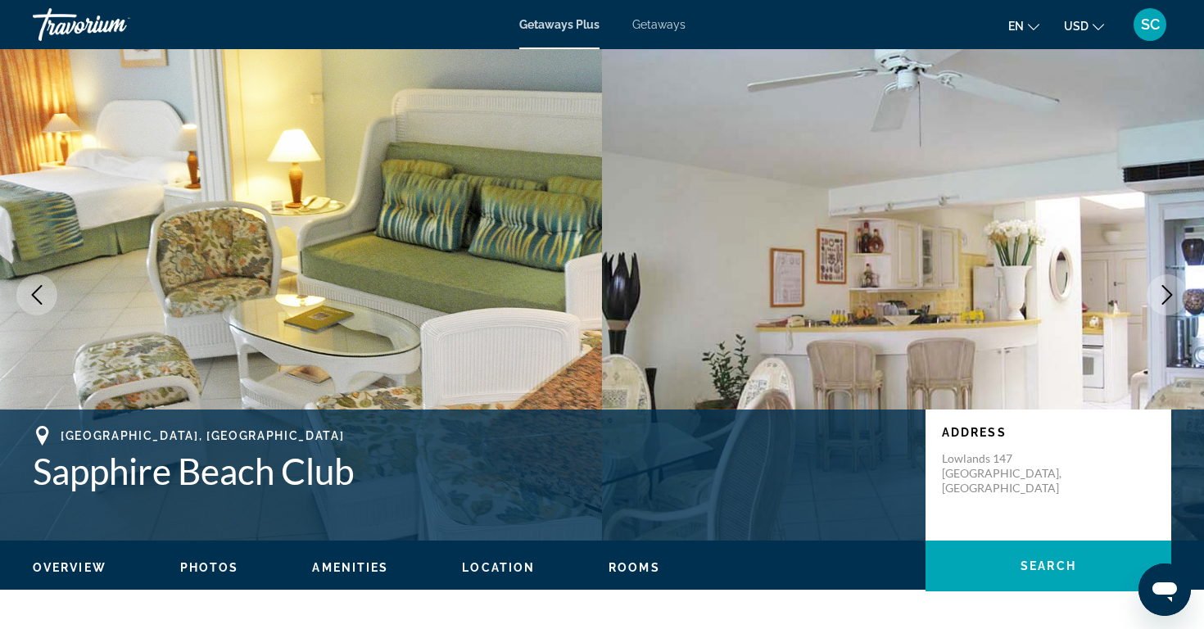
click at [1168, 295] on icon "Next image" at bounding box center [1167, 295] width 20 height 20
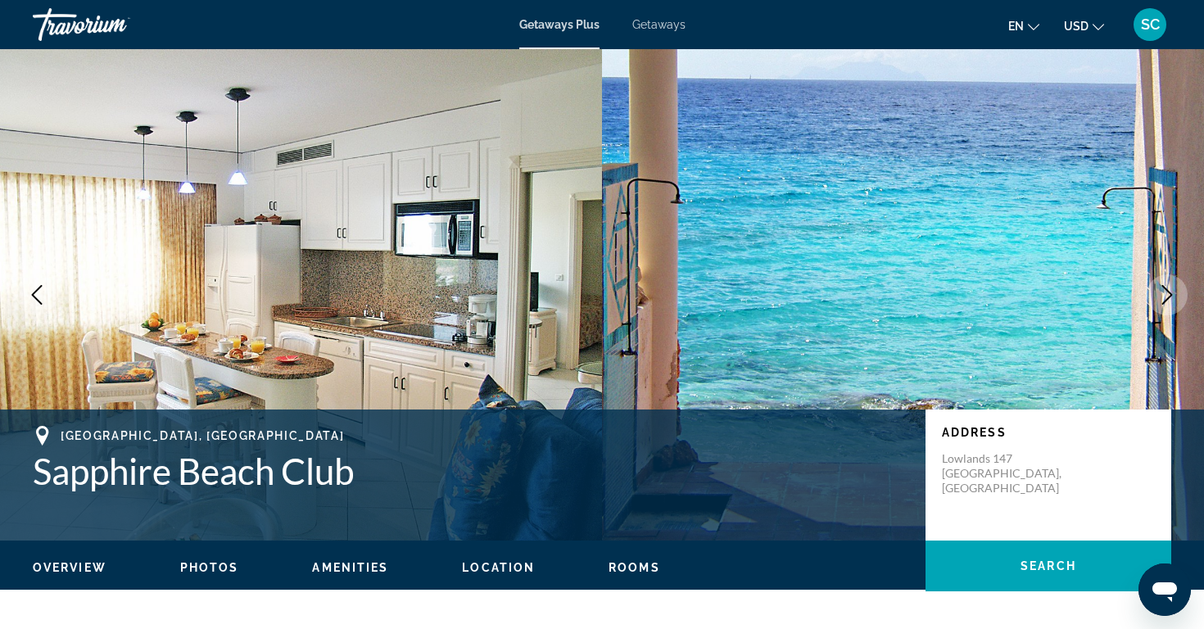
click at [1163, 288] on icon "Next image" at bounding box center [1167, 295] width 20 height 20
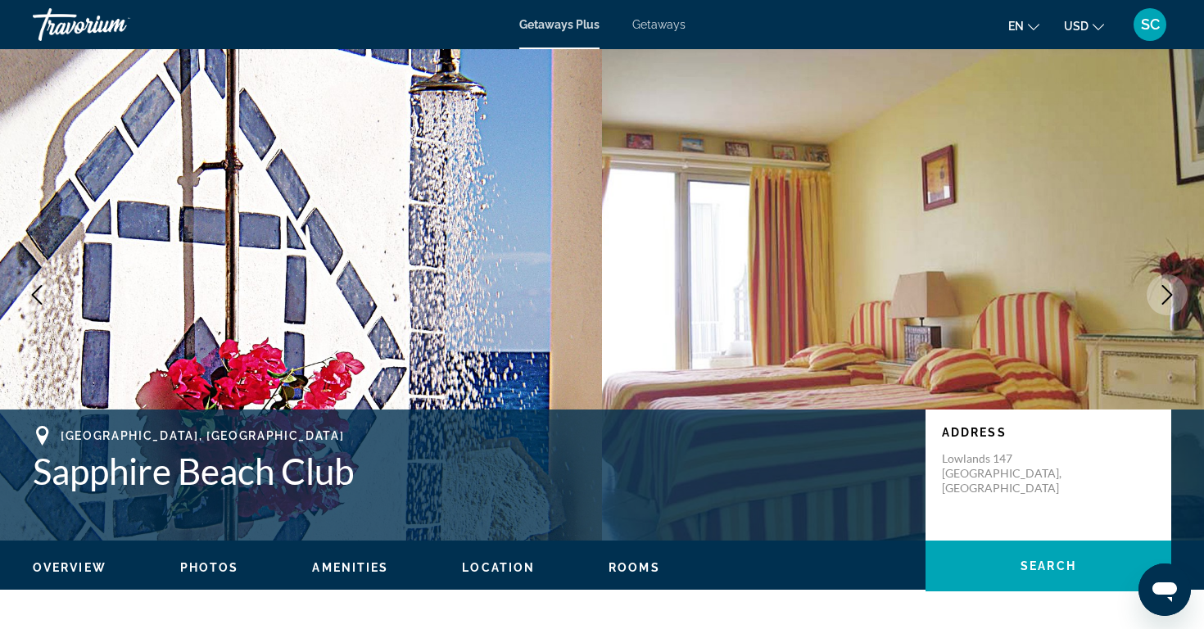
click at [1163, 289] on icon "Next image" at bounding box center [1167, 295] width 20 height 20
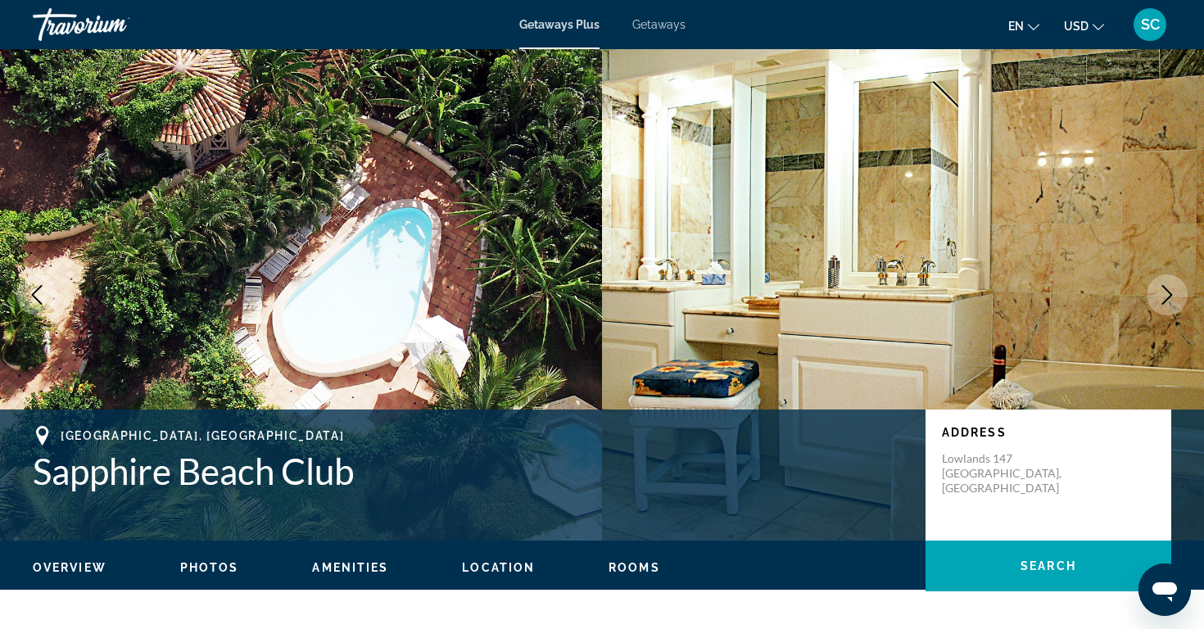
click at [1163, 290] on icon "Next image" at bounding box center [1167, 295] width 20 height 20
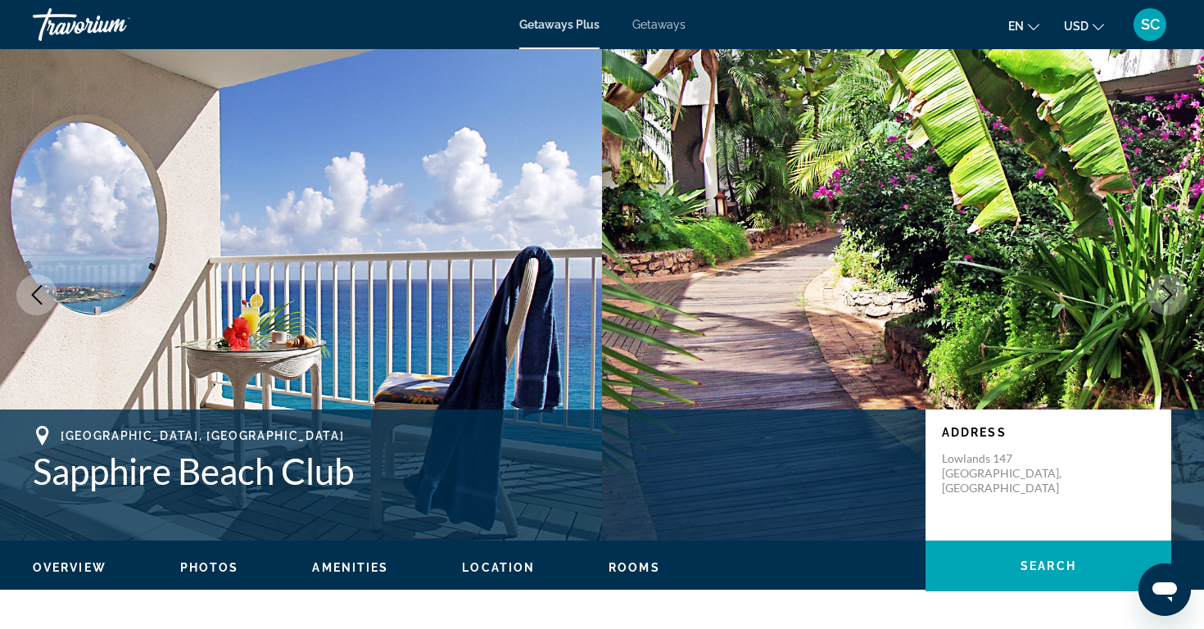
click at [1163, 289] on icon "Next image" at bounding box center [1167, 295] width 20 height 20
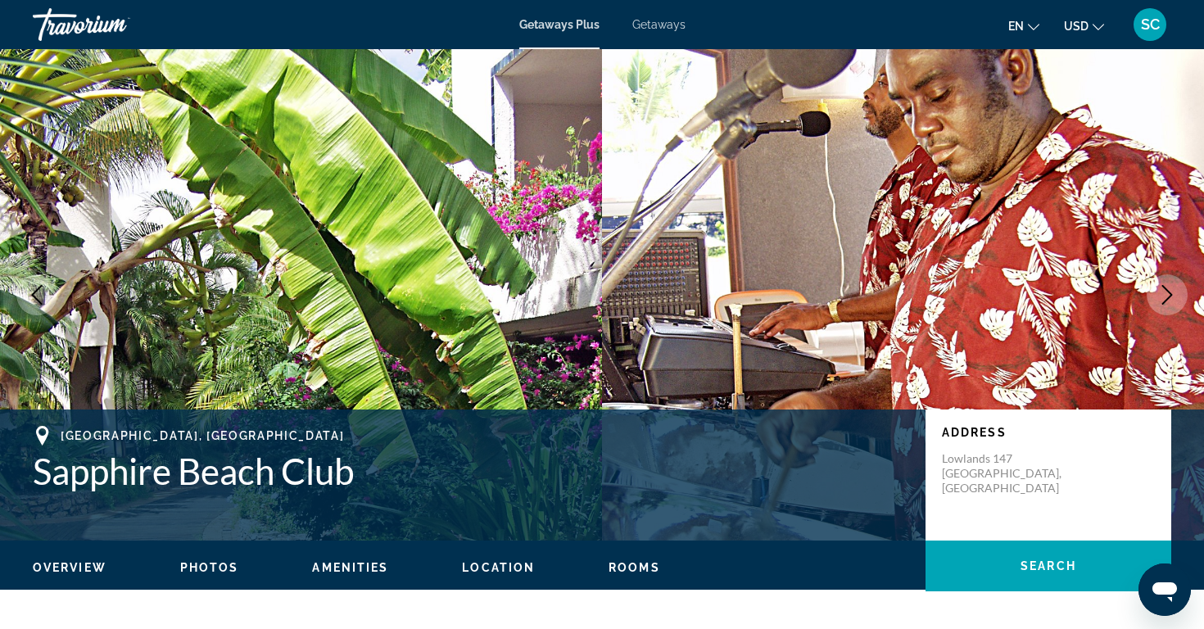
click at [1163, 291] on icon "Next image" at bounding box center [1167, 295] width 20 height 20
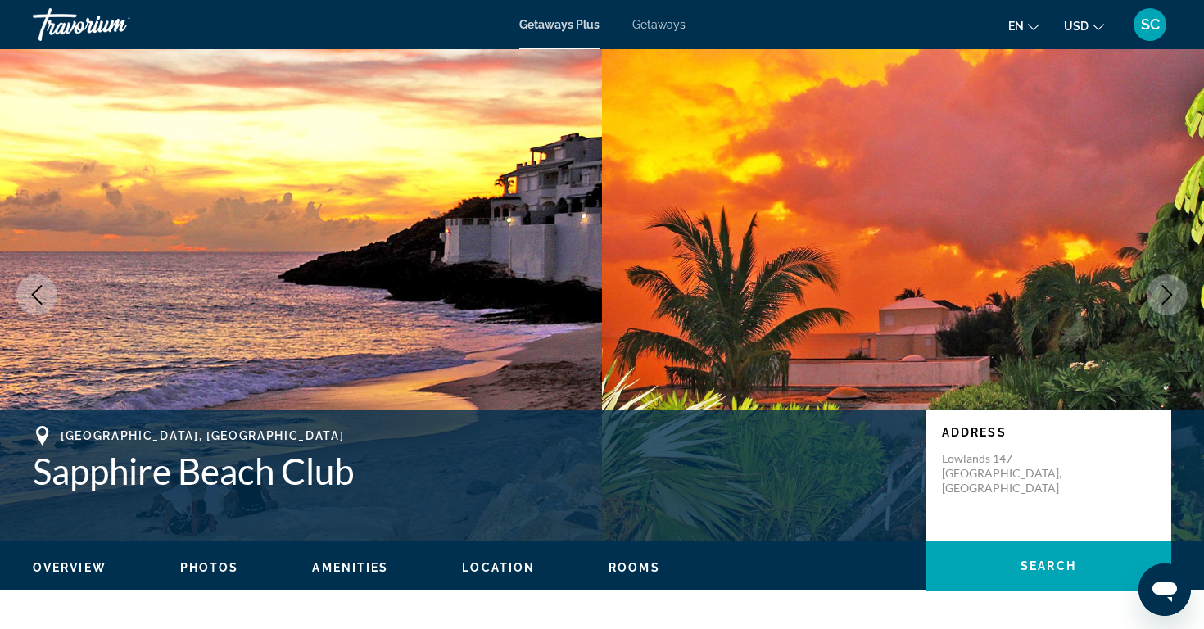
click at [1163, 287] on icon "Next image" at bounding box center [1167, 295] width 11 height 20
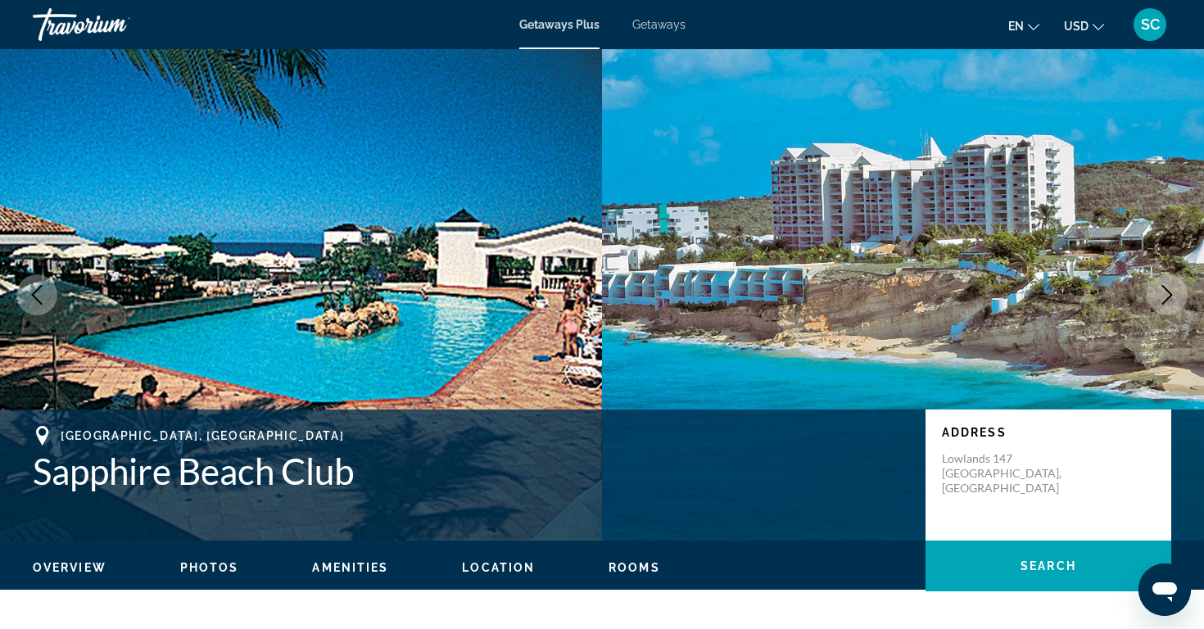
click at [1172, 287] on icon "Next image" at bounding box center [1167, 295] width 20 height 20
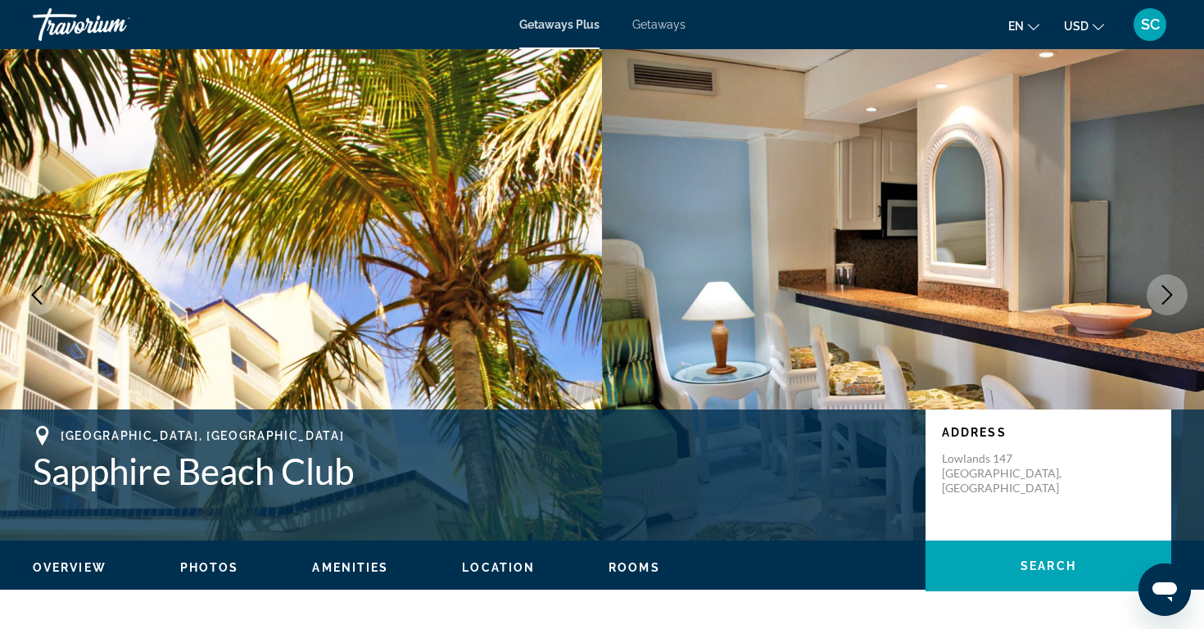
click at [1172, 287] on icon "Next image" at bounding box center [1167, 295] width 20 height 20
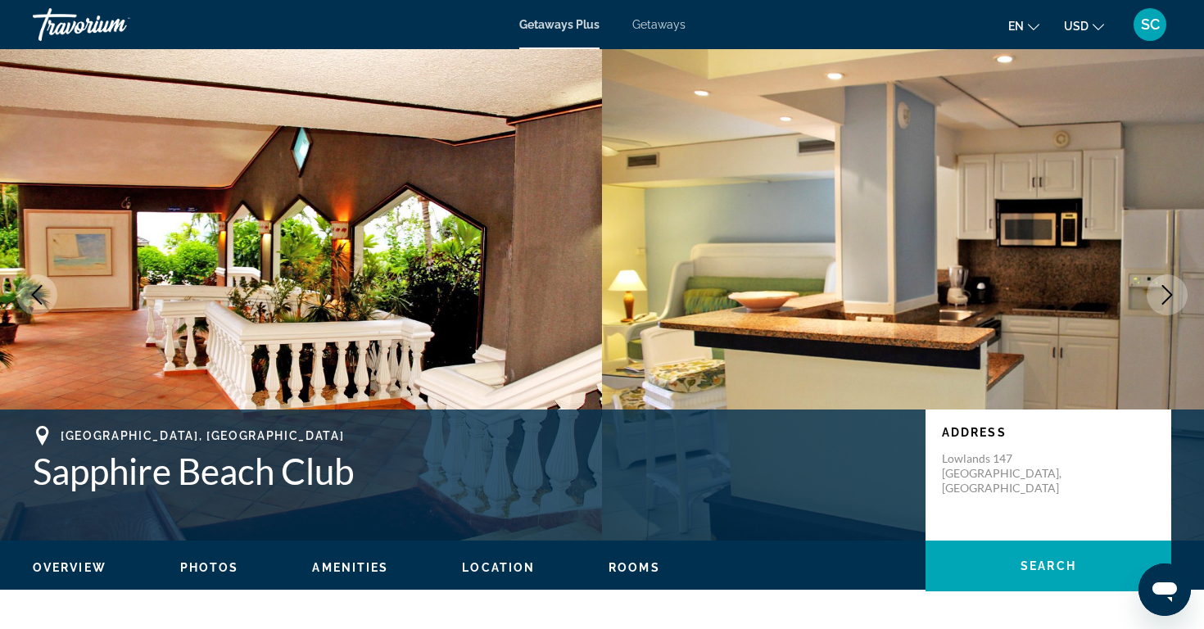
click at [1172, 287] on icon "Next image" at bounding box center [1167, 295] width 20 height 20
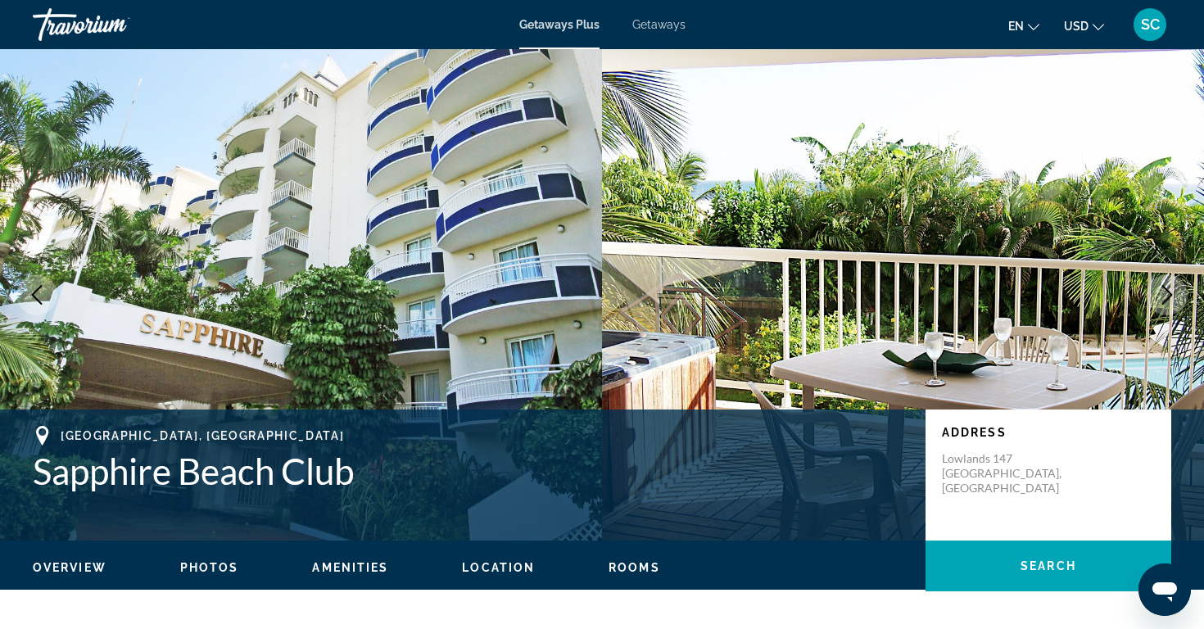
click at [1172, 286] on icon "Next image" at bounding box center [1167, 295] width 20 height 20
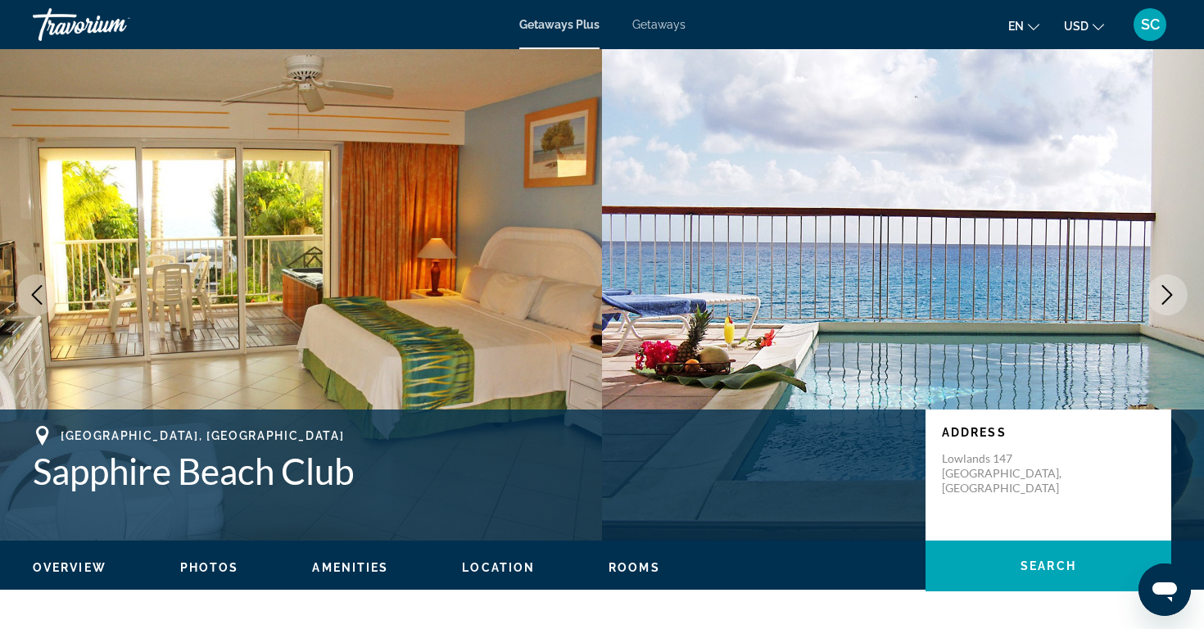
click at [1172, 286] on icon "Next image" at bounding box center [1167, 295] width 20 height 20
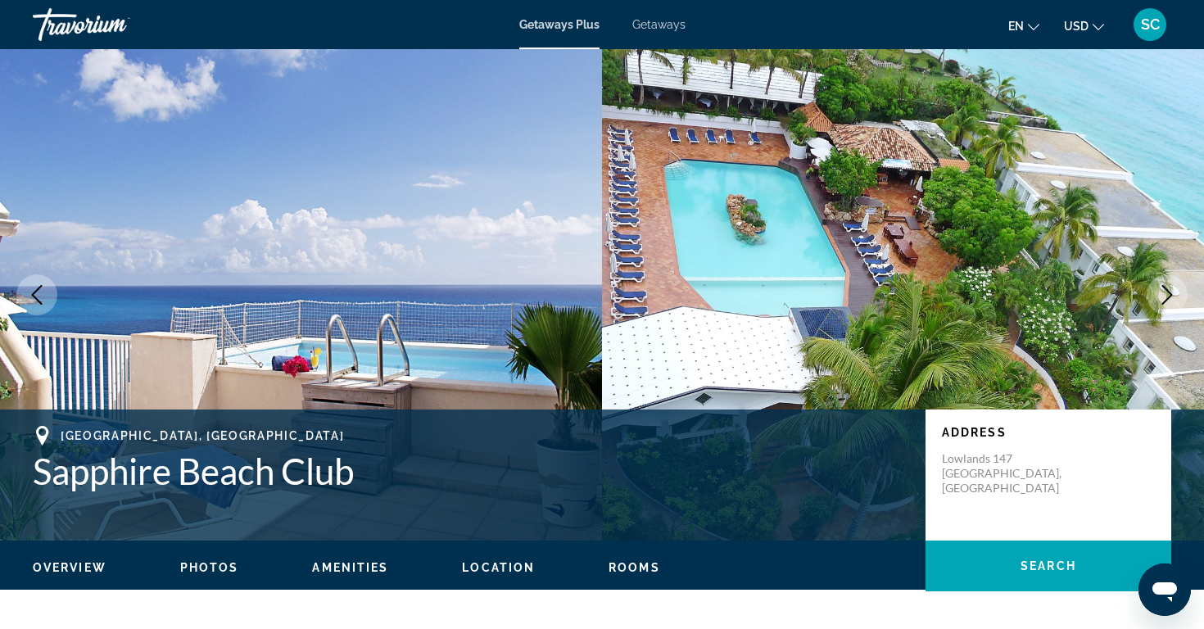
click at [1171, 285] on icon "Next image" at bounding box center [1167, 295] width 20 height 20
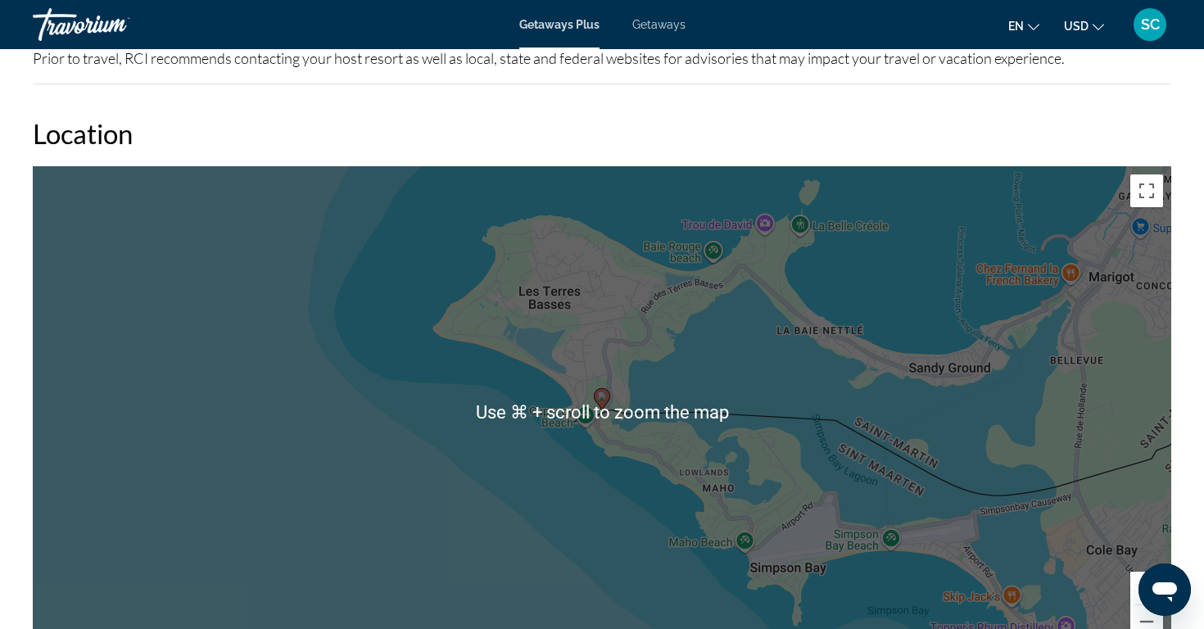
scroll to position [2225, 0]
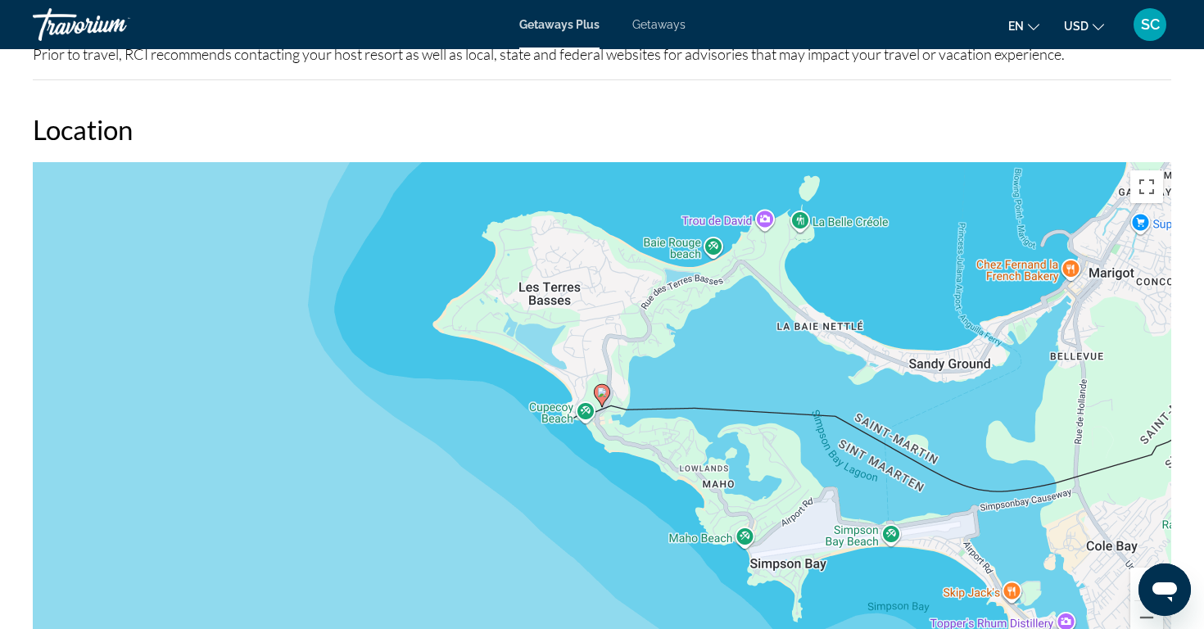
click at [1074, 419] on div "To activate drag with keyboard, press Alt + Enter. Once in keyboard drag state,…" at bounding box center [602, 407] width 1138 height 491
click at [1142, 174] on button "Toggle fullscreen view" at bounding box center [1146, 186] width 33 height 33
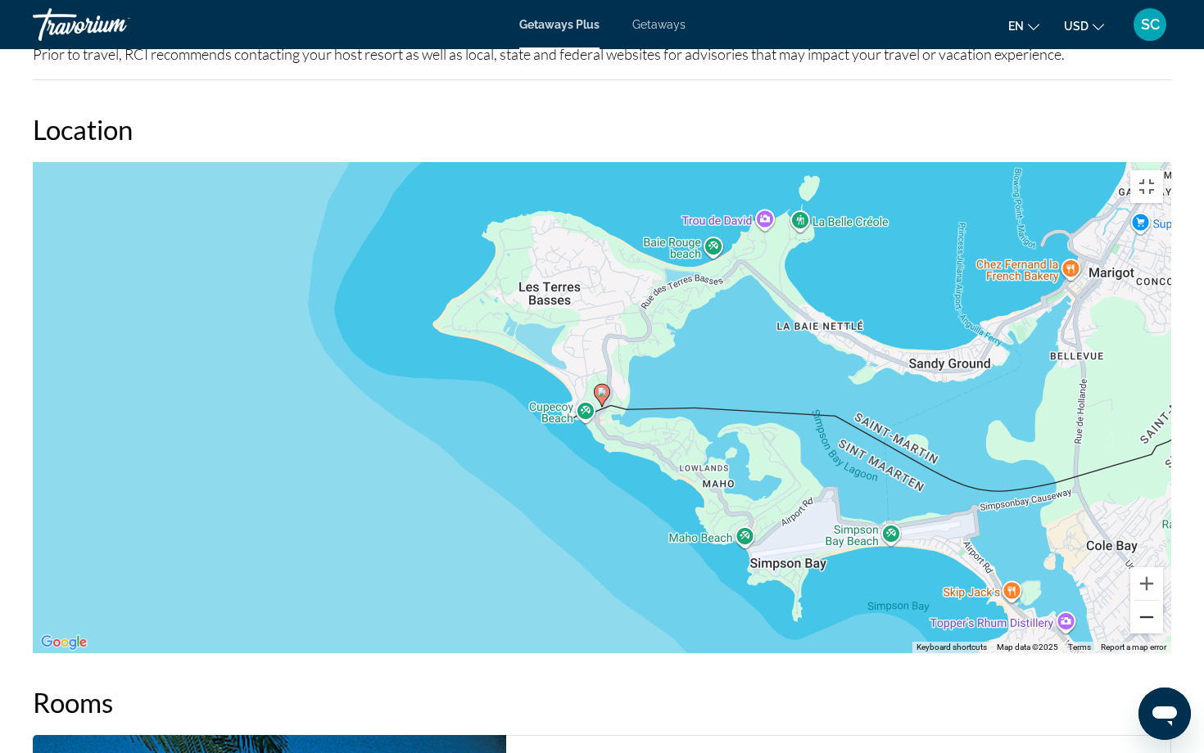
click at [1163, 628] on button "Zoom out" at bounding box center [1146, 617] width 33 height 33
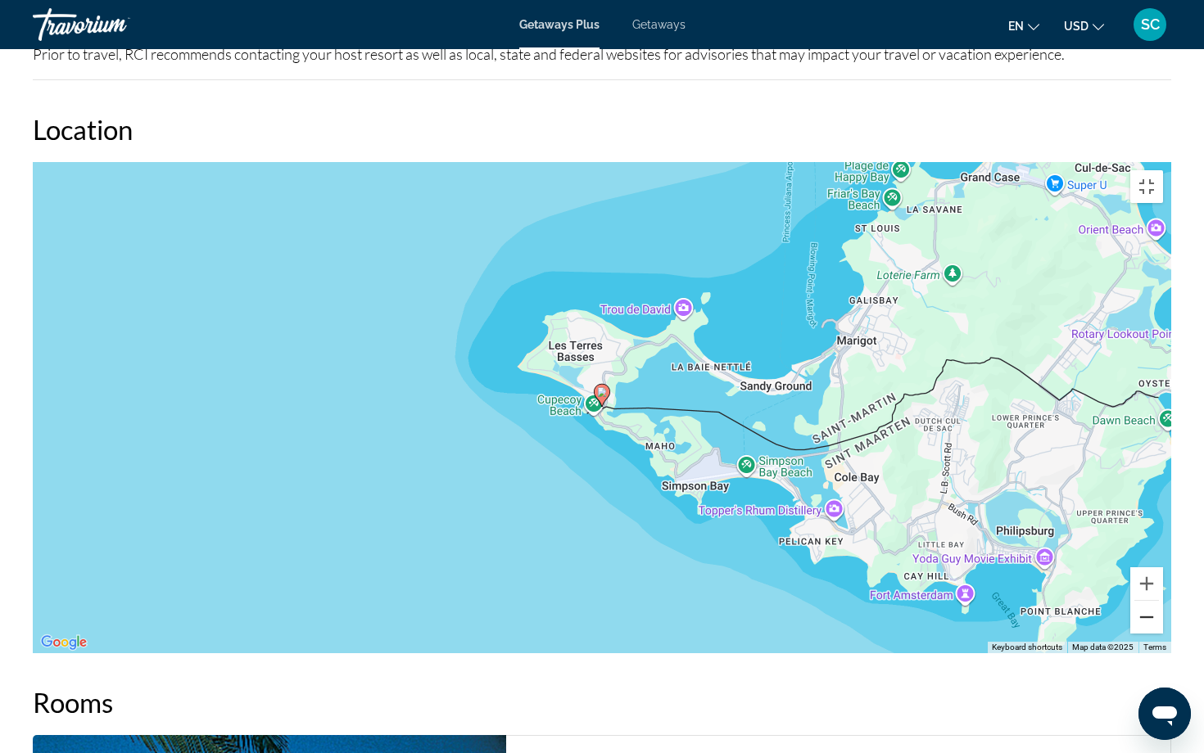
click at [1163, 628] on button "Zoom out" at bounding box center [1146, 617] width 33 height 33
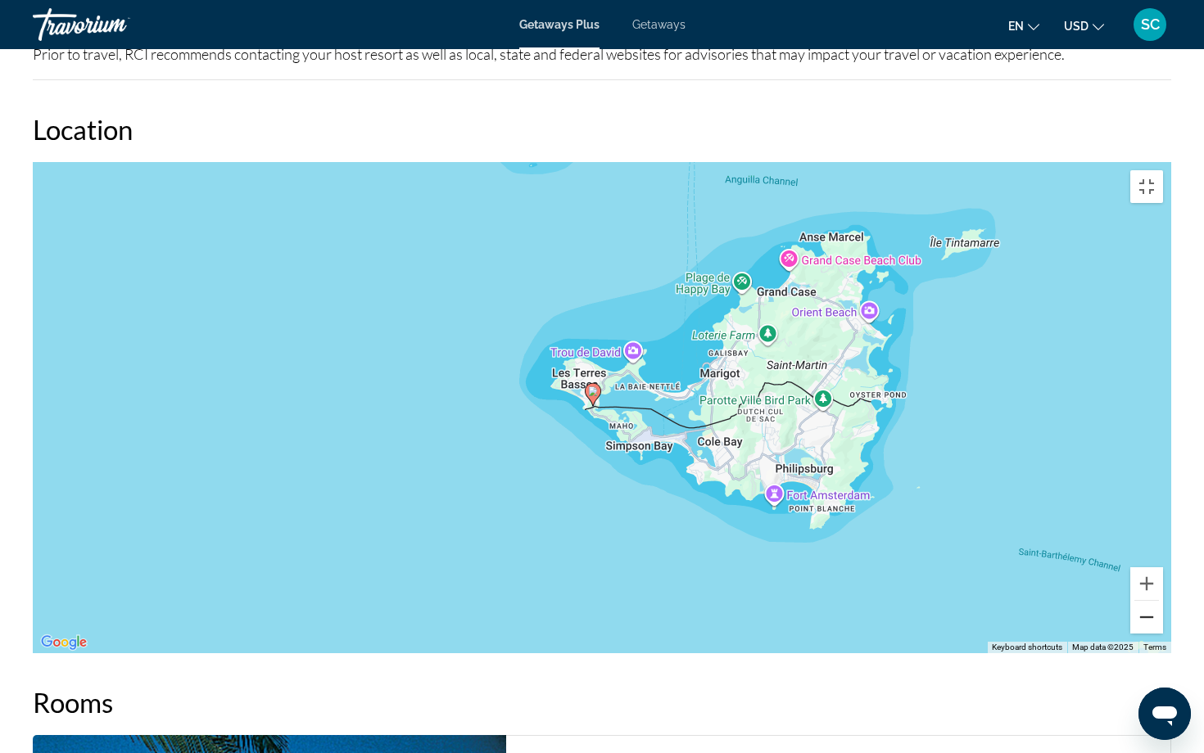
click at [1163, 628] on button "Zoom out" at bounding box center [1146, 617] width 33 height 33
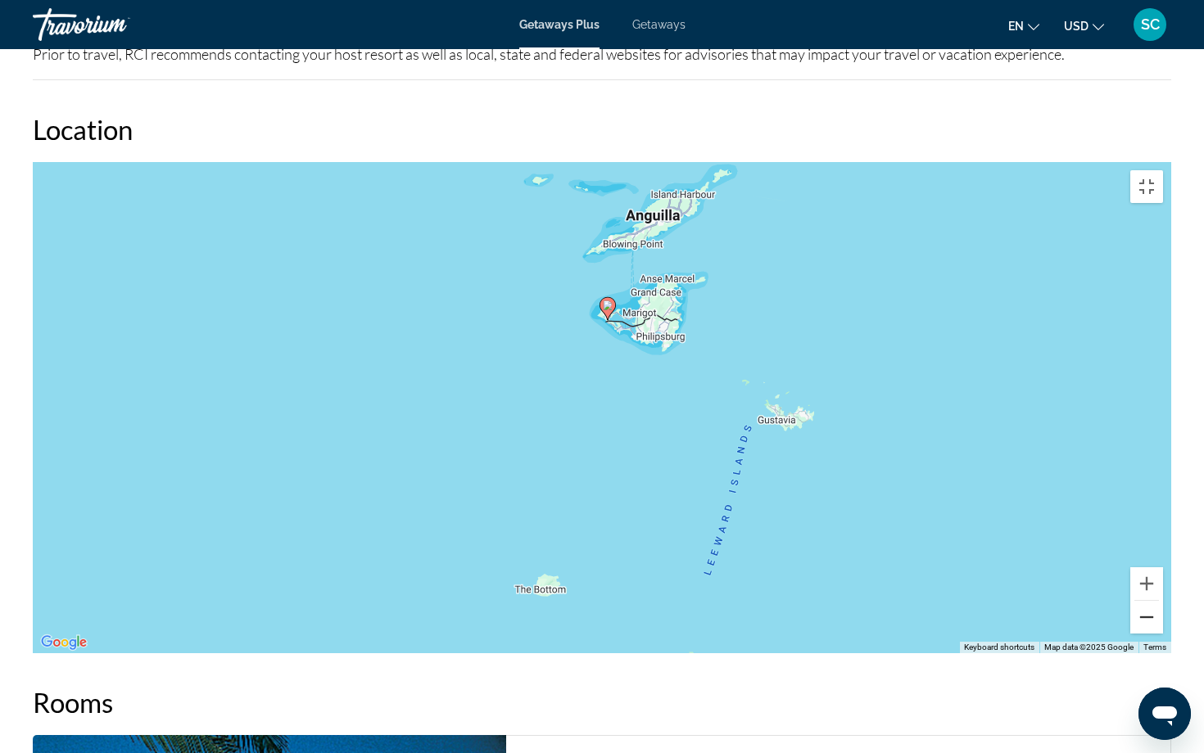
click at [1163, 628] on button "Zoom out" at bounding box center [1146, 617] width 33 height 33
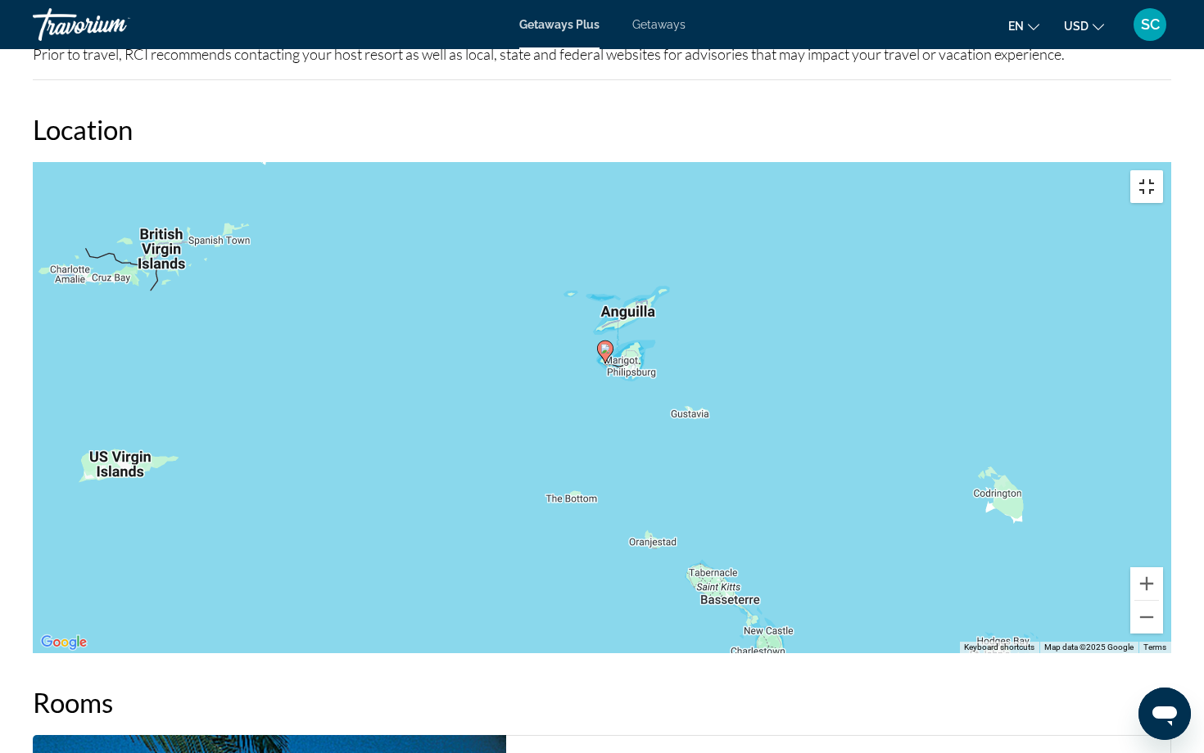
click at [1163, 170] on button "Toggle fullscreen view" at bounding box center [1146, 186] width 33 height 33
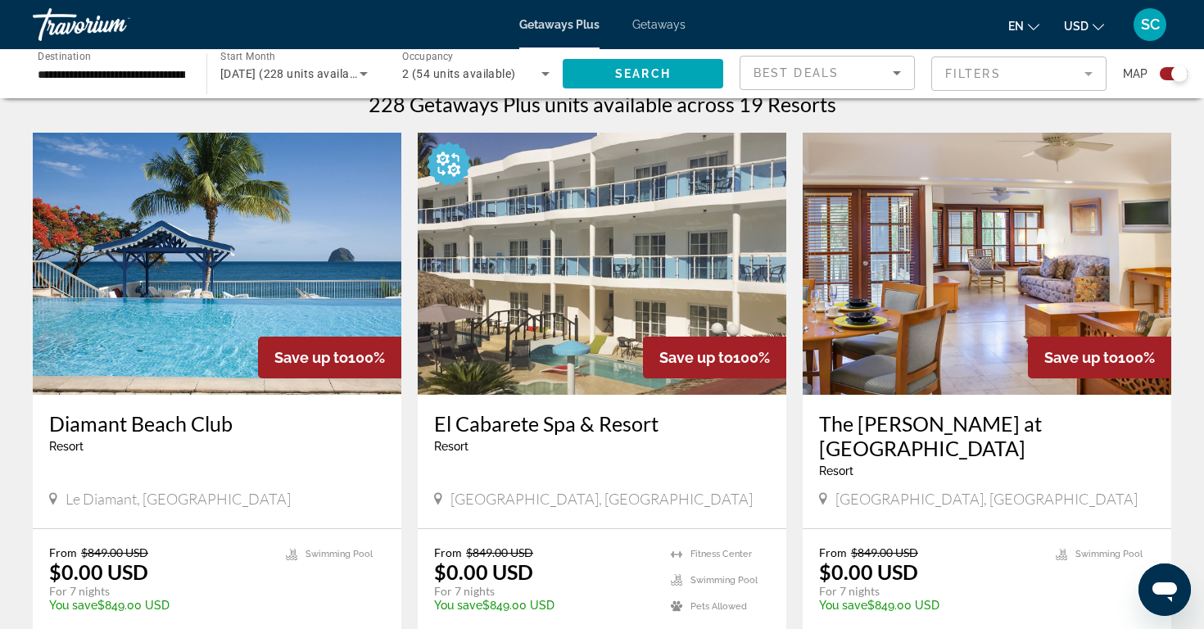
scroll to position [531, 0]
click at [161, 284] on img "Main content" at bounding box center [217, 263] width 368 height 262
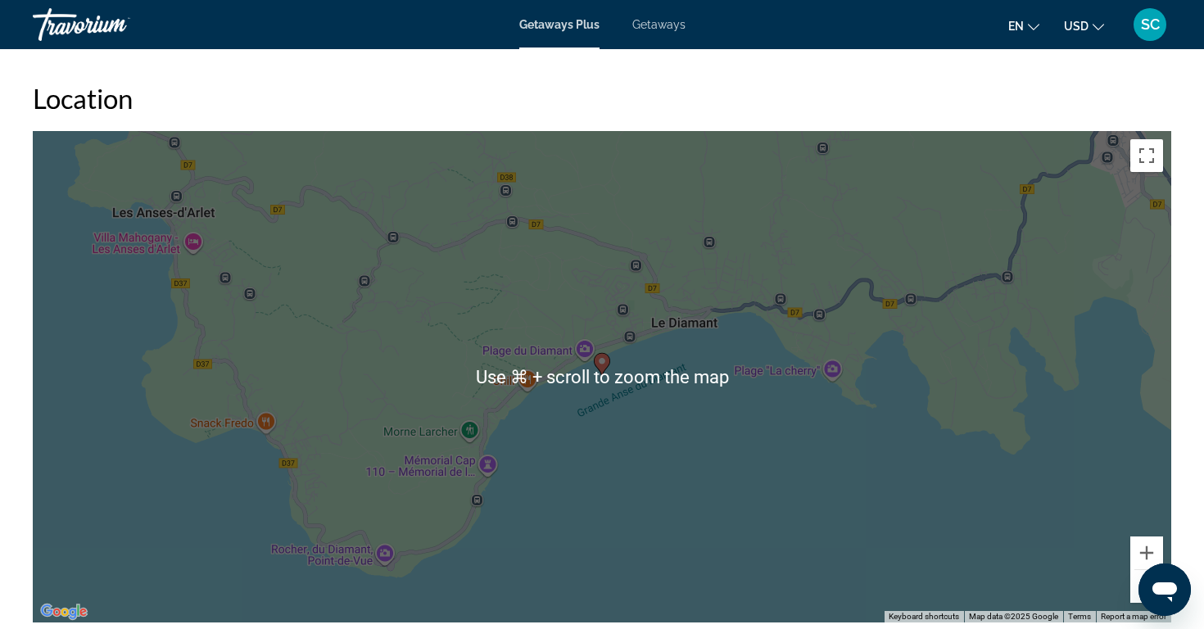
scroll to position [2013, 0]
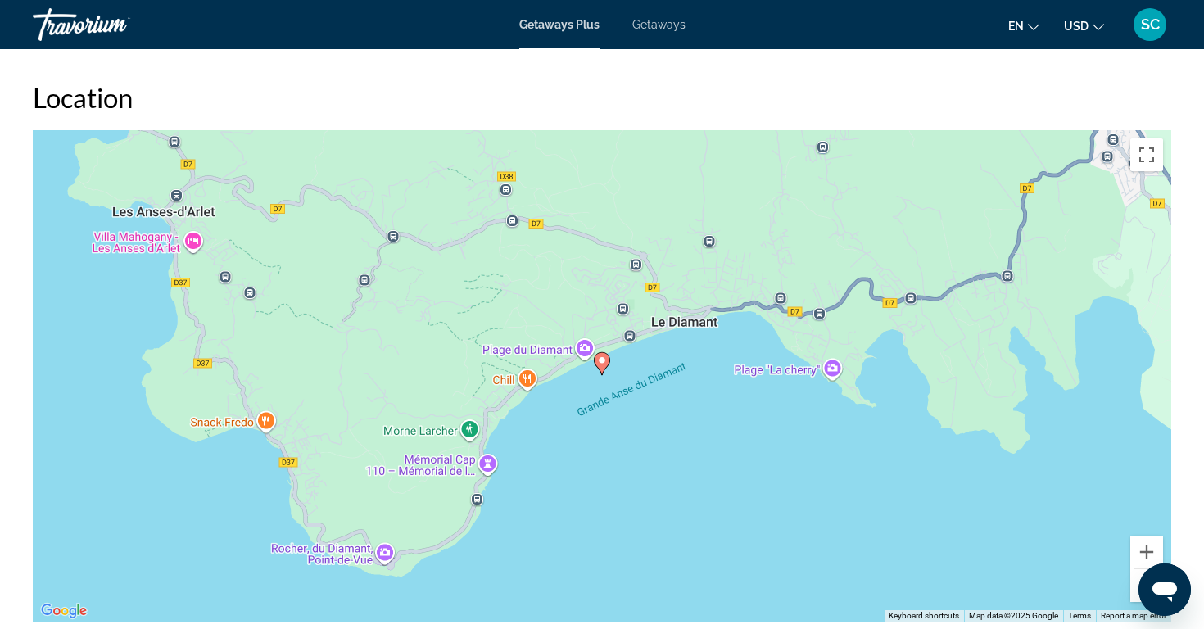
click at [1139, 587] on button "Open messaging window" at bounding box center [1164, 589] width 52 height 52
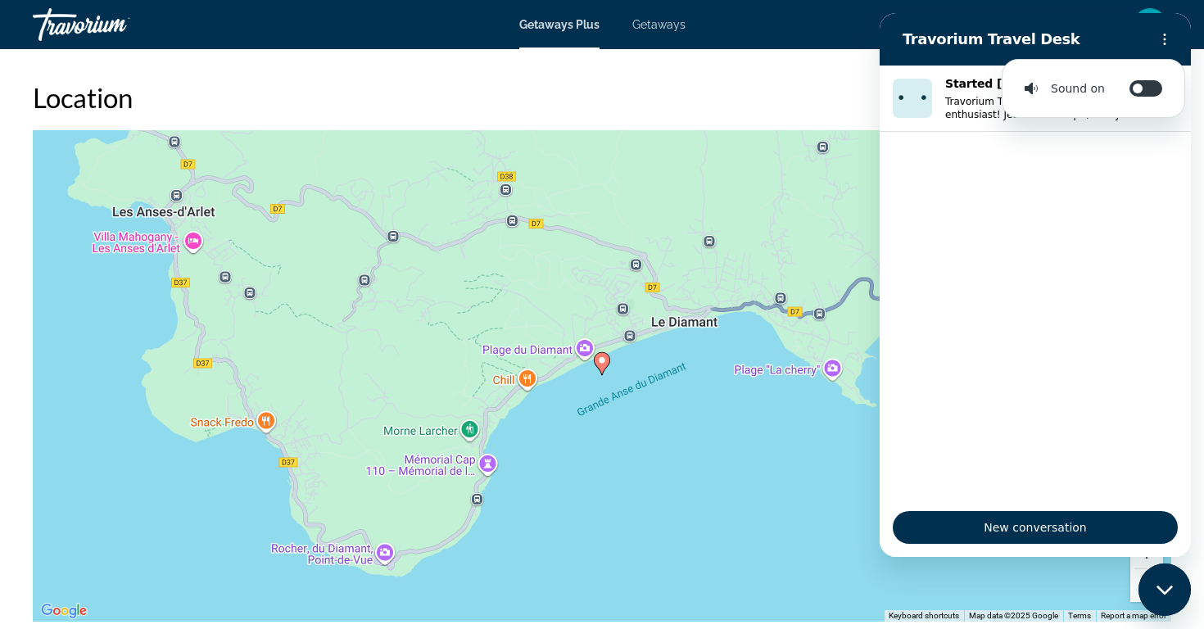
click at [767, 435] on div "To activate drag with keyboard, press Alt + Enter. Once in keyboard drag state,…" at bounding box center [602, 375] width 1138 height 491
click at [766, 433] on div "To activate drag with keyboard, press Alt + Enter. Once in keyboard drag state,…" at bounding box center [602, 375] width 1138 height 491
click at [1165, 589] on icon "Close messaging window" at bounding box center [1164, 590] width 17 height 11
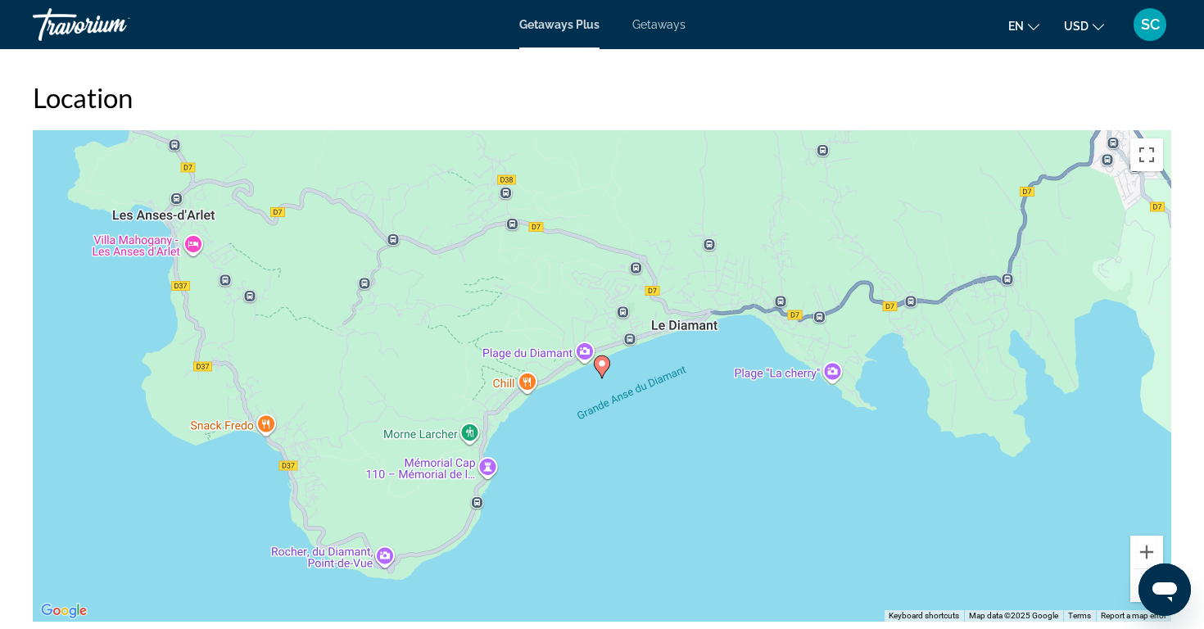
drag, startPoint x: 1158, startPoint y: 302, endPoint x: 1158, endPoint y: 315, distance: 13.1
click at [1158, 314] on div "To activate drag with keyboard, press Alt + Enter. Once in keyboard drag state,…" at bounding box center [602, 375] width 1138 height 491
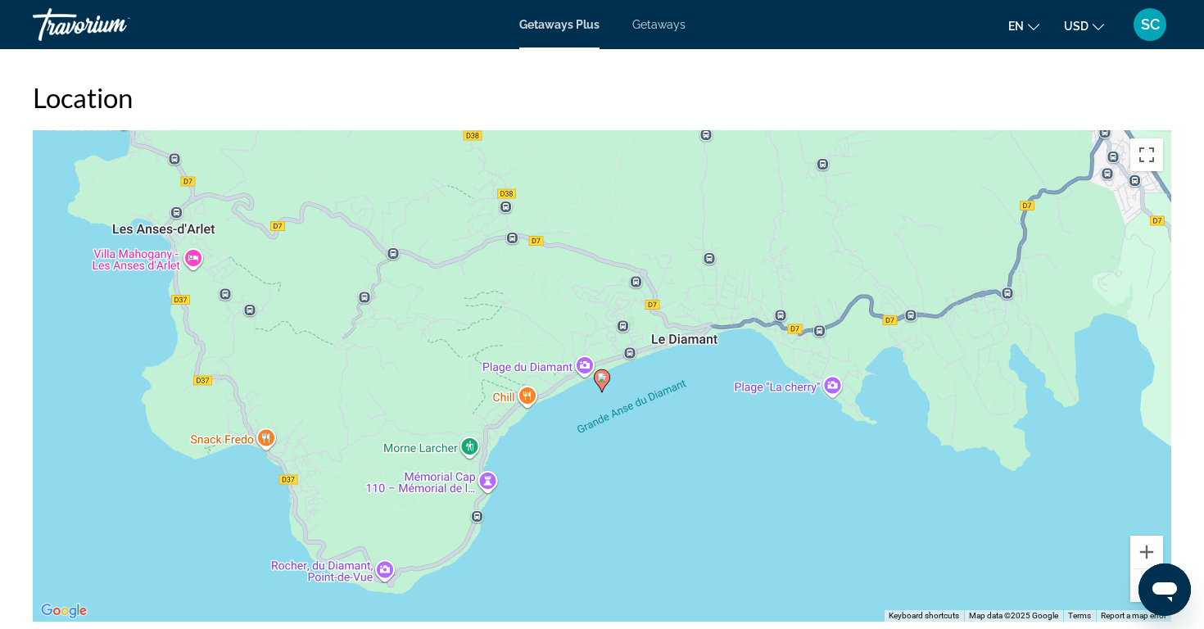
click at [1132, 572] on button "Zoom out" at bounding box center [1146, 585] width 33 height 33
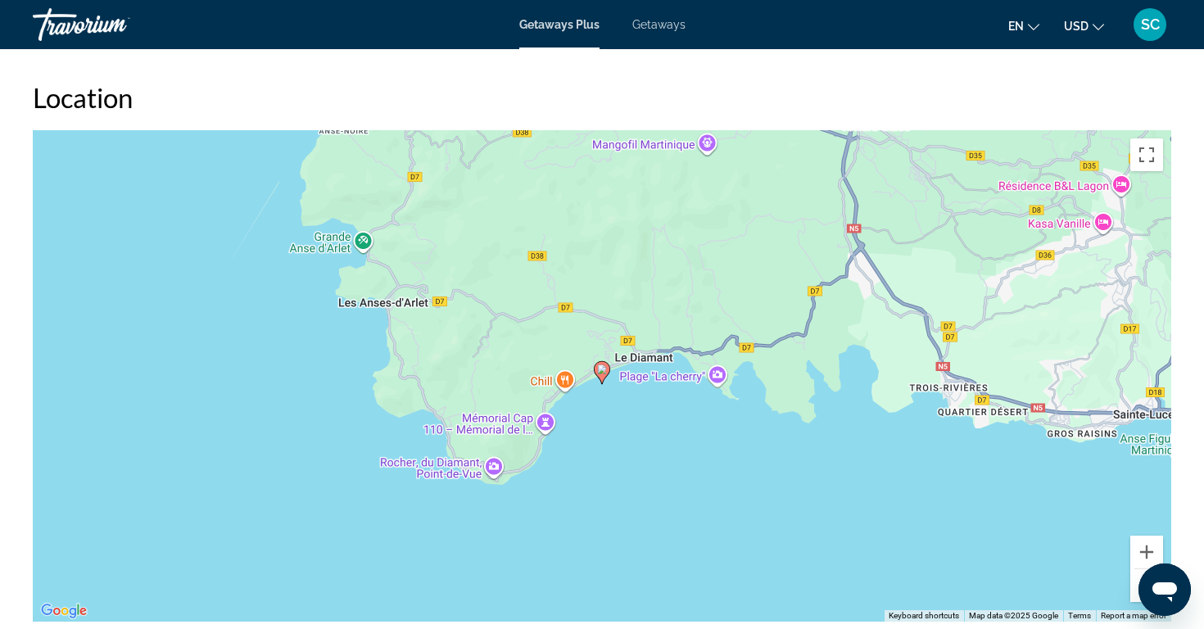
click at [1136, 585] on button "Zoom out" at bounding box center [1146, 585] width 33 height 33
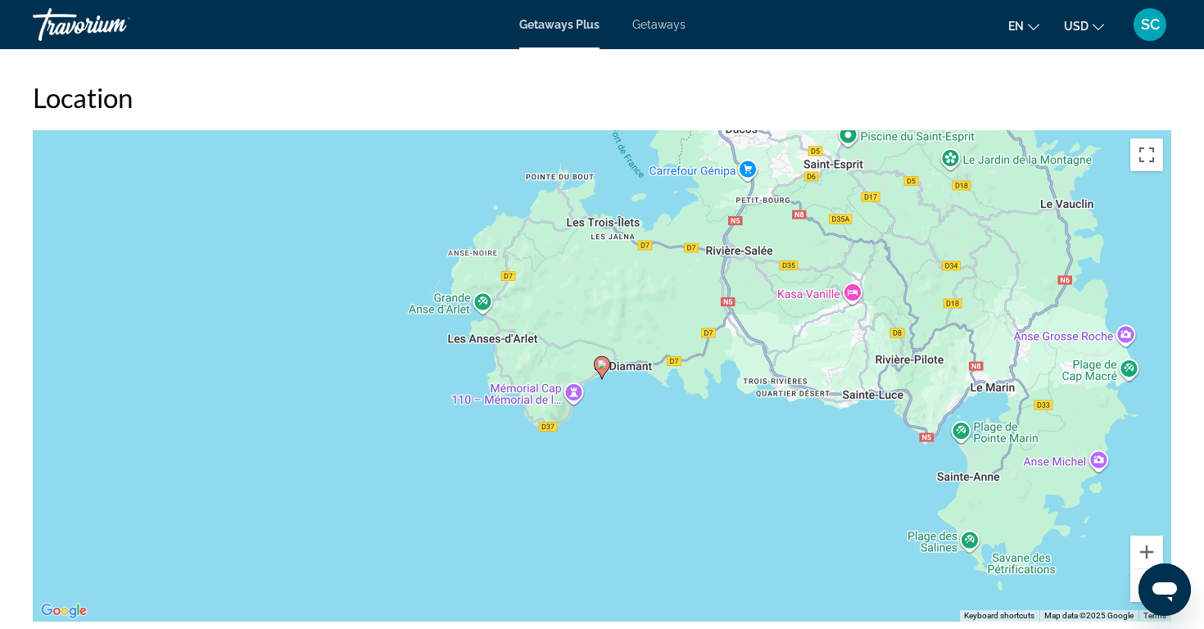
click at [1136, 584] on button "Zoom out" at bounding box center [1146, 585] width 33 height 33
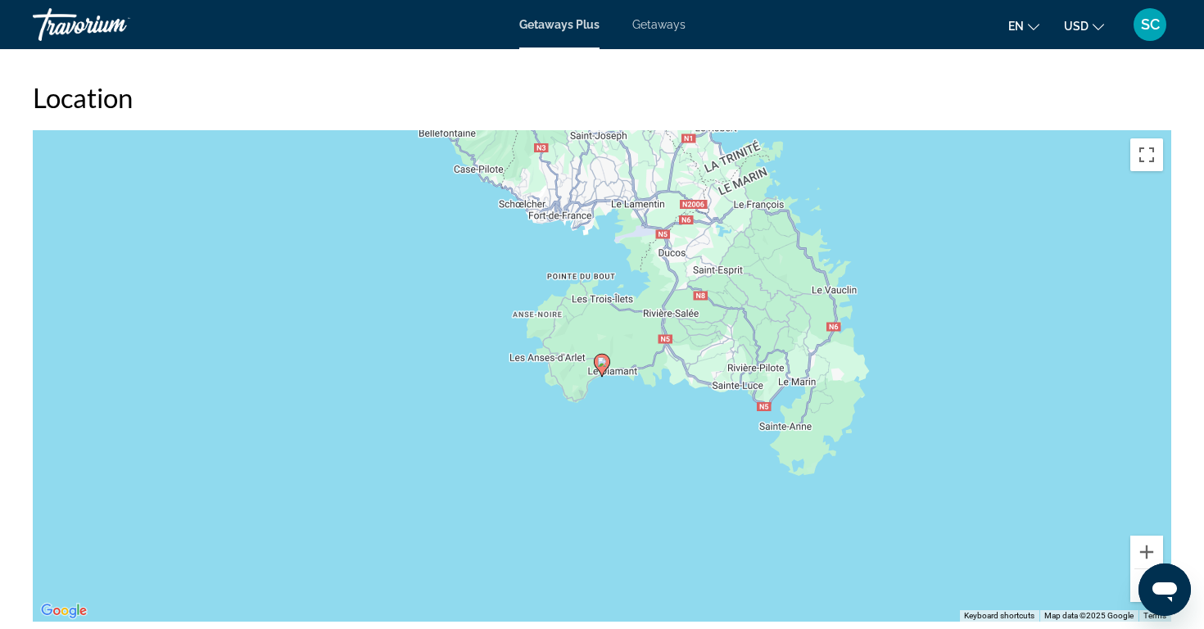
click at [1136, 583] on button "Zoom out" at bounding box center [1146, 585] width 33 height 33
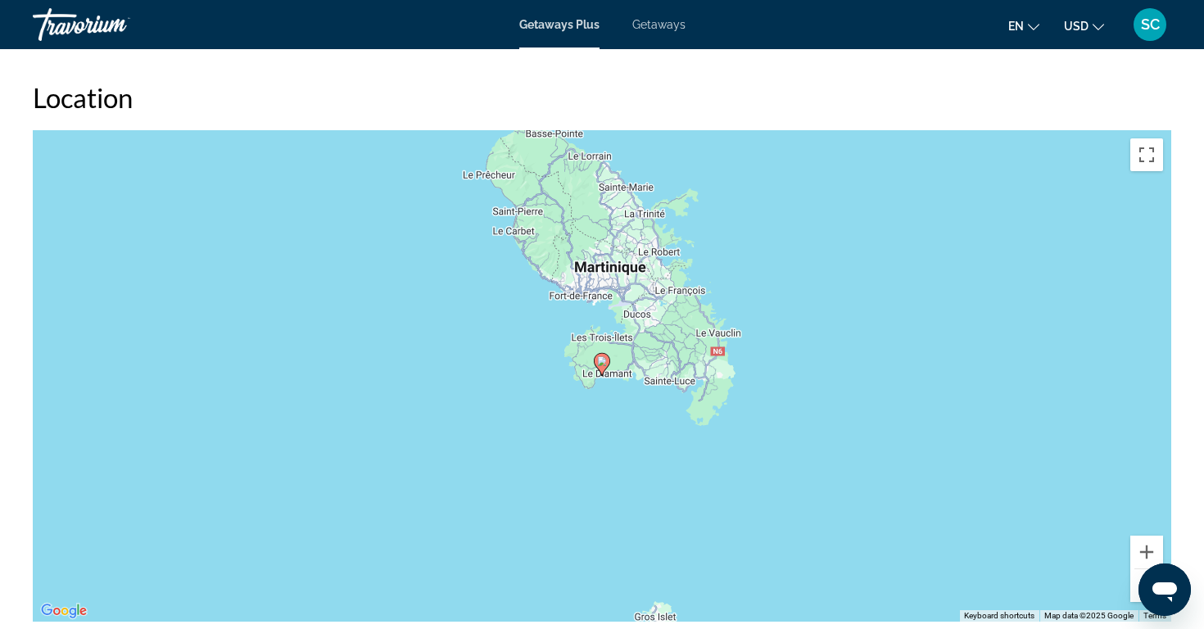
click at [1136, 584] on button "Zoom out" at bounding box center [1146, 585] width 33 height 33
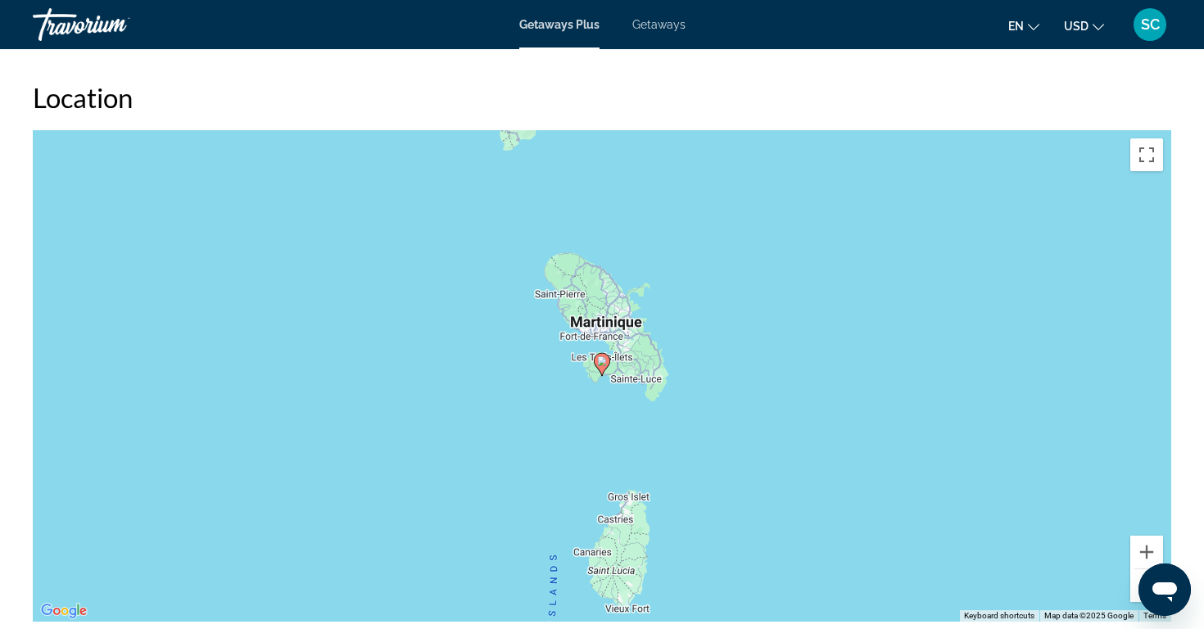
click at [1136, 586] on button "Zoom out" at bounding box center [1146, 585] width 33 height 33
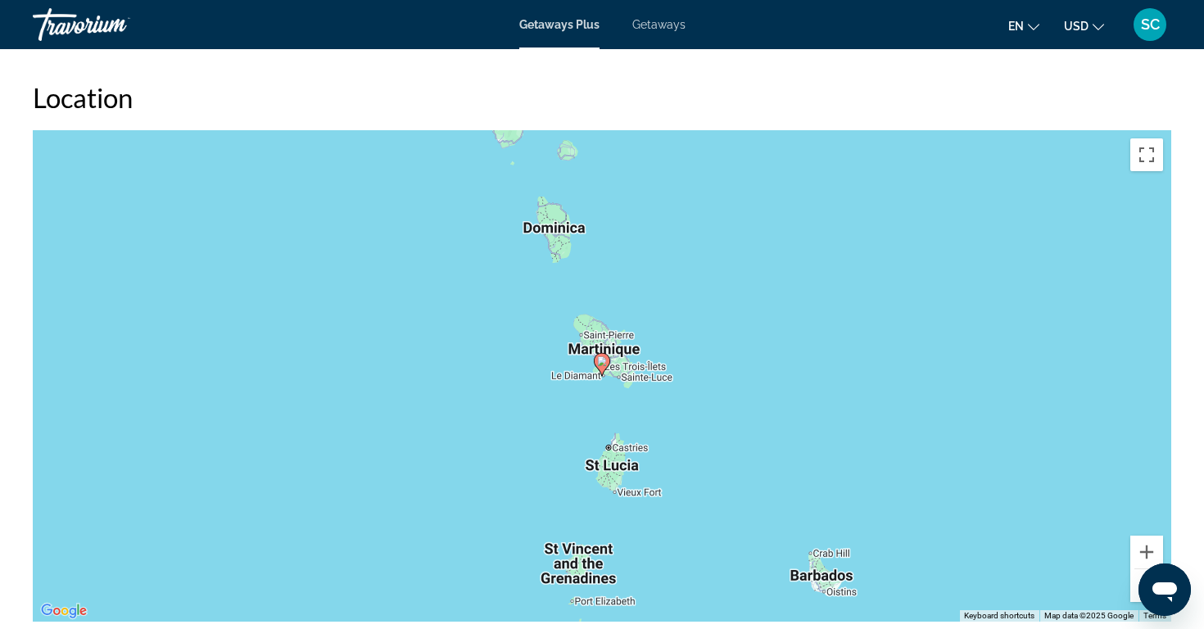
click at [1135, 587] on button "Zoom out" at bounding box center [1146, 585] width 33 height 33
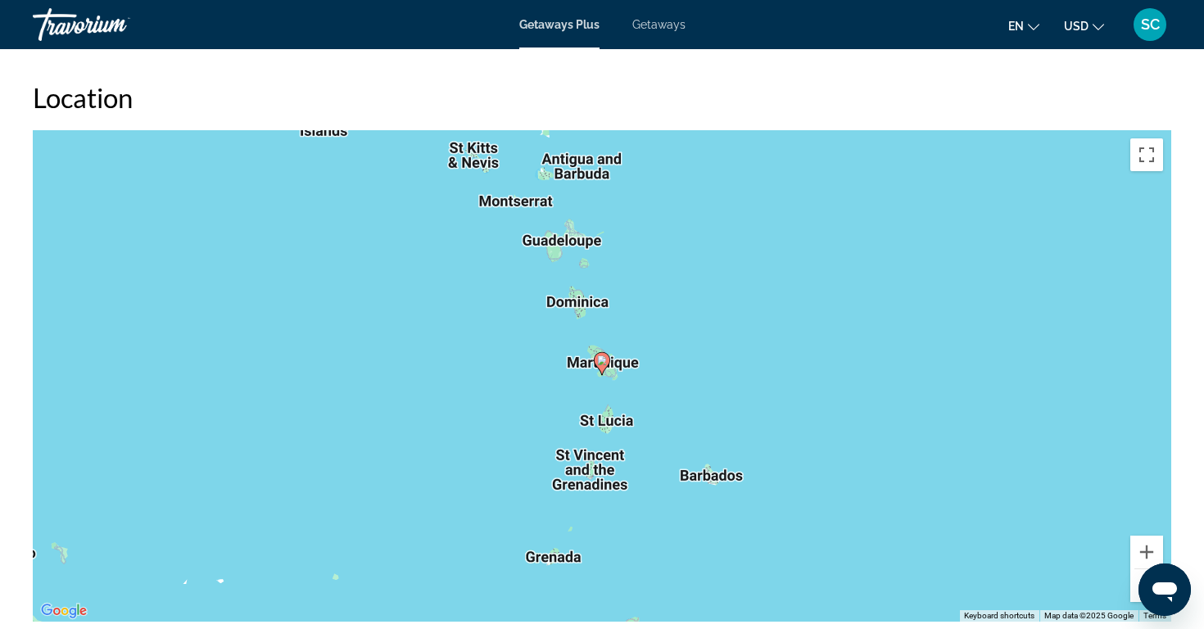
click at [1132, 585] on button "Zoom out" at bounding box center [1146, 585] width 33 height 33
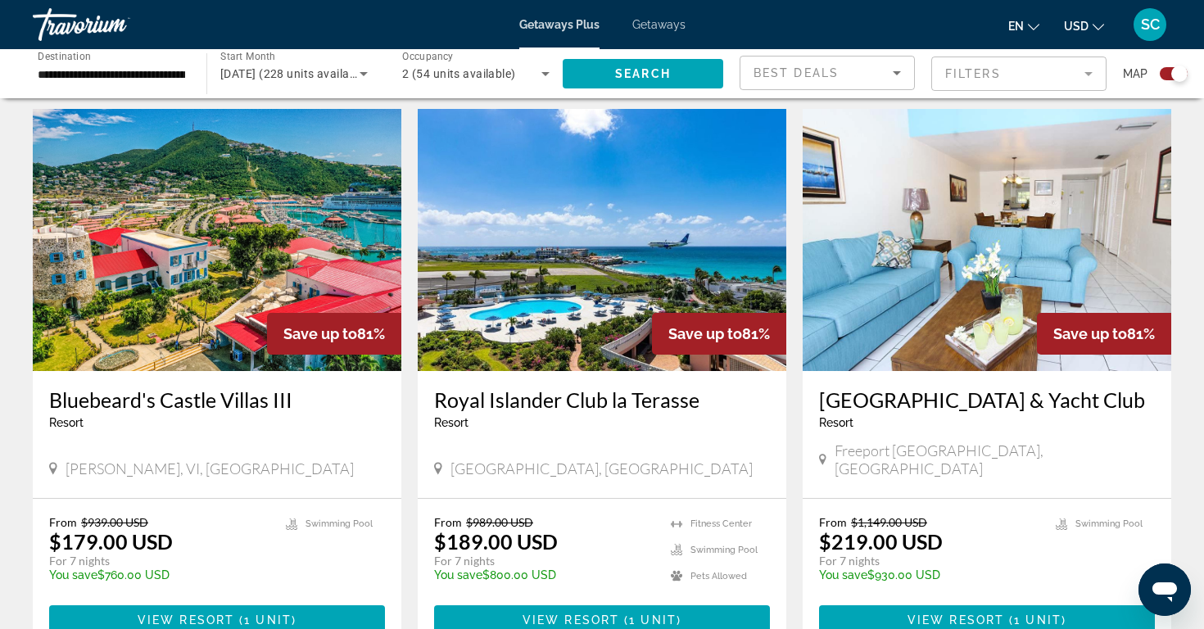
scroll to position [2286, 0]
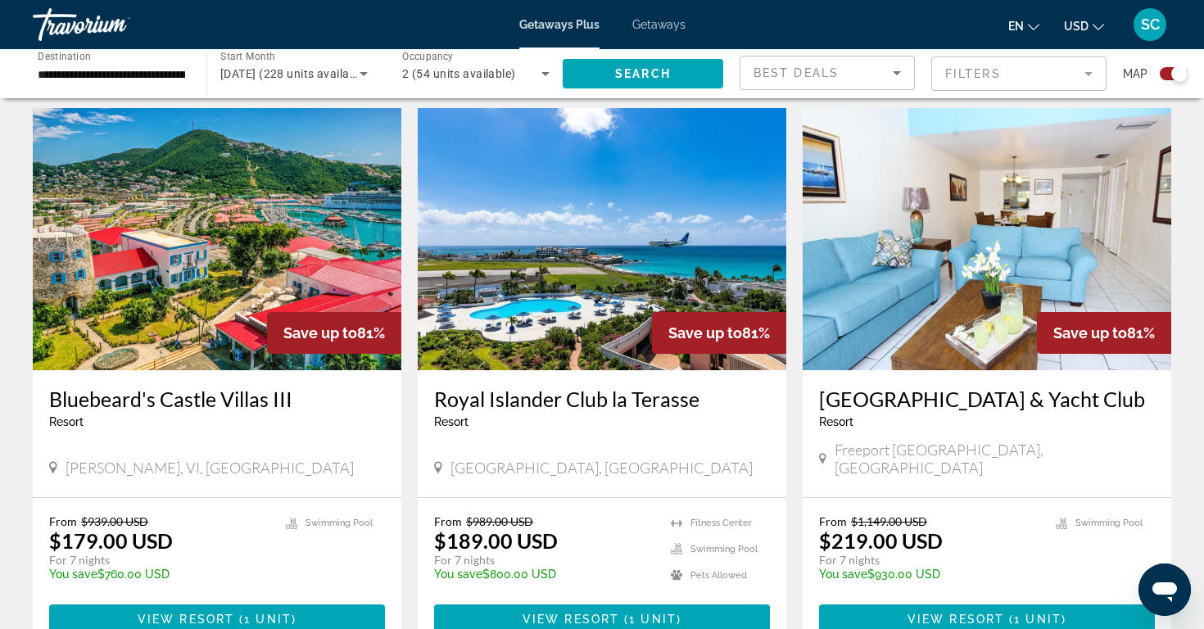
click at [513, 264] on img "Main content" at bounding box center [602, 239] width 368 height 262
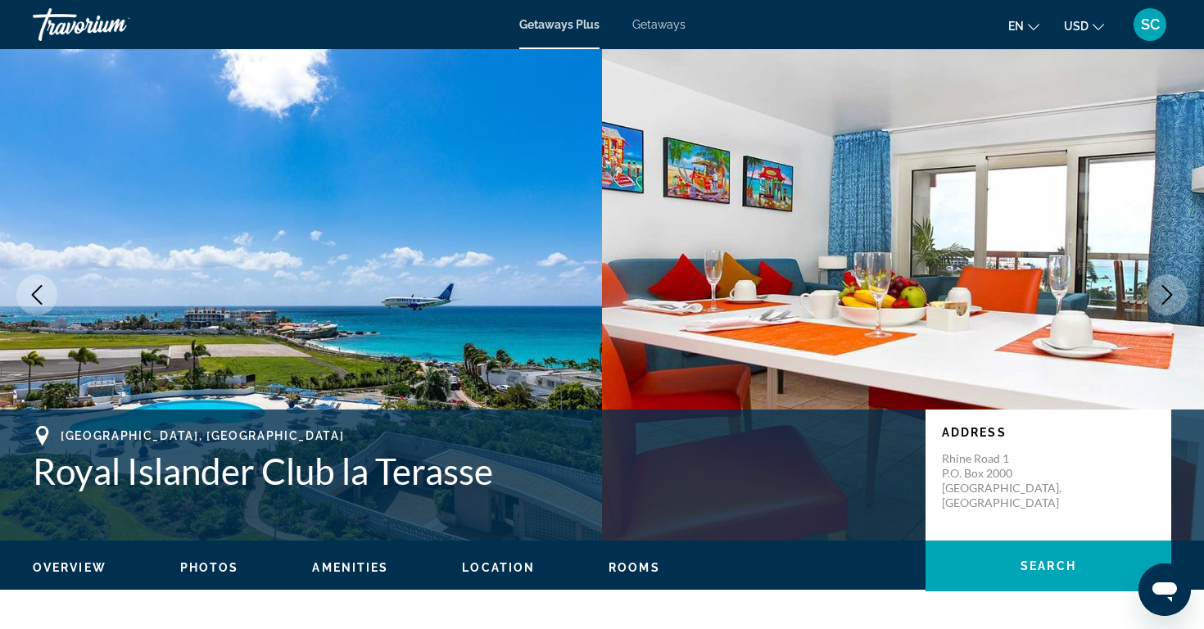
click at [1165, 292] on icon "Next image" at bounding box center [1167, 295] width 20 height 20
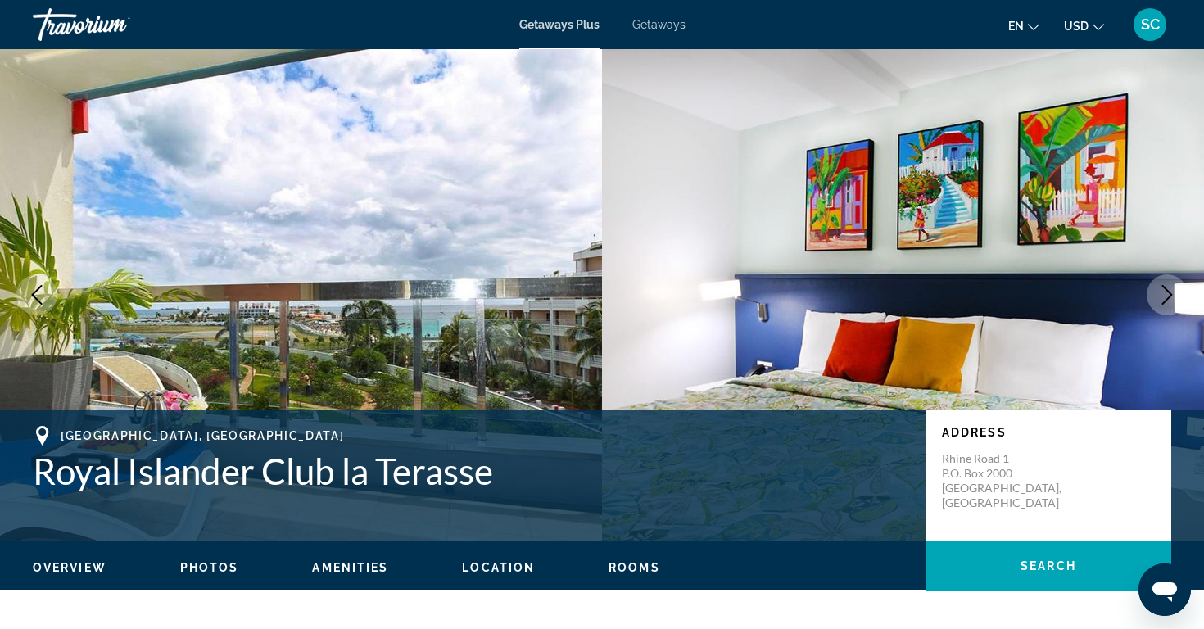
click at [1164, 291] on icon "Next image" at bounding box center [1167, 295] width 20 height 20
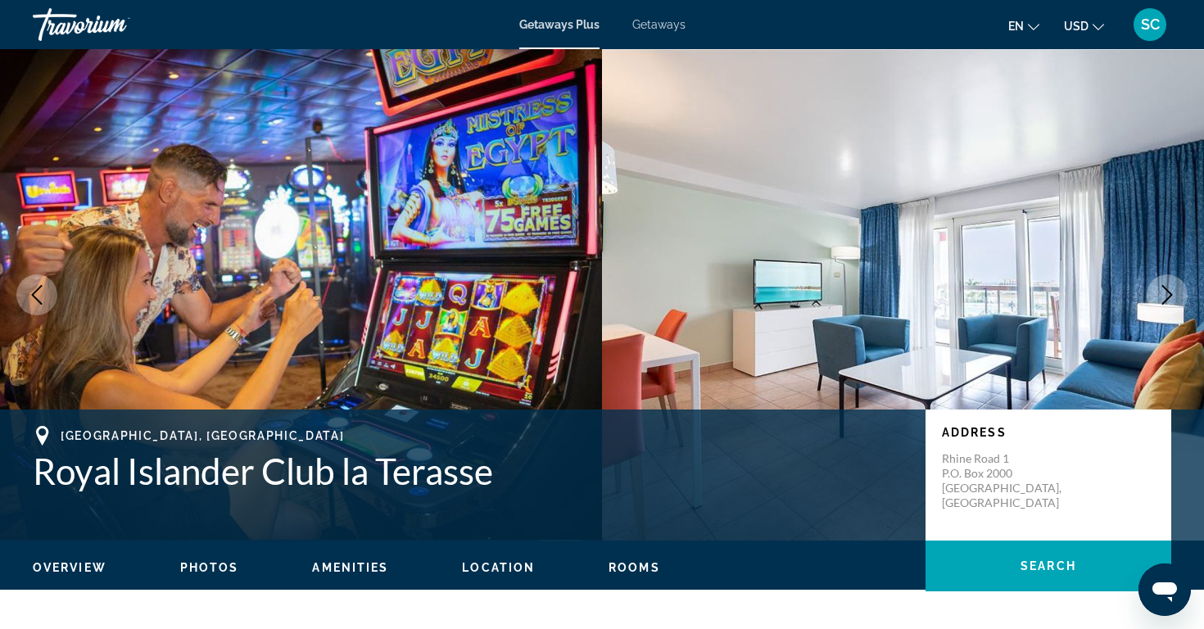
click at [1164, 291] on icon "Next image" at bounding box center [1167, 295] width 20 height 20
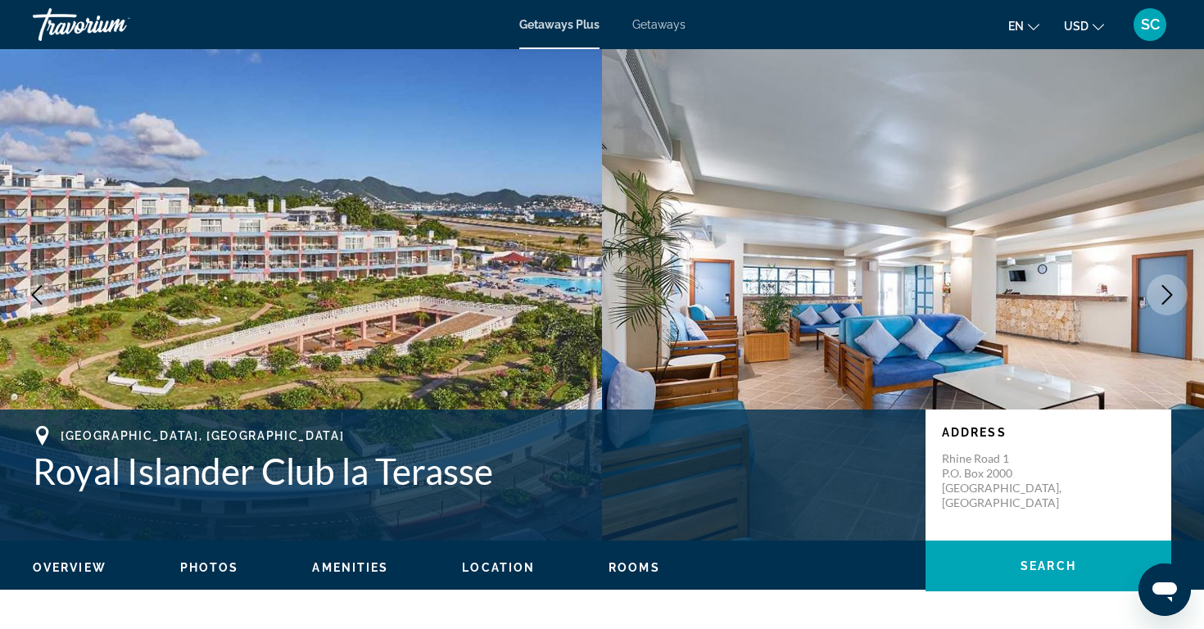
click at [1164, 291] on icon "Next image" at bounding box center [1167, 295] width 20 height 20
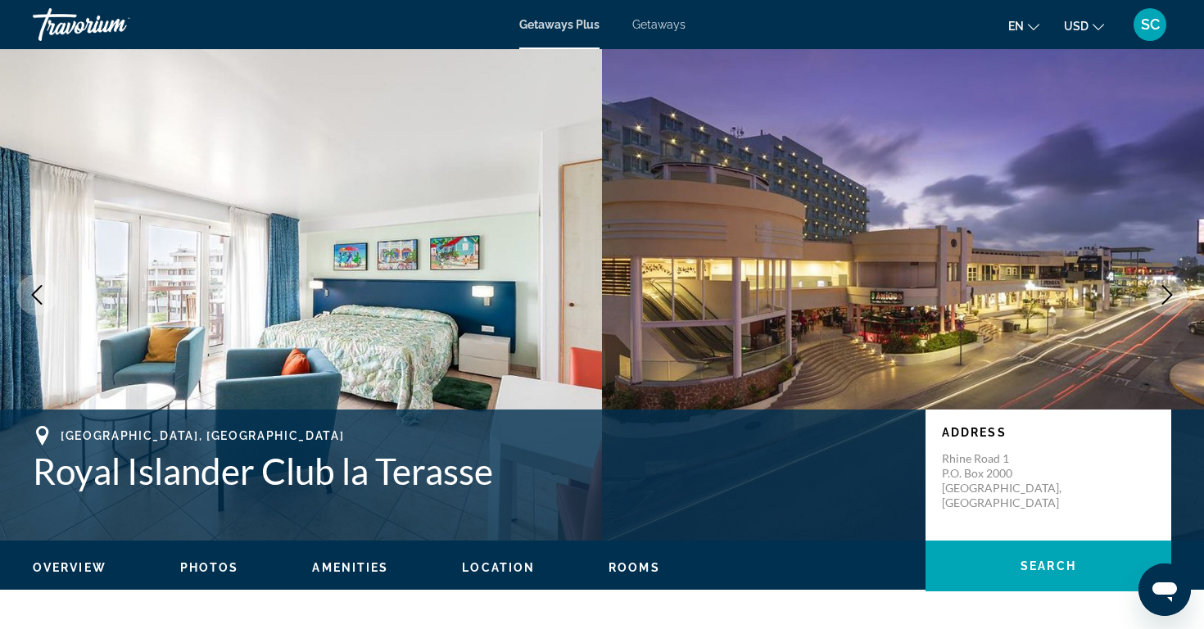
click at [1164, 292] on icon "Next image" at bounding box center [1167, 295] width 20 height 20
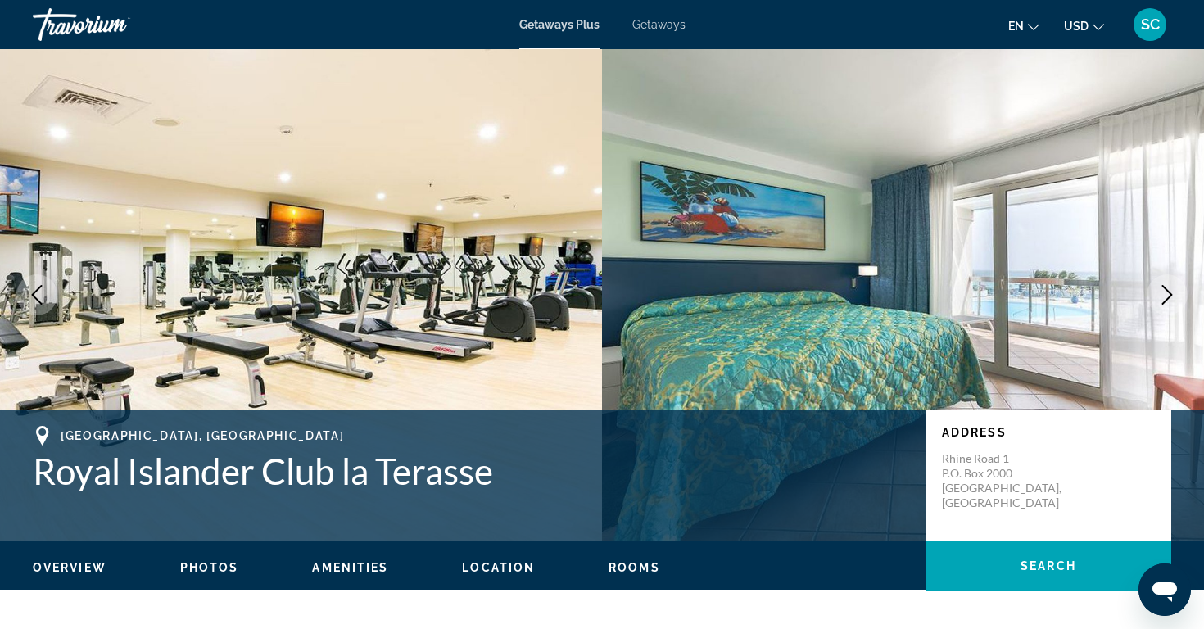
click at [1164, 291] on icon "Next image" at bounding box center [1167, 295] width 20 height 20
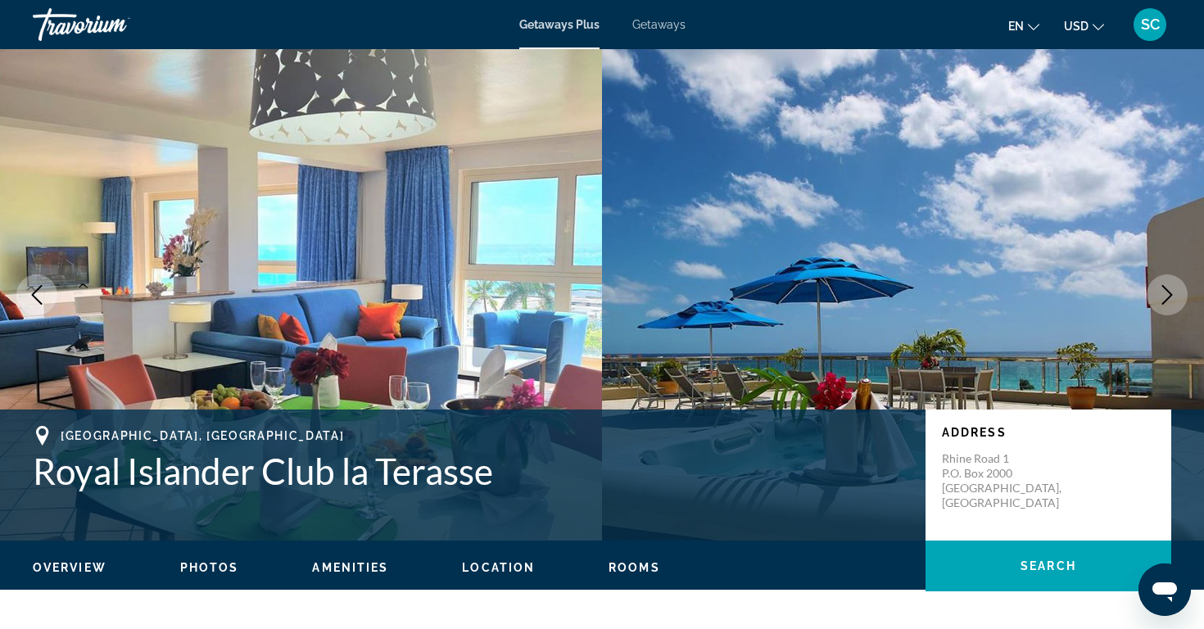
click at [1164, 291] on icon "Next image" at bounding box center [1167, 295] width 20 height 20
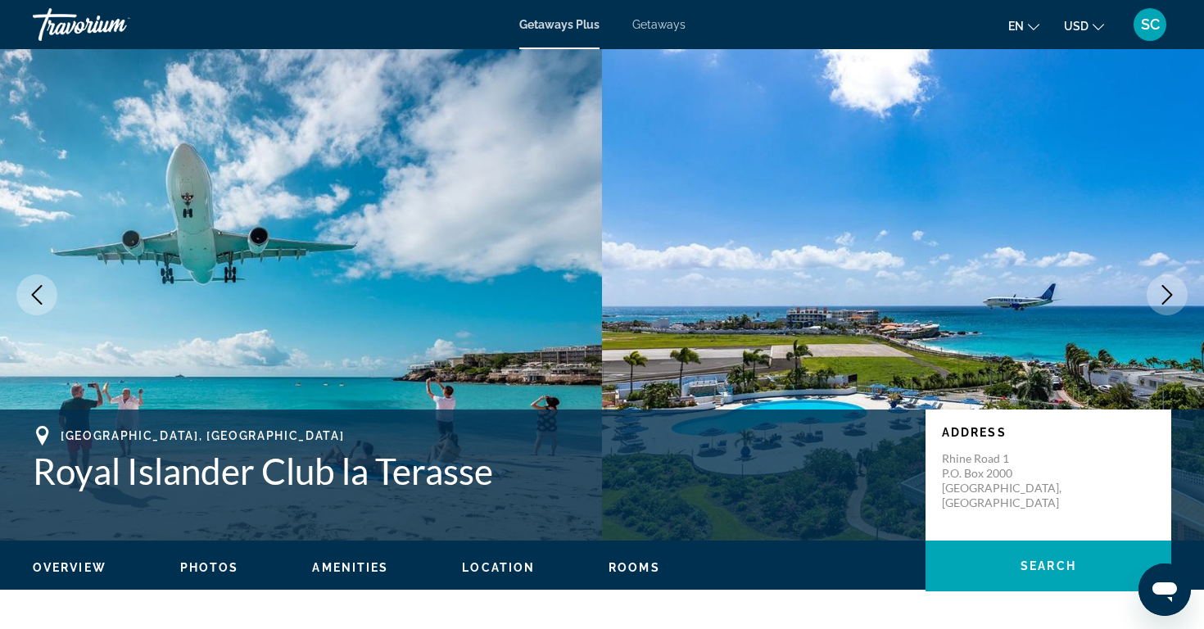
click at [1163, 291] on icon "Next image" at bounding box center [1167, 295] width 20 height 20
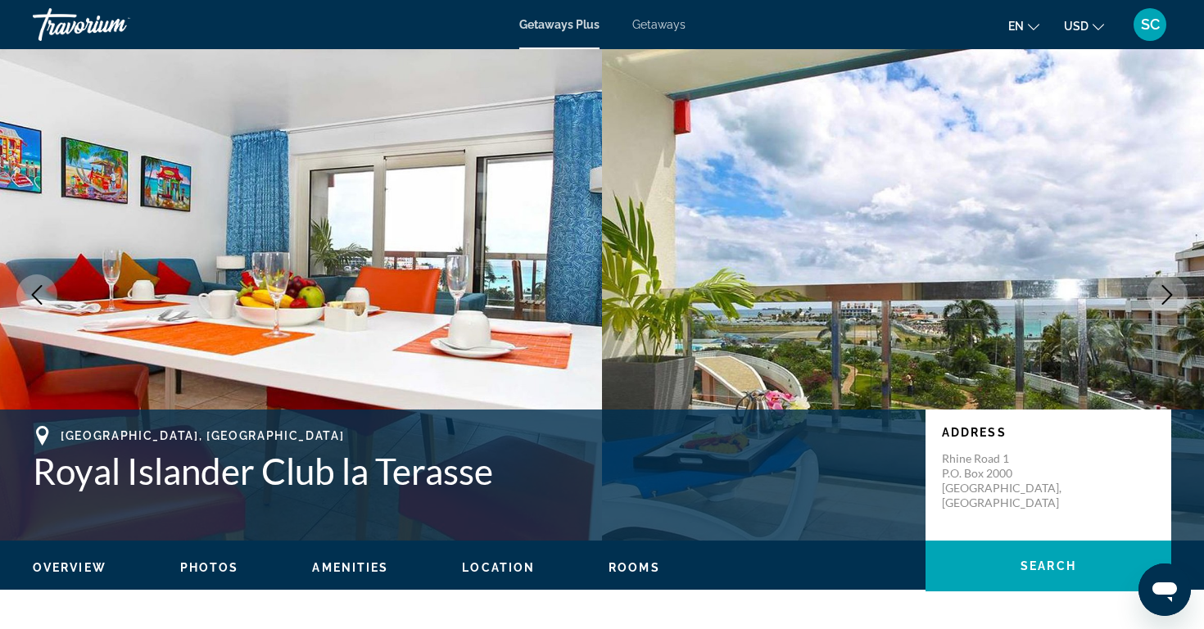
click at [1163, 291] on icon "Next image" at bounding box center [1167, 295] width 20 height 20
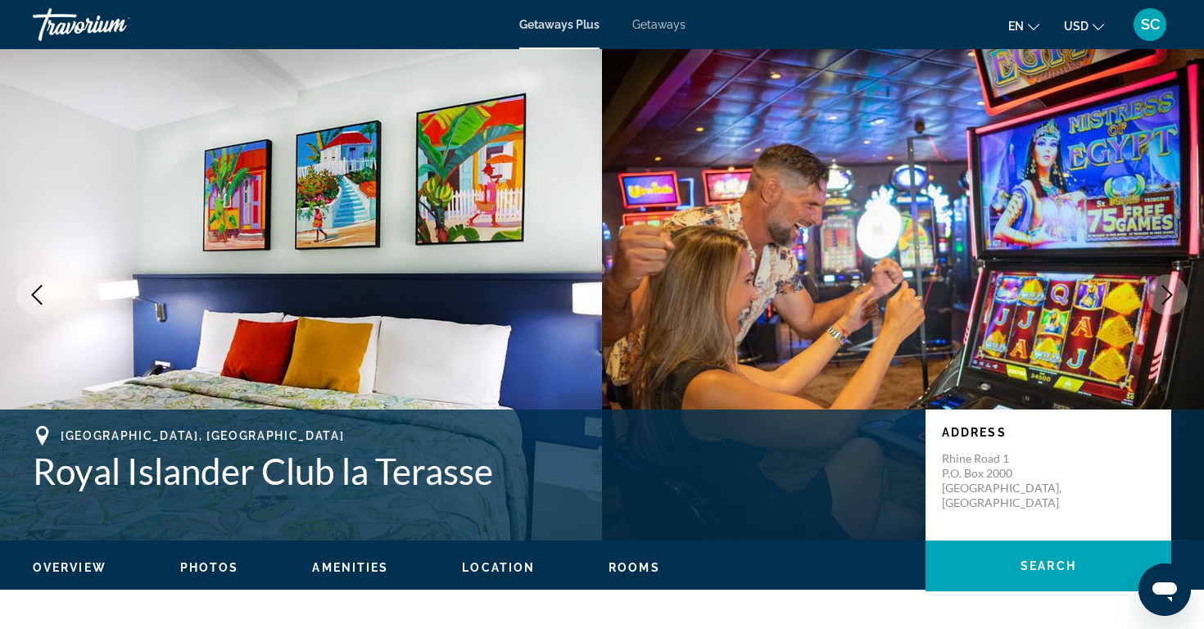
click at [1163, 291] on icon "Next image" at bounding box center [1167, 295] width 20 height 20
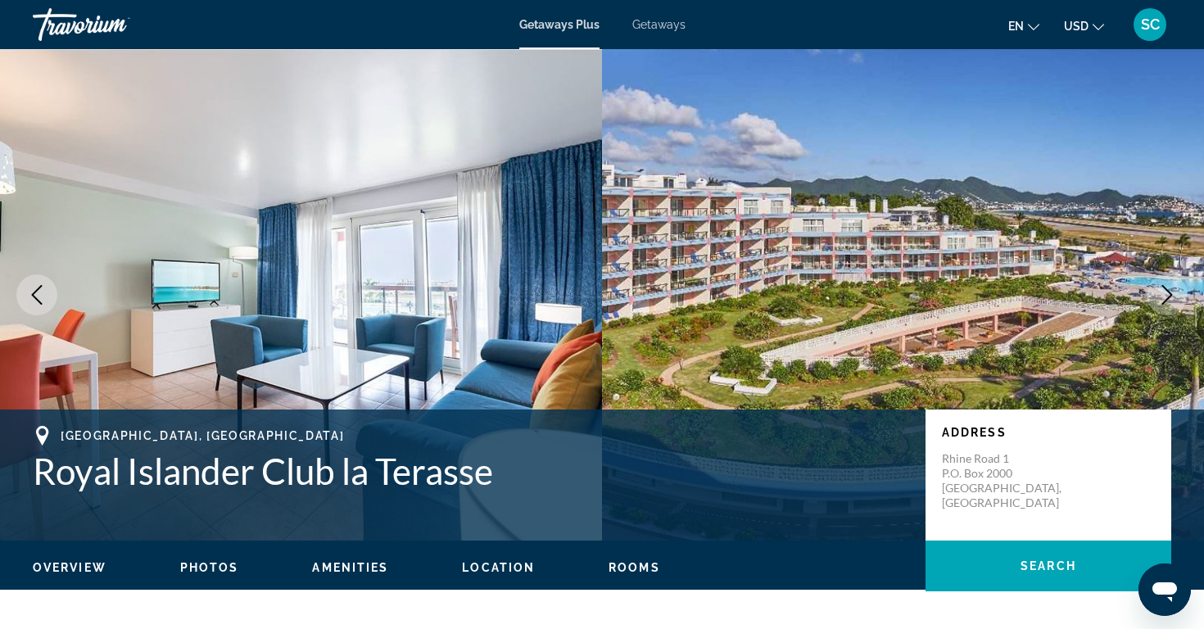
click at [1163, 291] on icon "Next image" at bounding box center [1167, 295] width 20 height 20
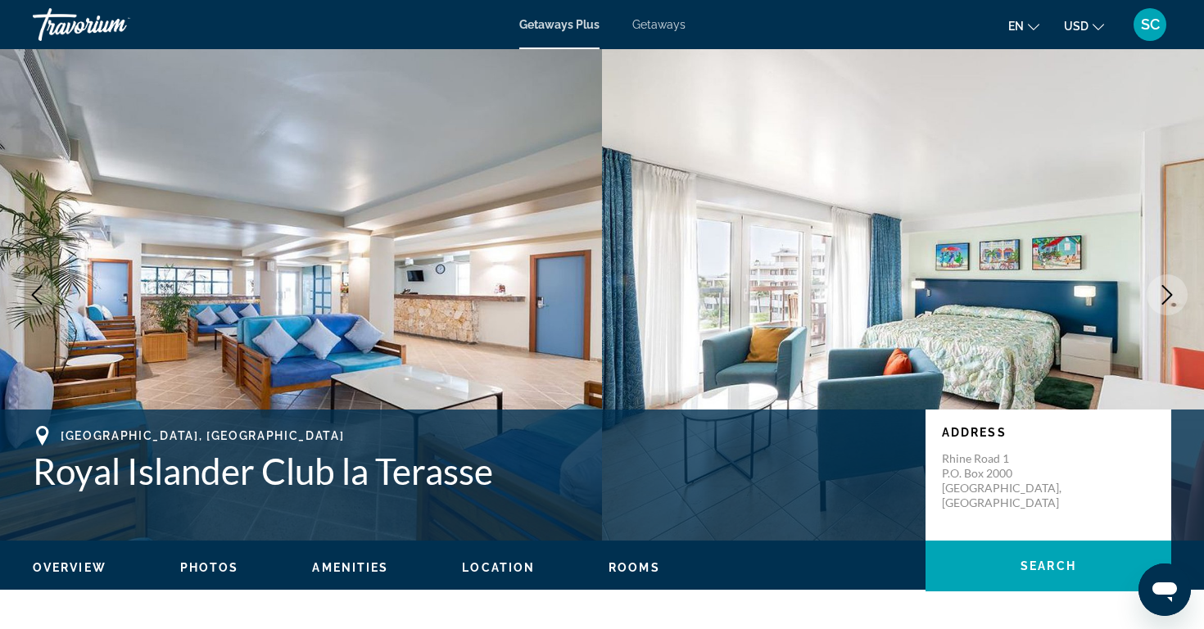
click at [1163, 291] on icon "Next image" at bounding box center [1167, 295] width 20 height 20
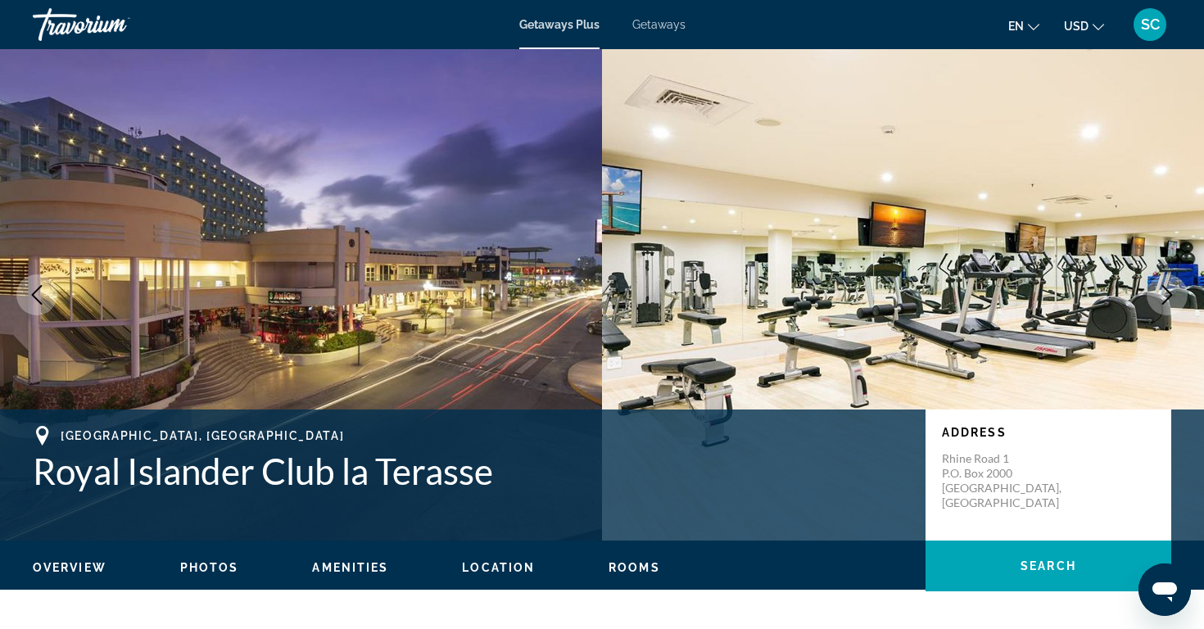
click at [1163, 291] on icon "Next image" at bounding box center [1167, 295] width 20 height 20
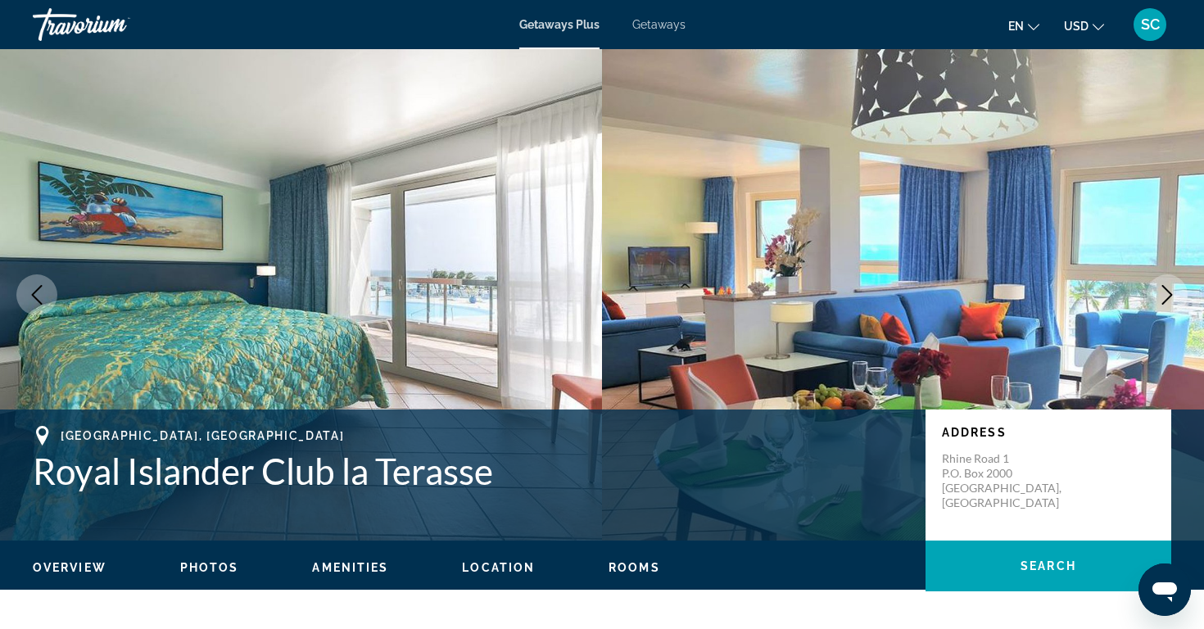
click at [1163, 291] on icon "Next image" at bounding box center [1167, 295] width 20 height 20
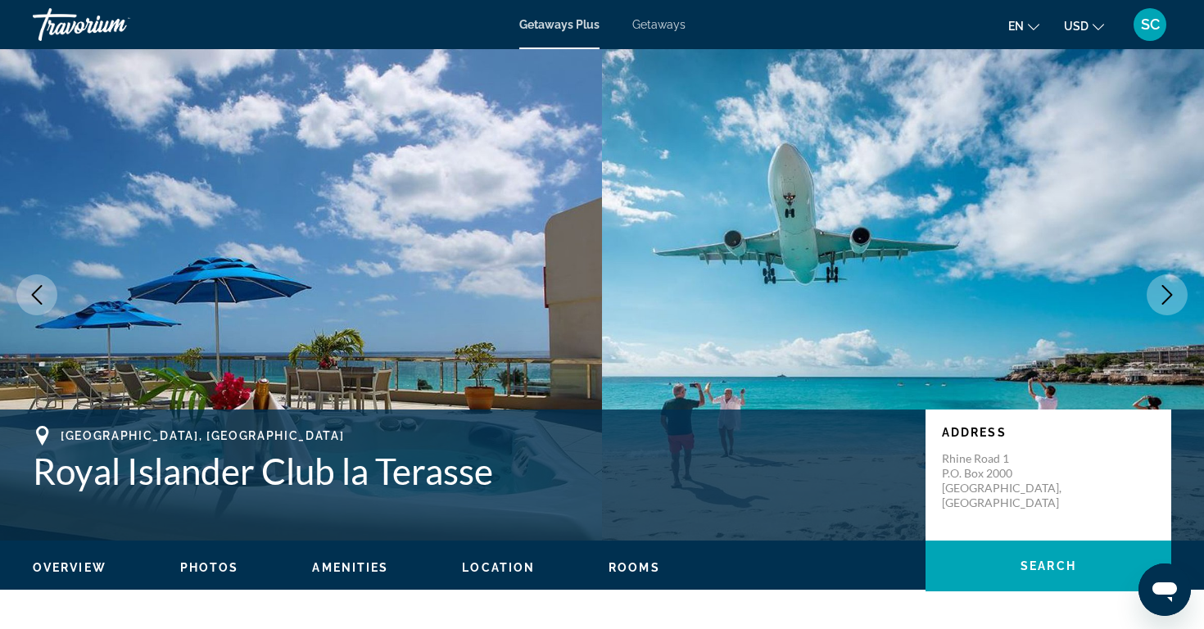
click at [1162, 289] on icon "Next image" at bounding box center [1167, 295] width 20 height 20
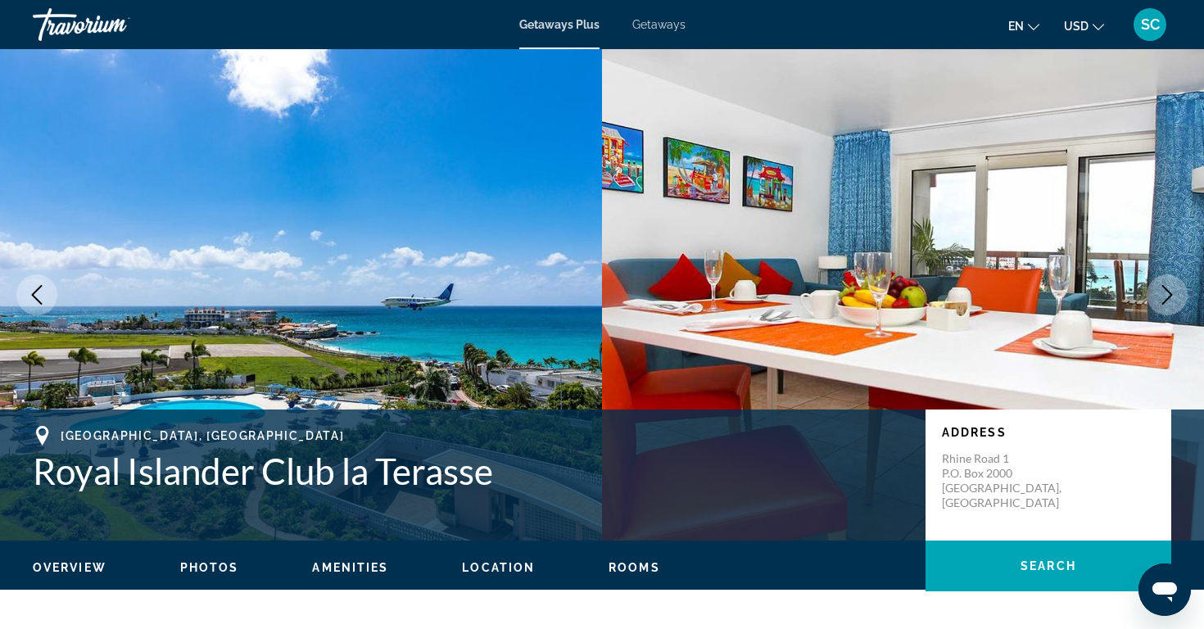
click at [1162, 286] on icon "Next image" at bounding box center [1167, 295] width 11 height 20
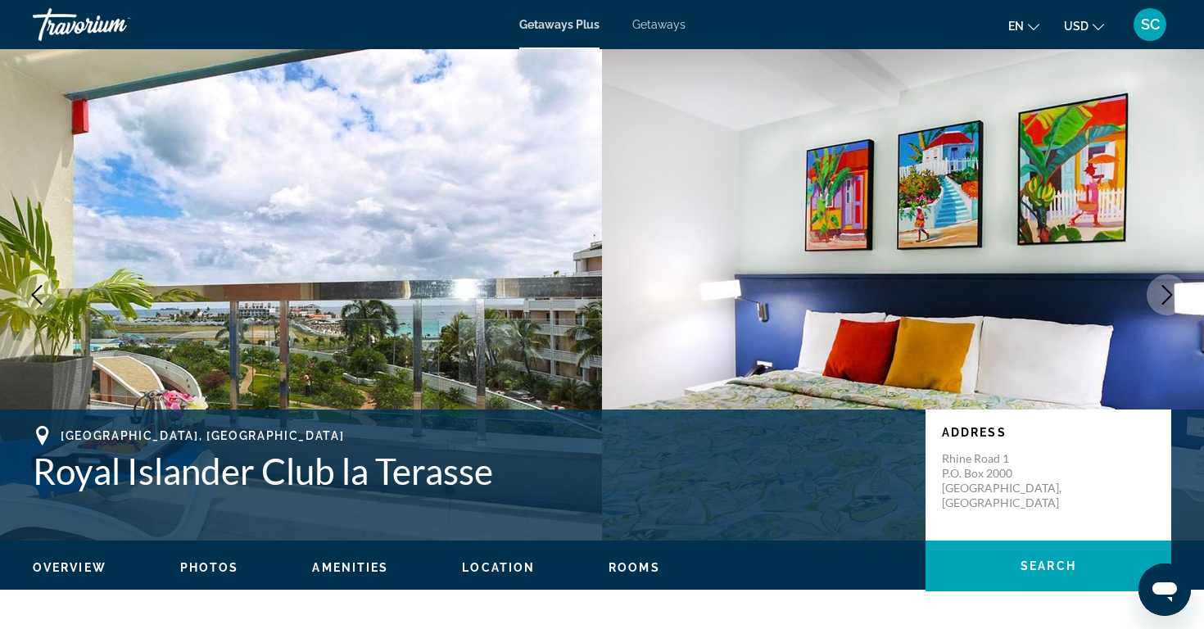
click at [1162, 286] on icon "Next image" at bounding box center [1167, 295] width 11 height 20
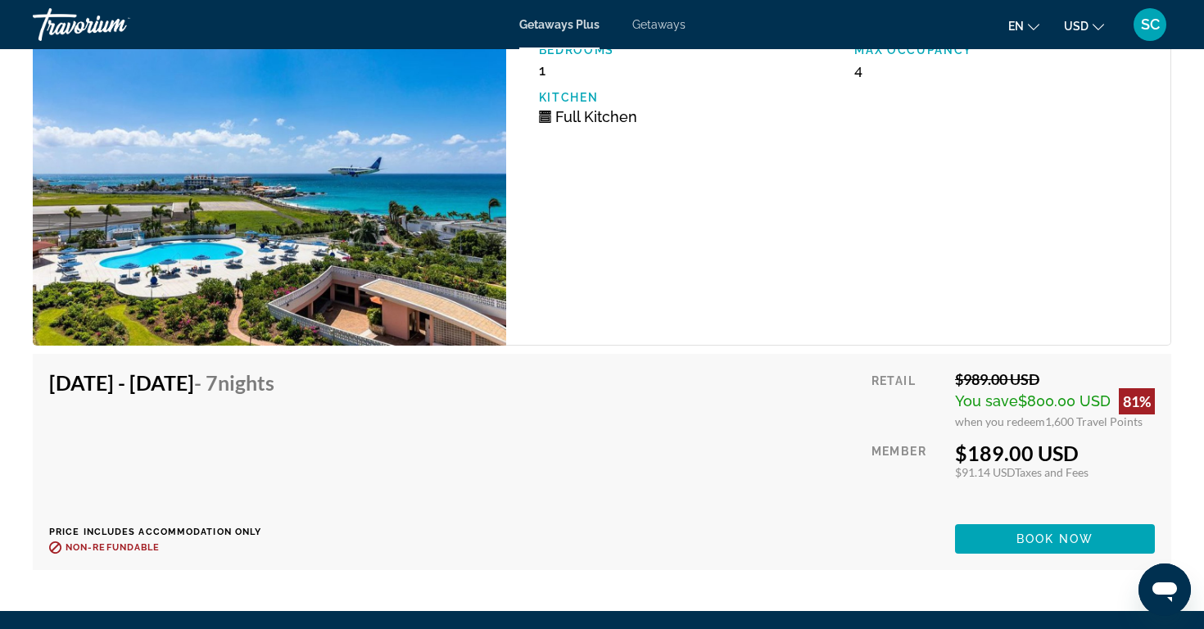
scroll to position [3173, 0]
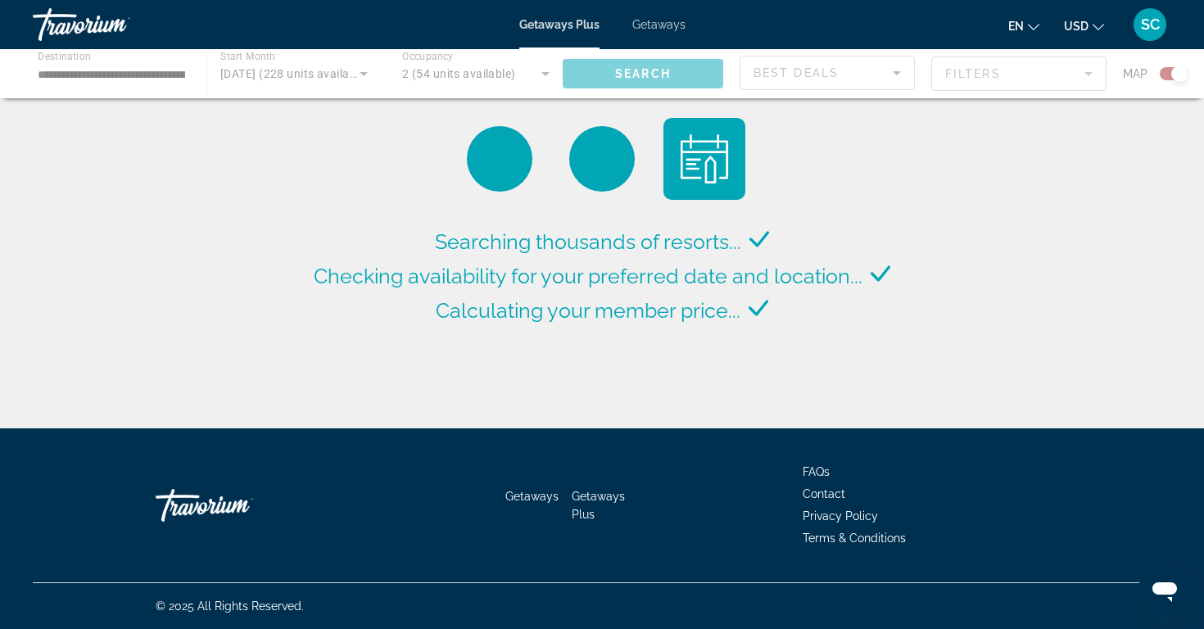
click at [1146, 25] on span "SC" at bounding box center [1150, 24] width 19 height 16
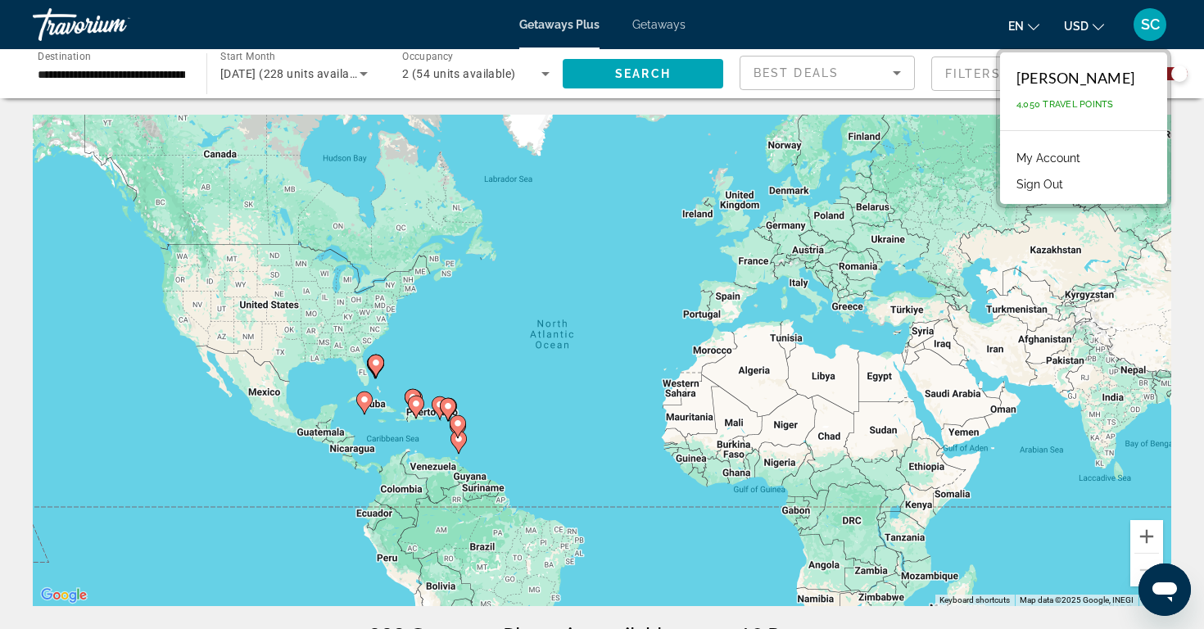
click at [1071, 183] on button "Sign Out" at bounding box center [1039, 184] width 63 height 21
